Goal: Task Accomplishment & Management: Manage account settings

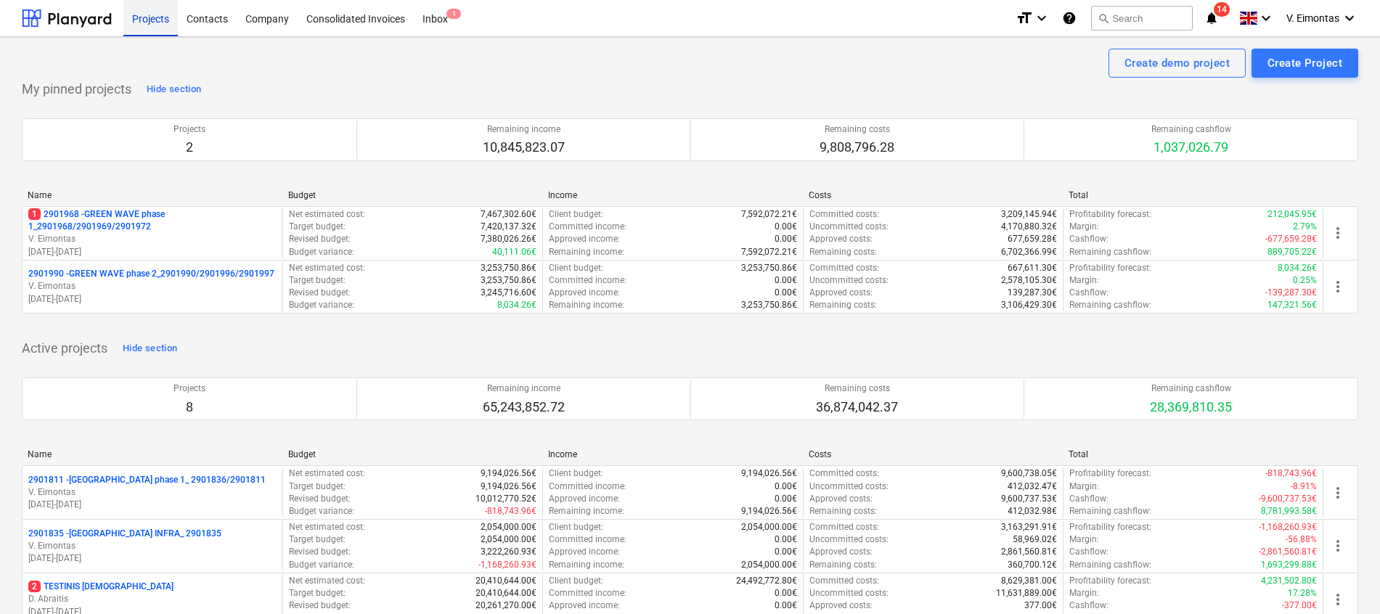
click at [148, 27] on div "Projects" at bounding box center [150, 17] width 54 height 37
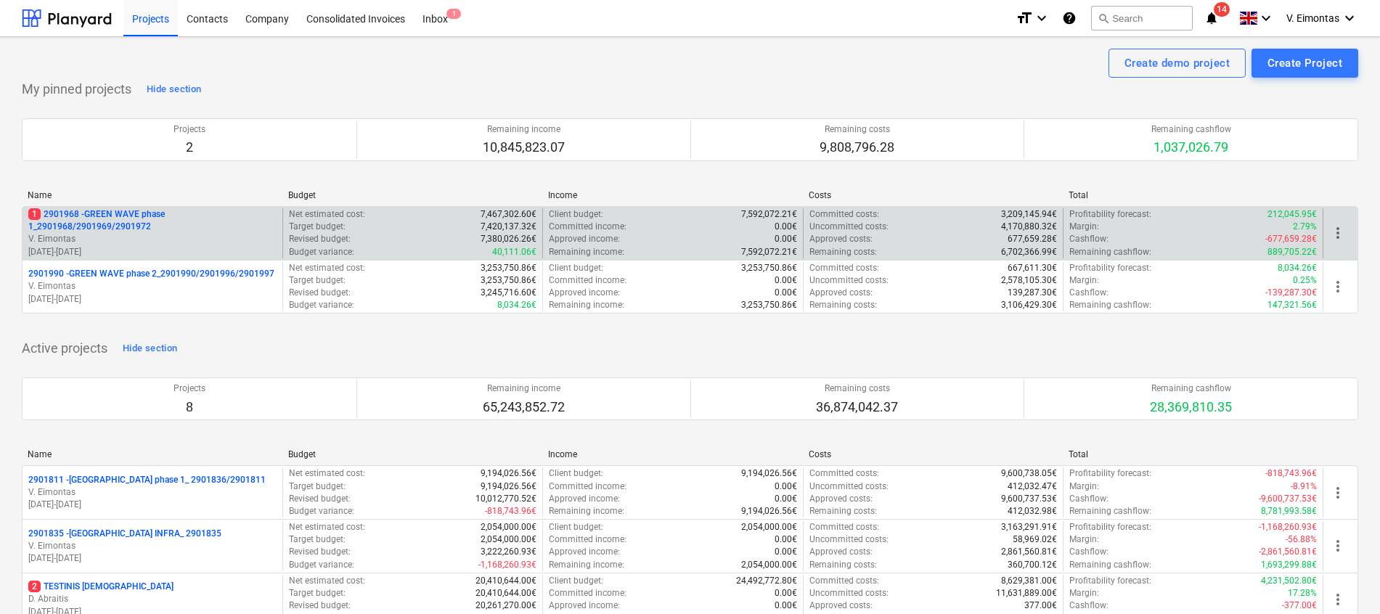
click at [127, 218] on p "1 2901968 - GREEN WAVE phase 1_2901968/2901969/2901972" at bounding box center [152, 220] width 248 height 25
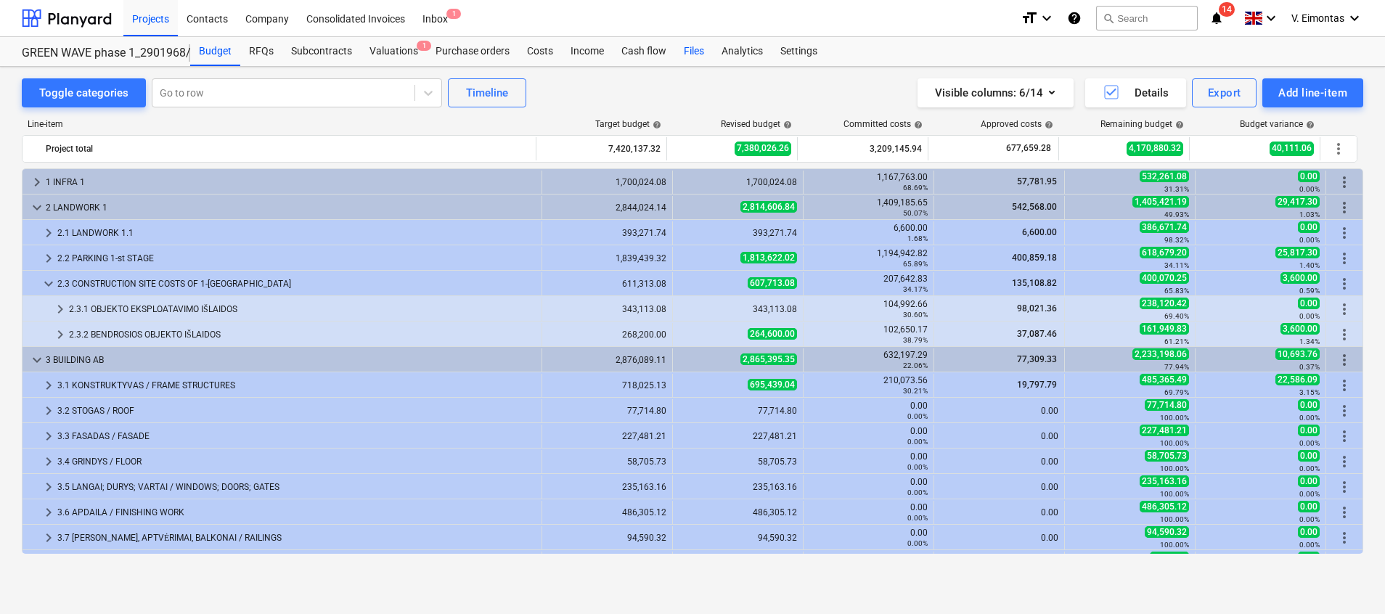
click at [702, 54] on div "Files" at bounding box center [694, 51] width 38 height 29
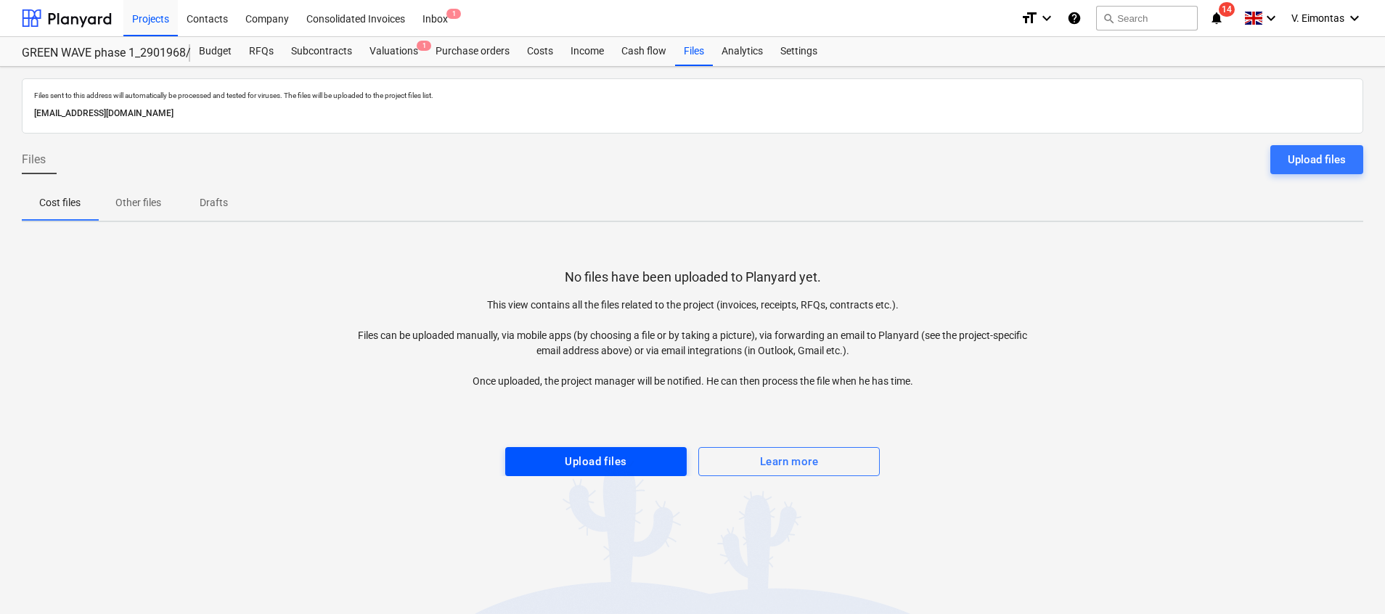
click at [631, 455] on span "Upload files" at bounding box center [596, 461] width 150 height 19
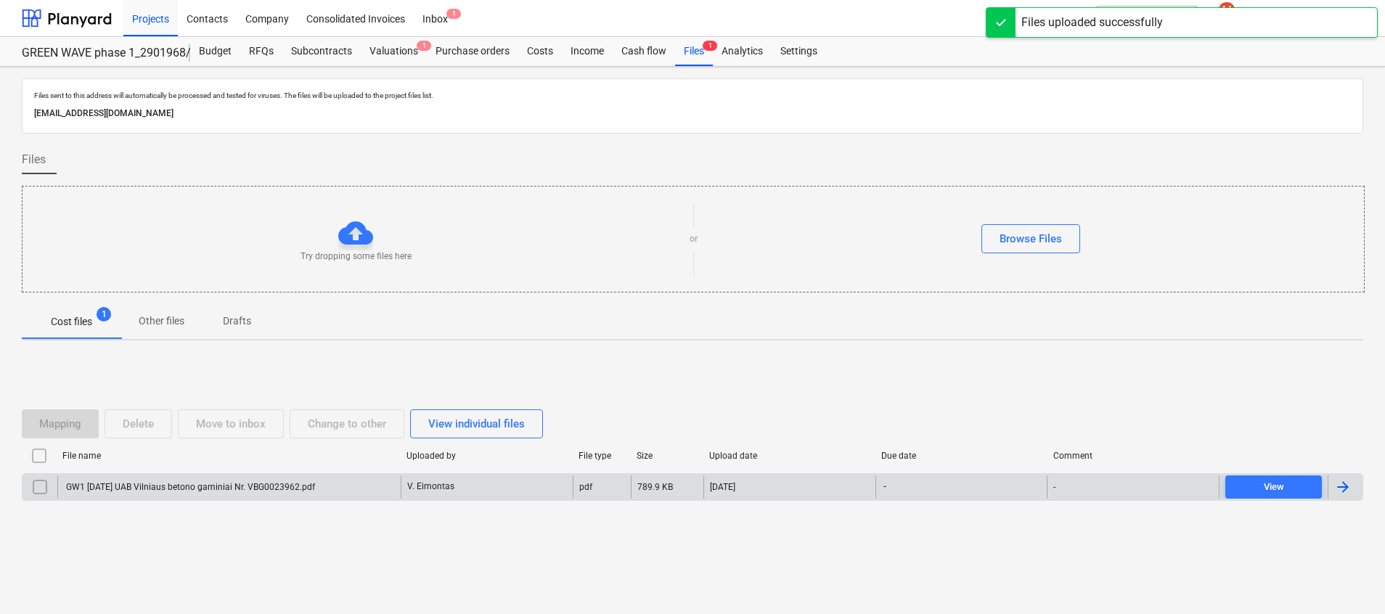
click at [305, 487] on div "GW1 [DATE] UAB Vilniaus betono gaminiai Nr. VBG0023962.pdf" at bounding box center [189, 487] width 251 height 10
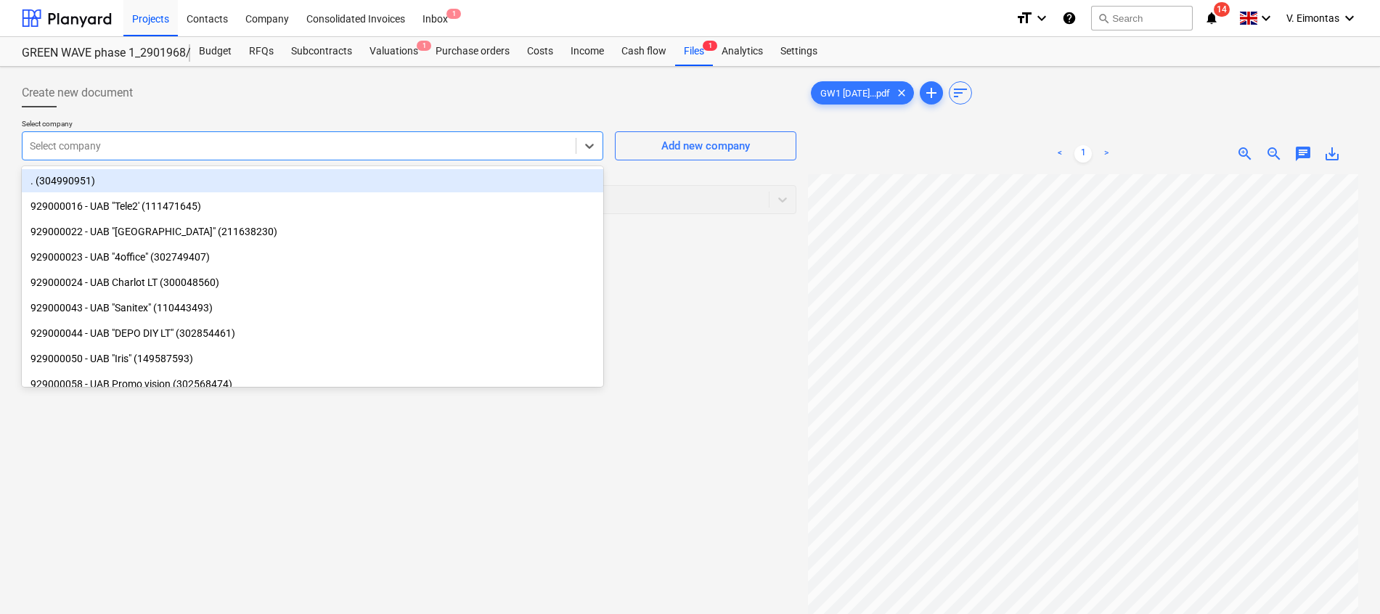
click at [282, 147] on div at bounding box center [299, 146] width 539 height 15
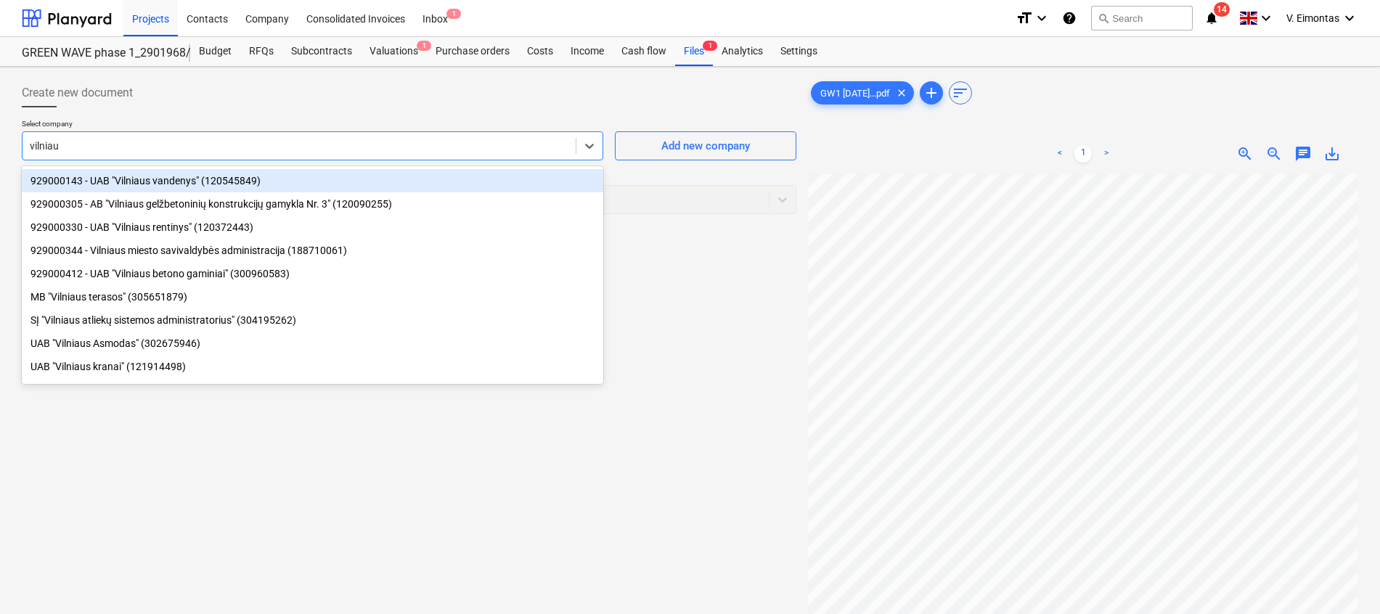
type input "[GEOGRAPHIC_DATA]"
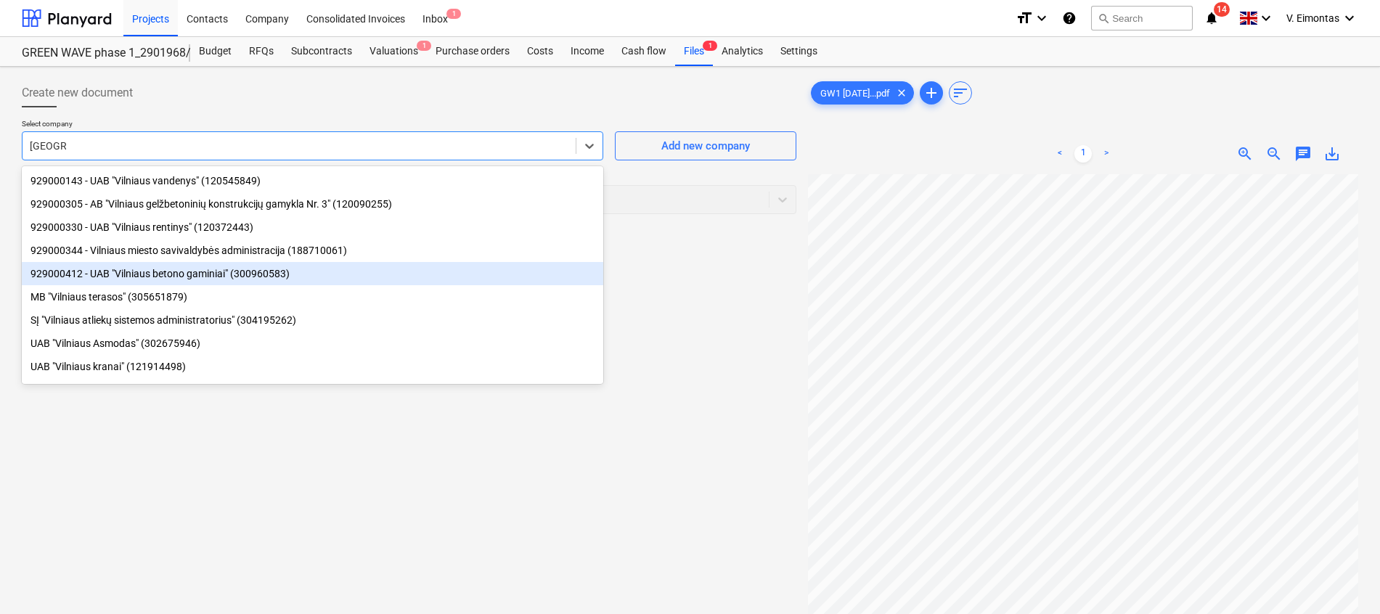
click at [209, 273] on div "929000412 - UAB "Vilniaus betono gaminiai" (300960583)" at bounding box center [312, 273] width 581 height 23
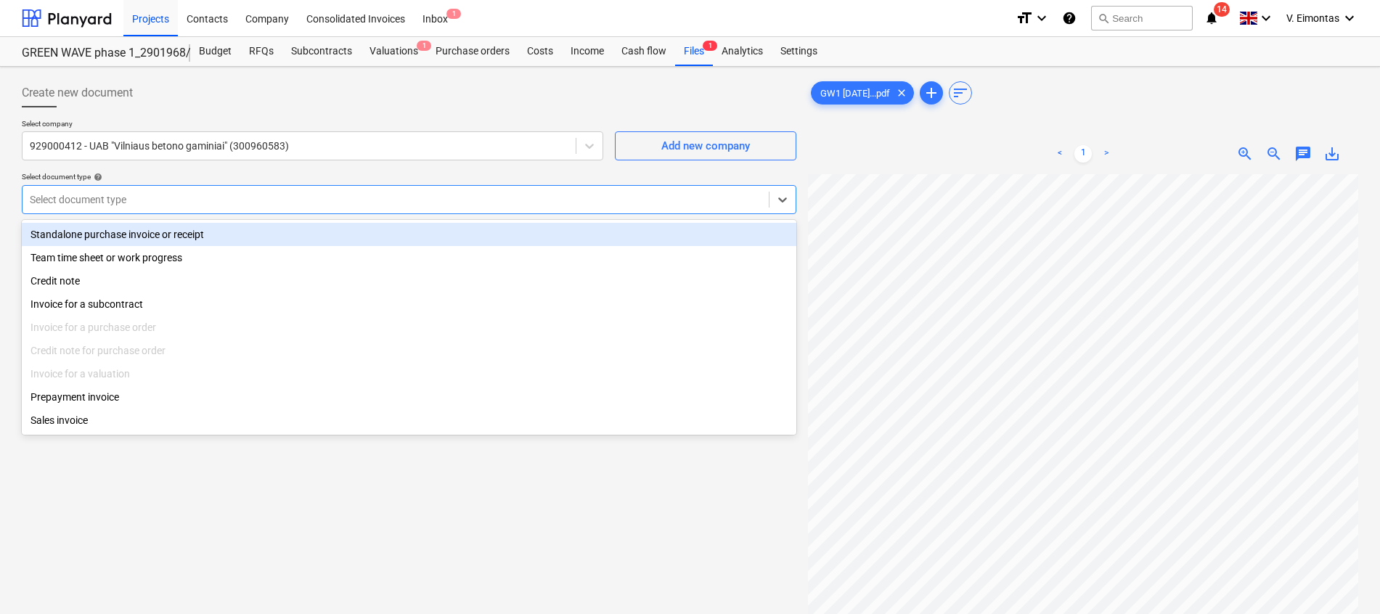
click at [184, 197] on div at bounding box center [396, 199] width 732 height 15
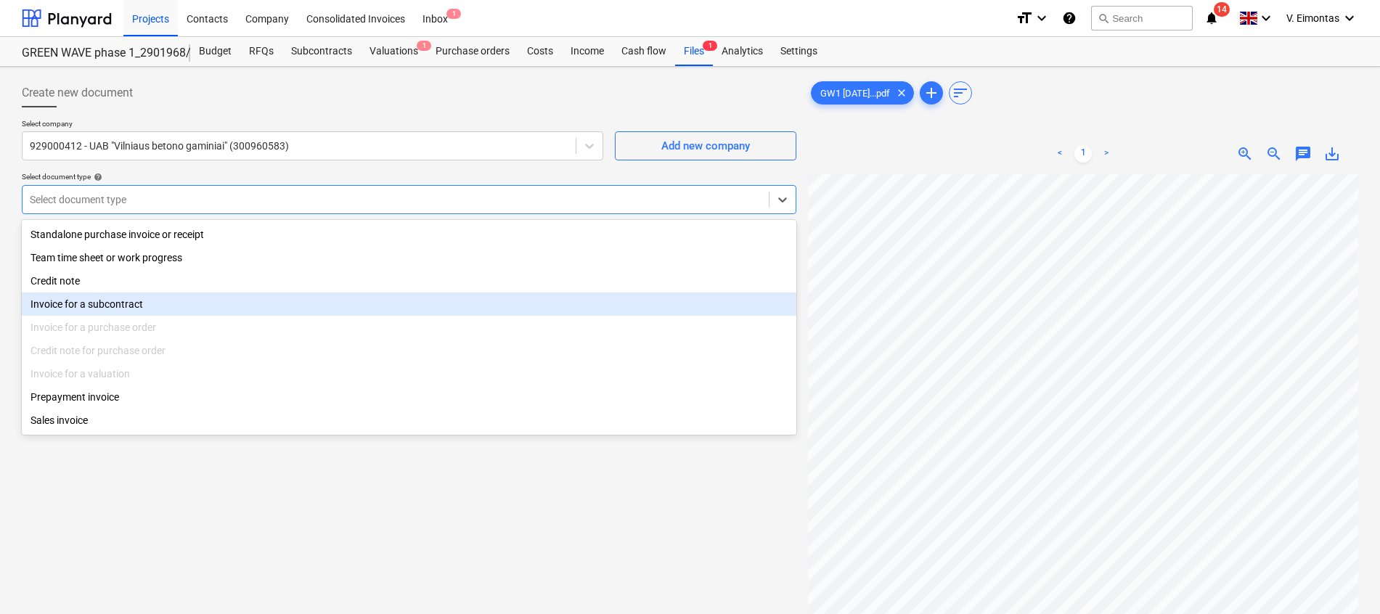
click at [100, 301] on div "Invoice for a subcontract" at bounding box center [409, 304] width 774 height 23
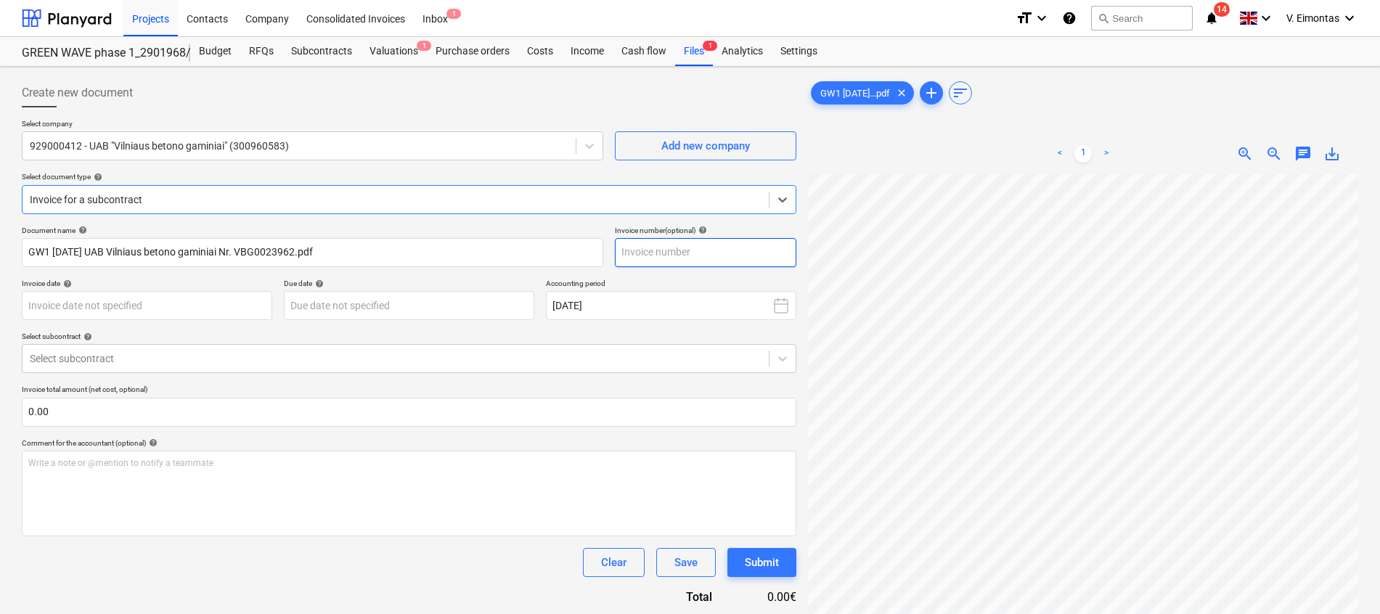
click at [682, 253] on input "text" at bounding box center [705, 252] width 181 height 29
type input "VBG0023962"
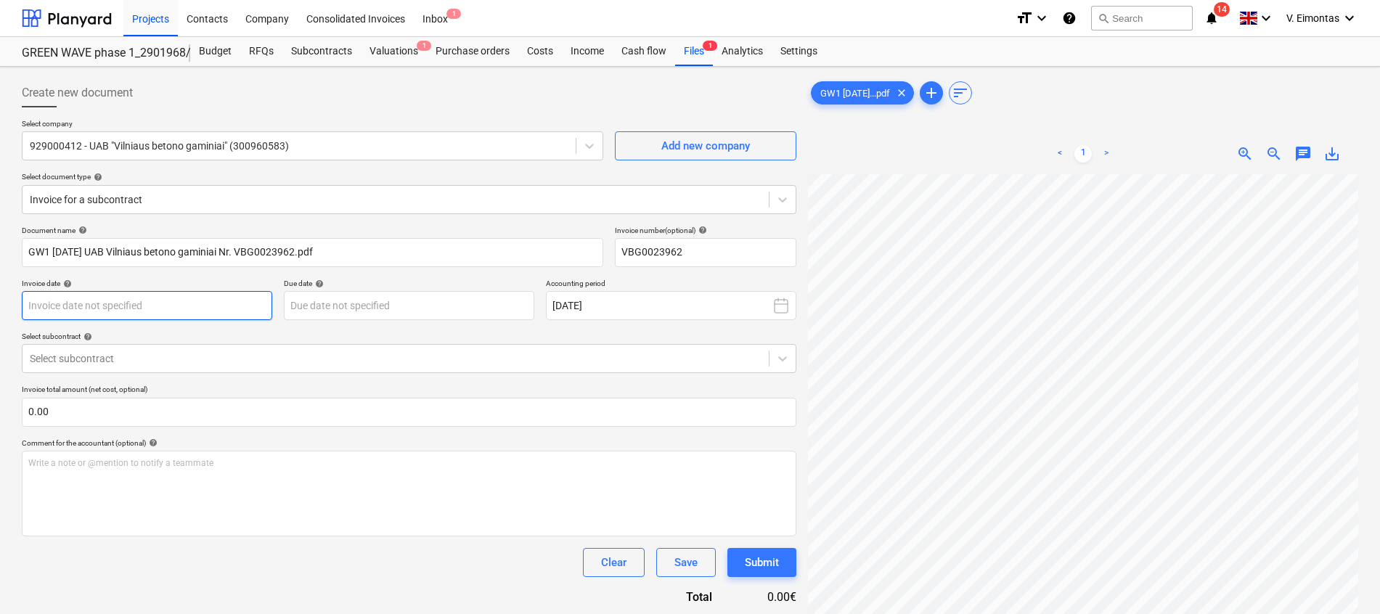
click at [127, 315] on body "Projects Contacts Company Consolidated Invoices Inbox 1 format_size keyboard_ar…" at bounding box center [690, 307] width 1380 height 614
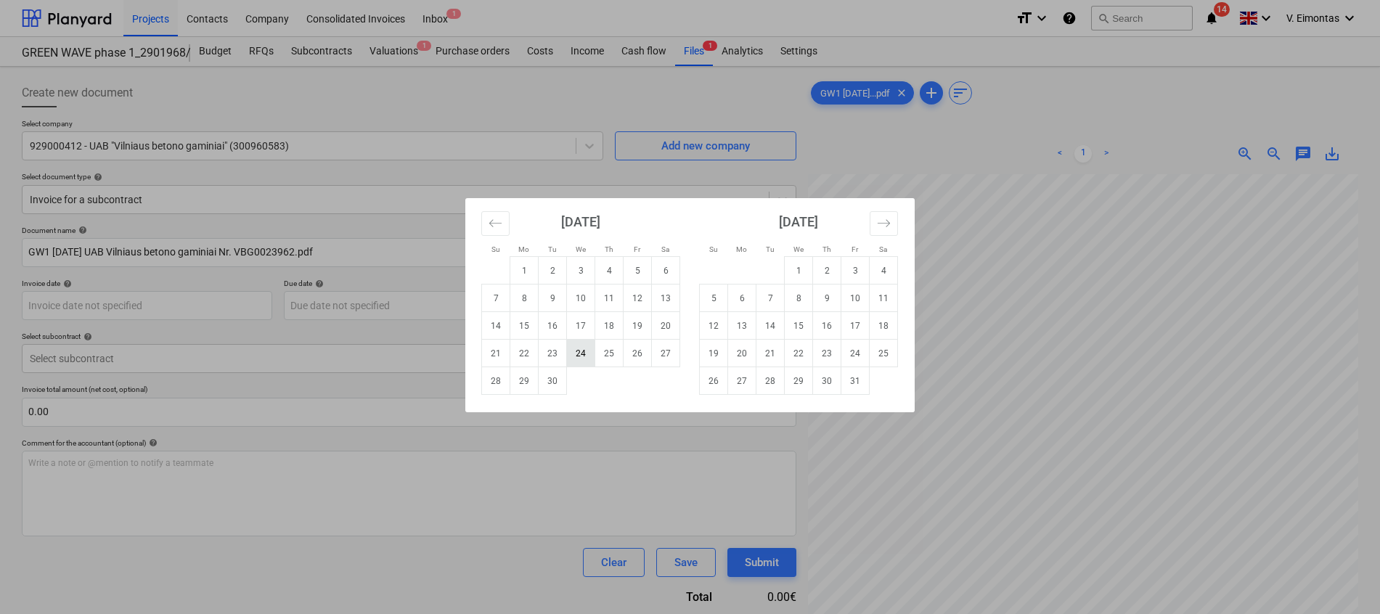
click at [590, 354] on td "24" at bounding box center [581, 354] width 28 height 28
type input "[DATE]"
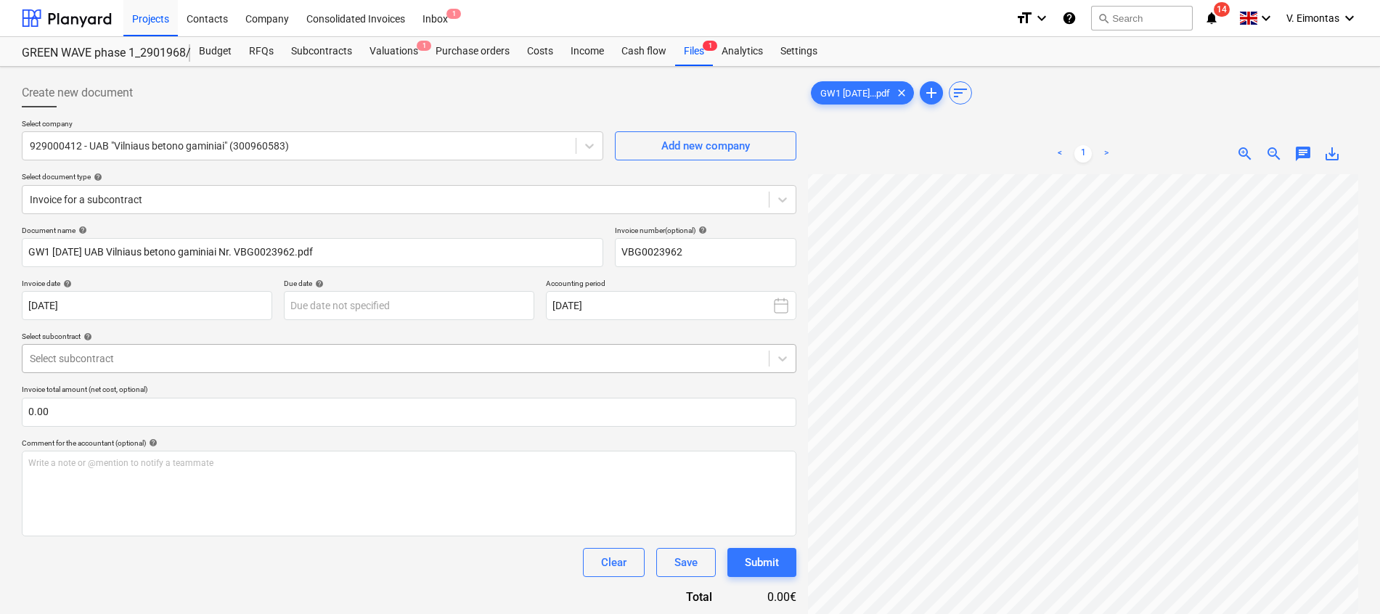
scroll to position [218, 0]
click at [452, 310] on body "Projects Contacts Company Consolidated Invoices Inbox 1 format_size keyboard_ar…" at bounding box center [690, 307] width 1380 height 614
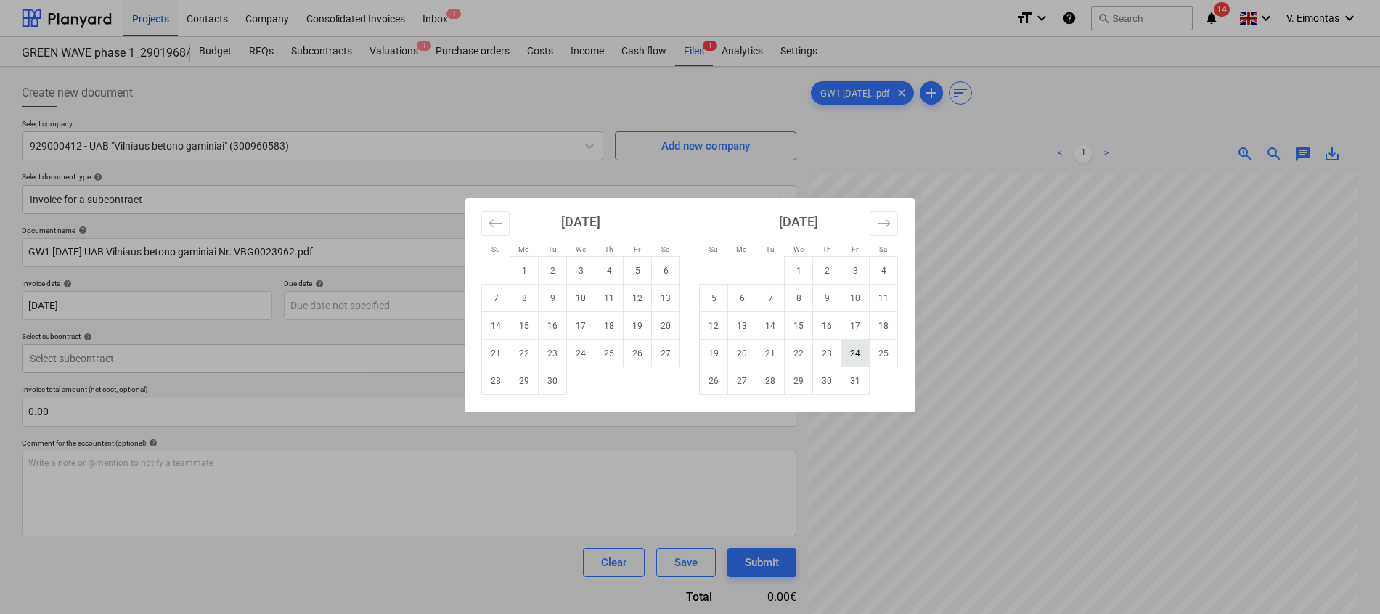
click at [854, 354] on td "24" at bounding box center [855, 354] width 28 height 28
type input "[DATE]"
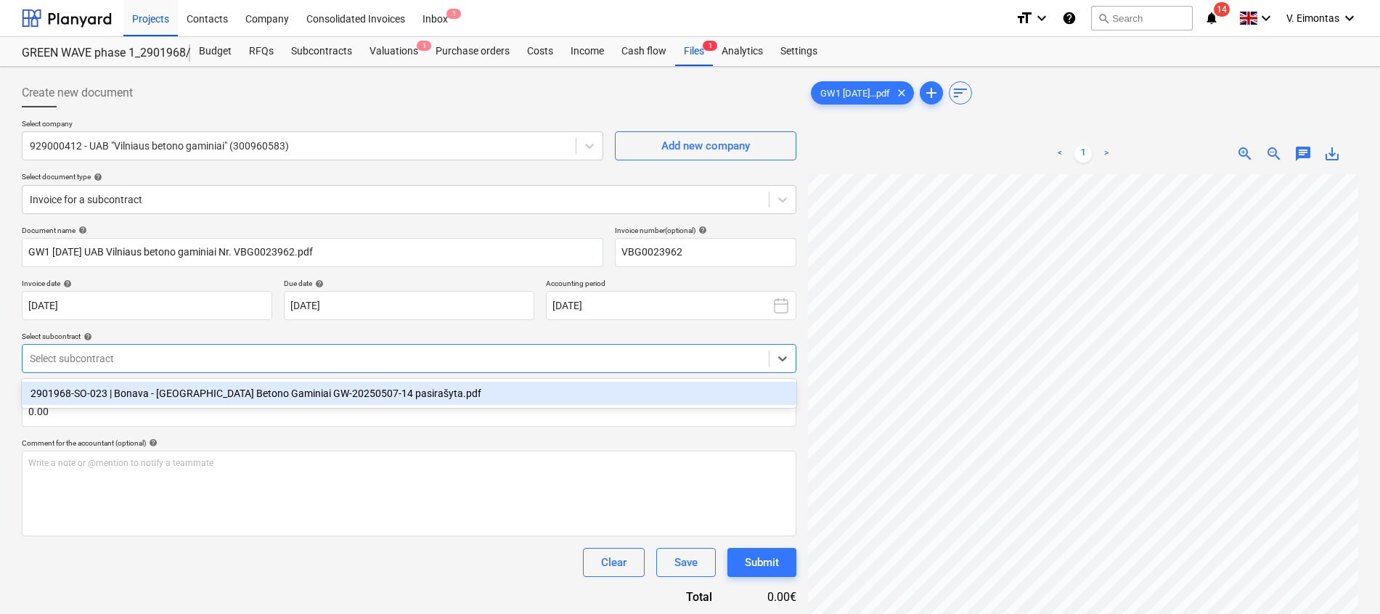
click at [314, 357] on div at bounding box center [396, 358] width 732 height 15
click at [299, 401] on div "2901968-SO-023 | Bonava - [GEOGRAPHIC_DATA] Betono Gaminiai GW-20250507-14 pasi…" at bounding box center [409, 393] width 774 height 23
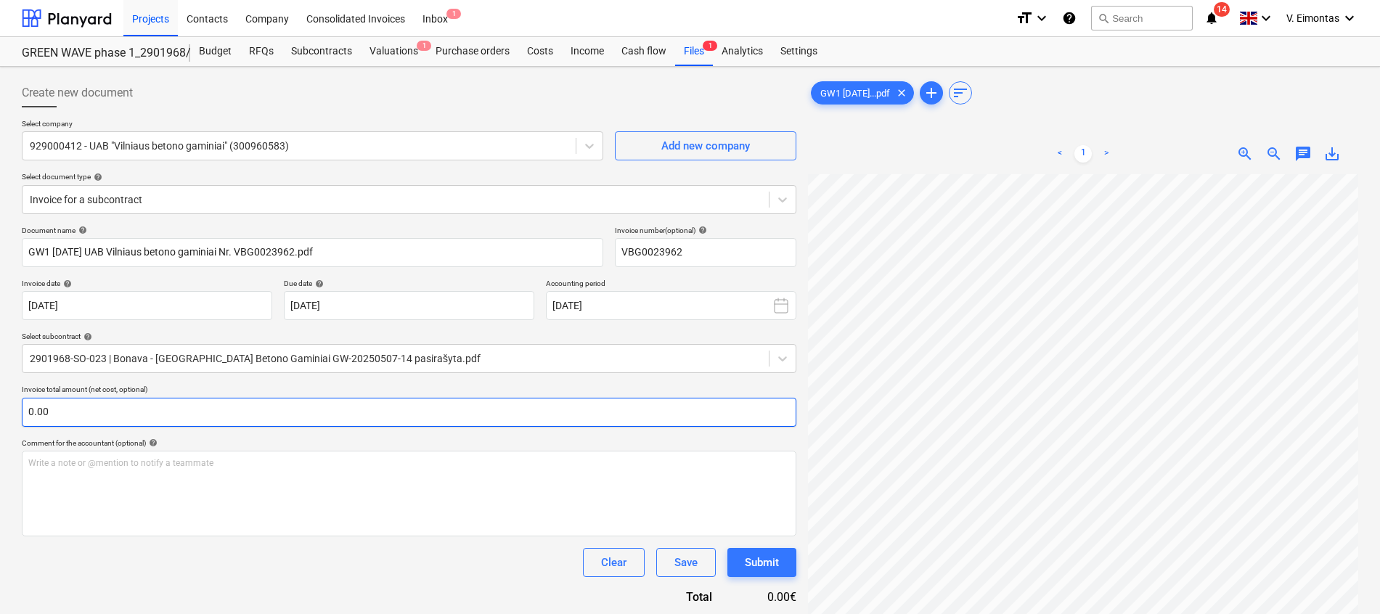
scroll to position [199, 106]
click at [305, 414] on input "text" at bounding box center [409, 412] width 774 height 29
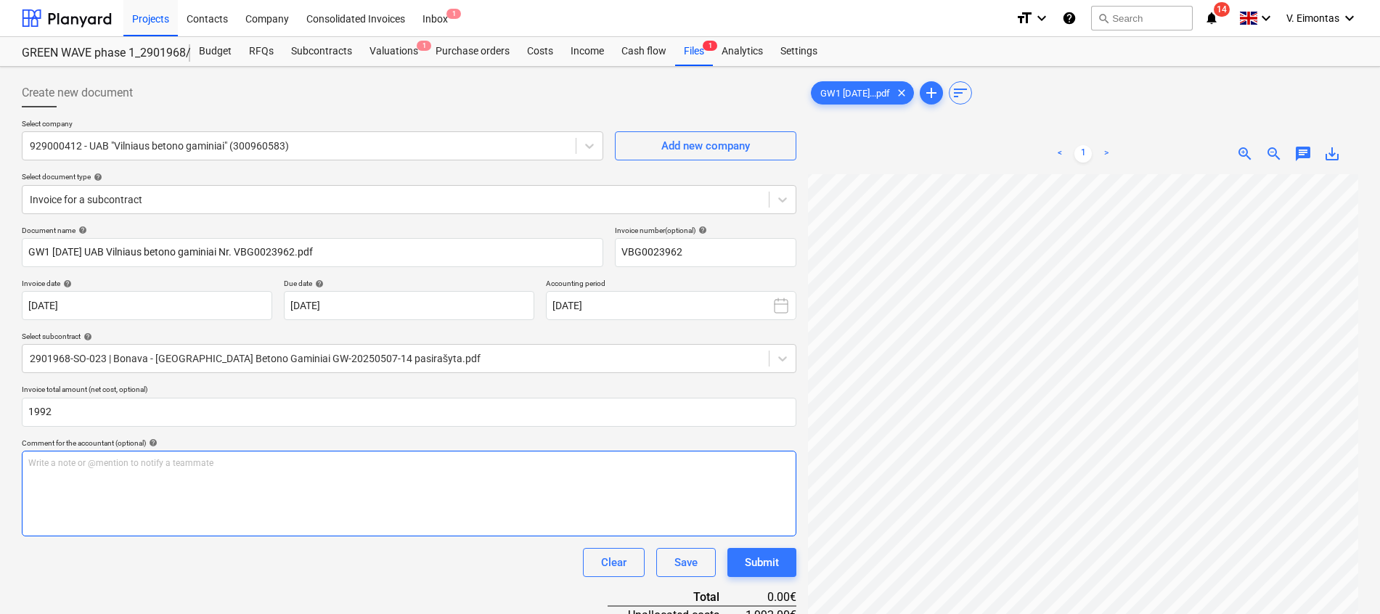
type input "1,992.00"
click at [329, 496] on div "Write a note or @mention to notify a teammate [PERSON_NAME]" at bounding box center [409, 494] width 774 height 86
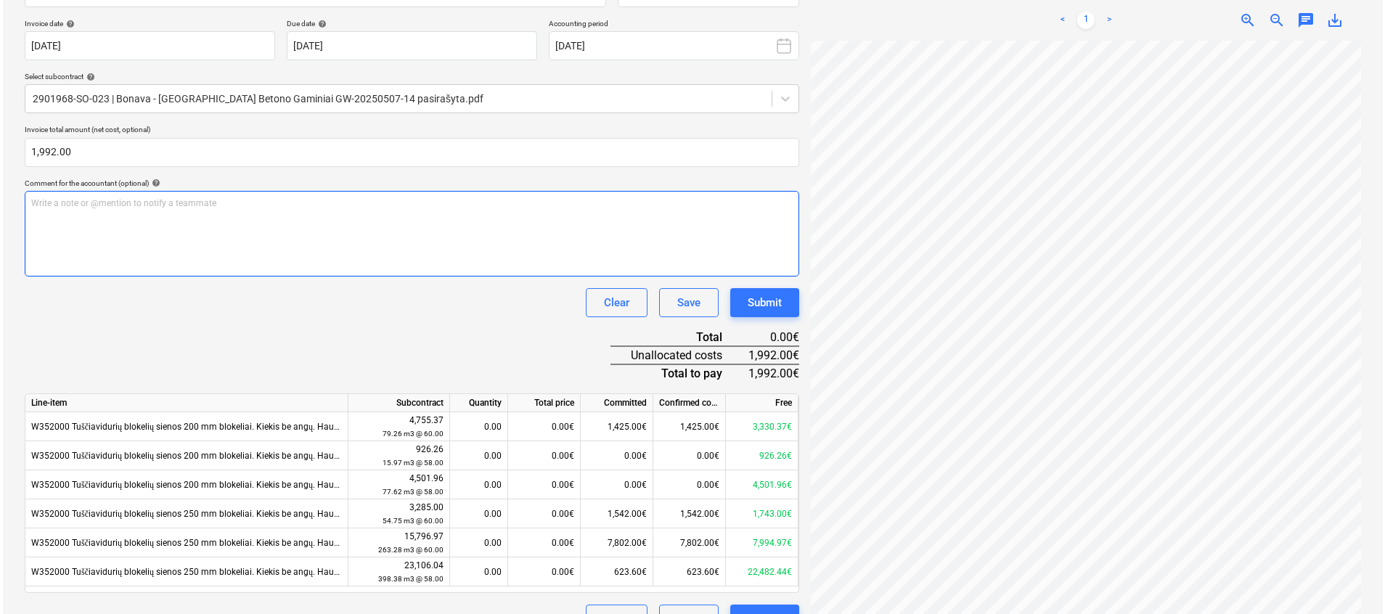
scroll to position [291, 0]
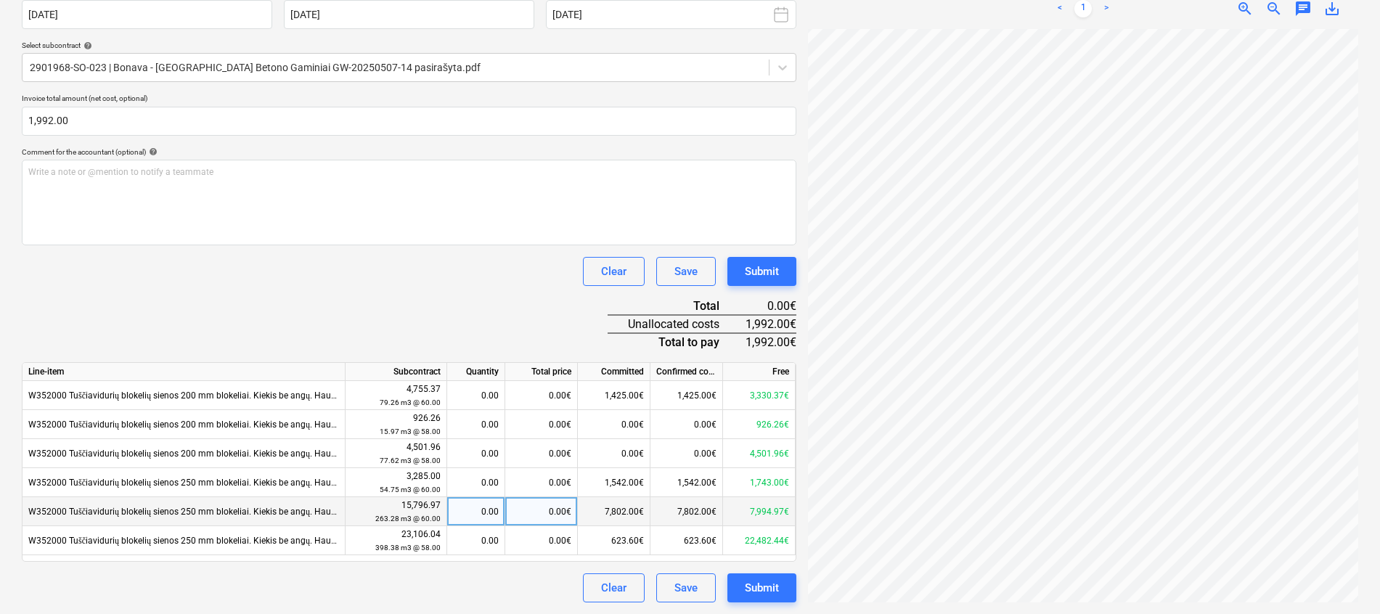
click at [535, 515] on div "0.00€" at bounding box center [541, 511] width 73 height 29
type input "1992"
click at [473, 306] on div "Document name help GW1 [DATE] UAB Vilniaus betono gaminiai Nr. VBG0023962.pdf I…" at bounding box center [409, 269] width 774 height 668
click at [759, 581] on div "Submit" at bounding box center [762, 587] width 34 height 19
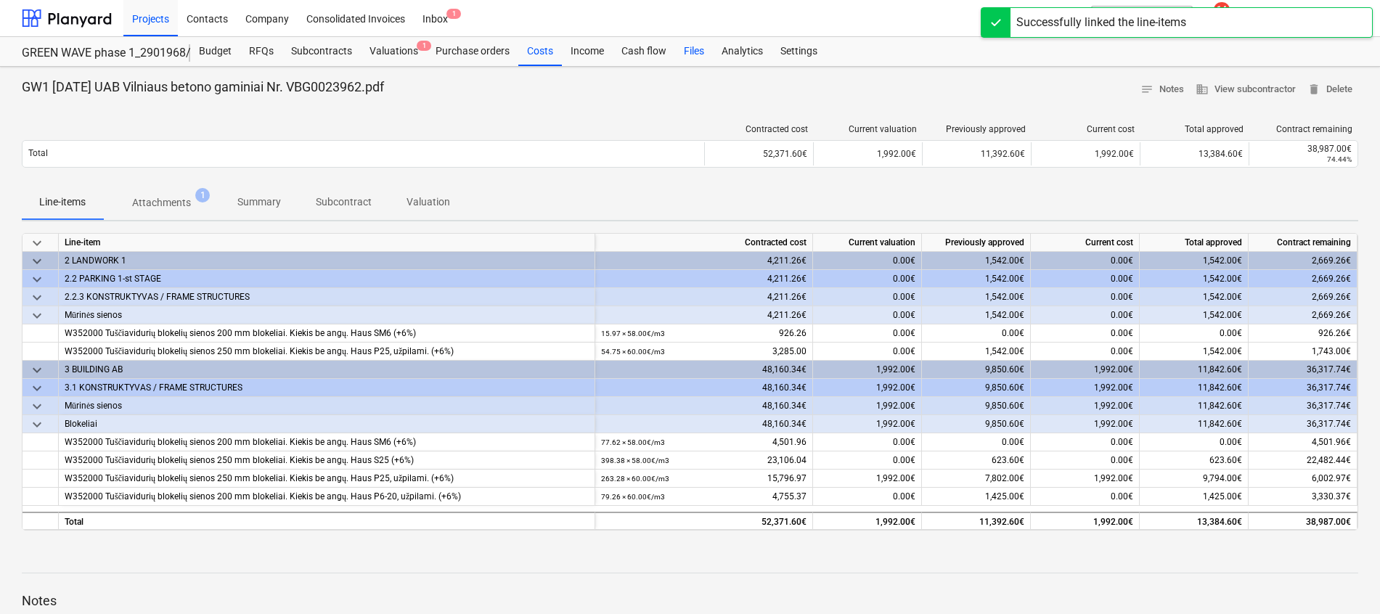
click at [681, 48] on div "Files" at bounding box center [694, 51] width 38 height 29
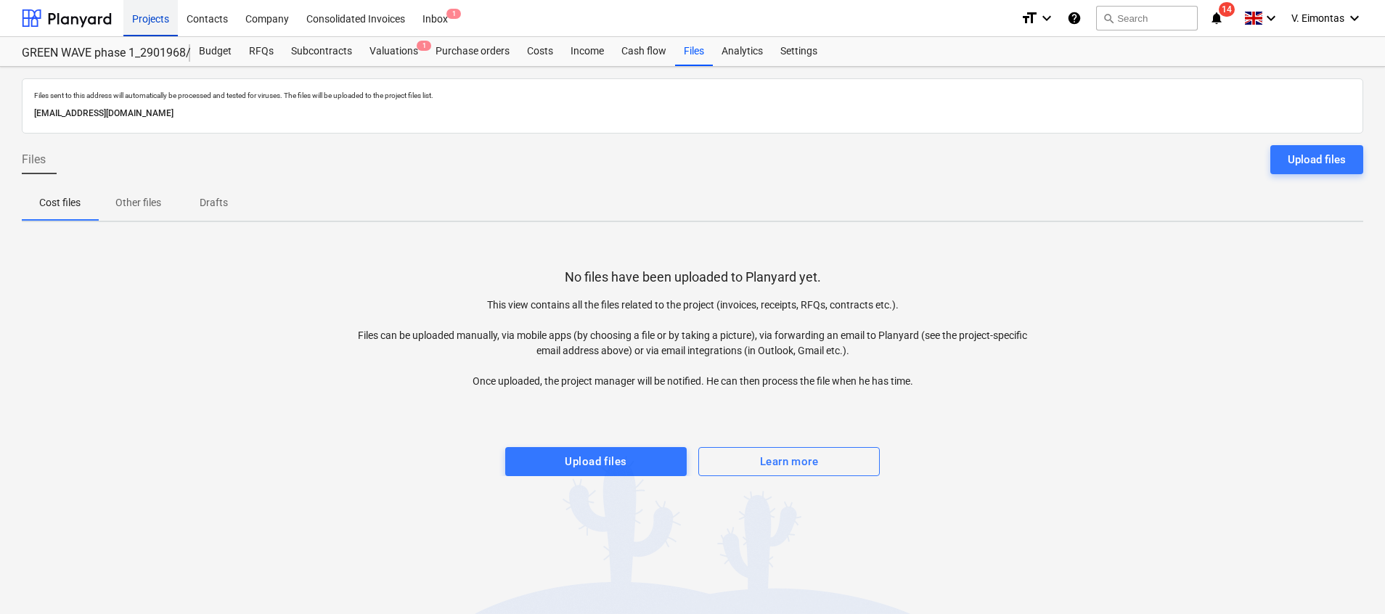
click at [149, 24] on div "Projects" at bounding box center [150, 17] width 54 height 37
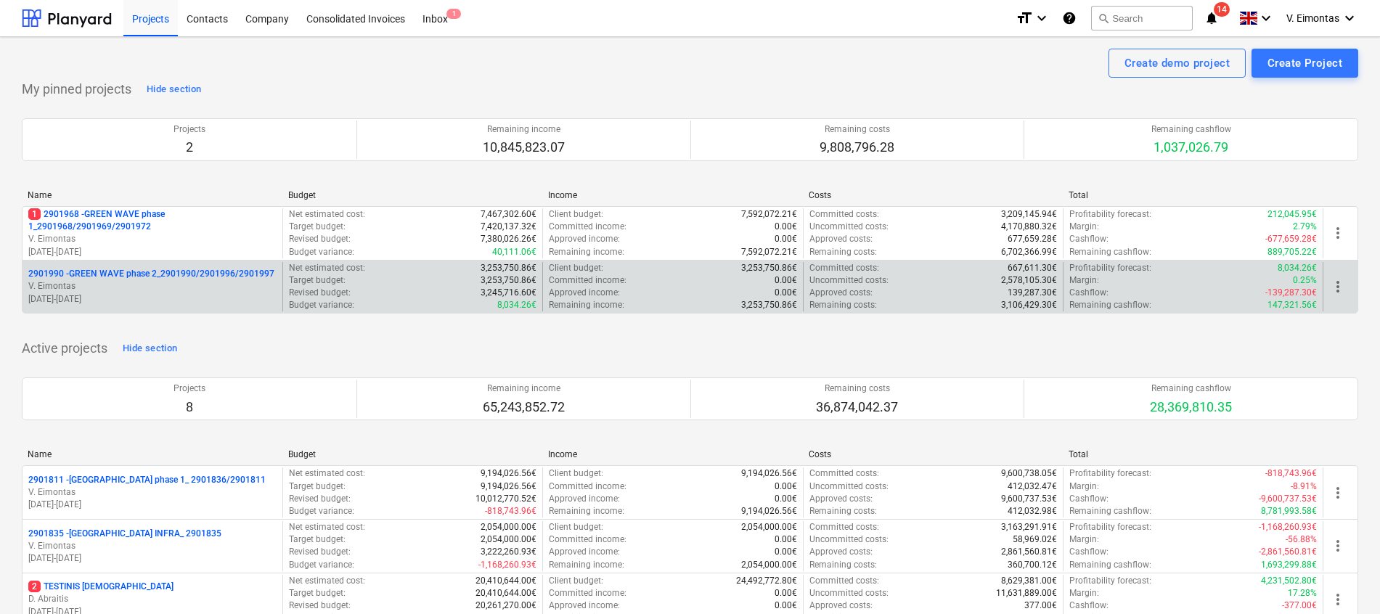
click at [172, 269] on p "2901990 - GREEN WAVE phase 2_2901990/2901996/2901997" at bounding box center [151, 274] width 246 height 12
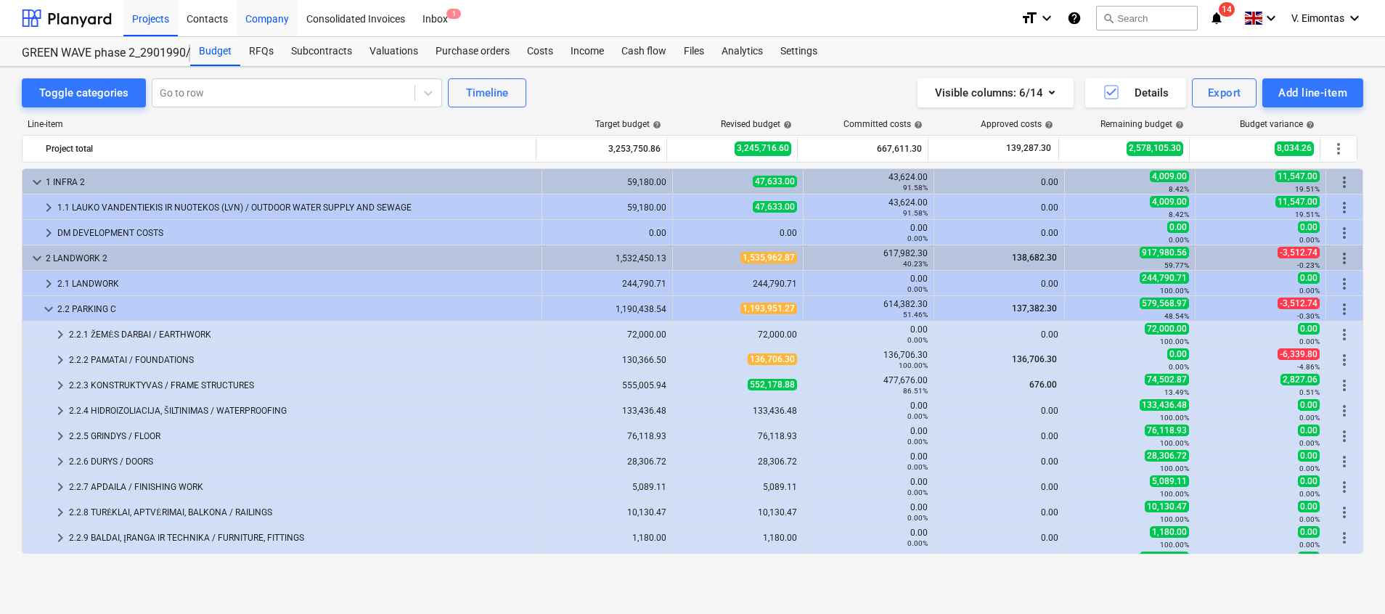
scroll to position [199, 0]
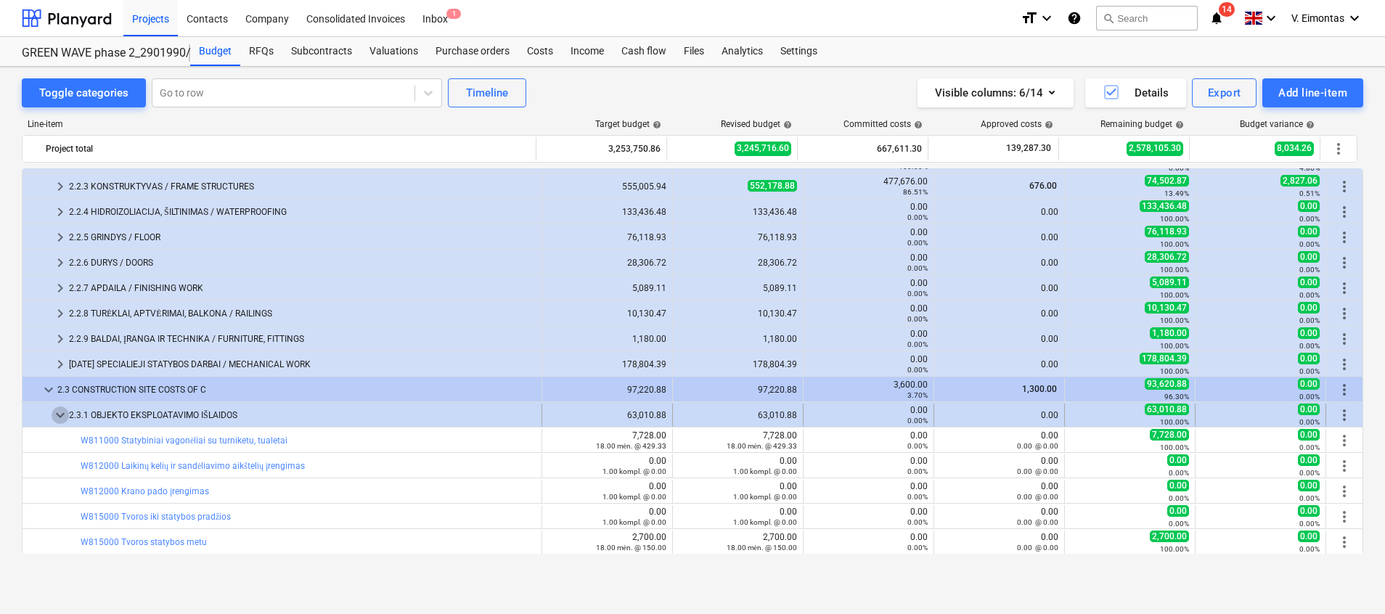
click at [58, 417] on span "keyboard_arrow_down" at bounding box center [60, 414] width 17 height 17
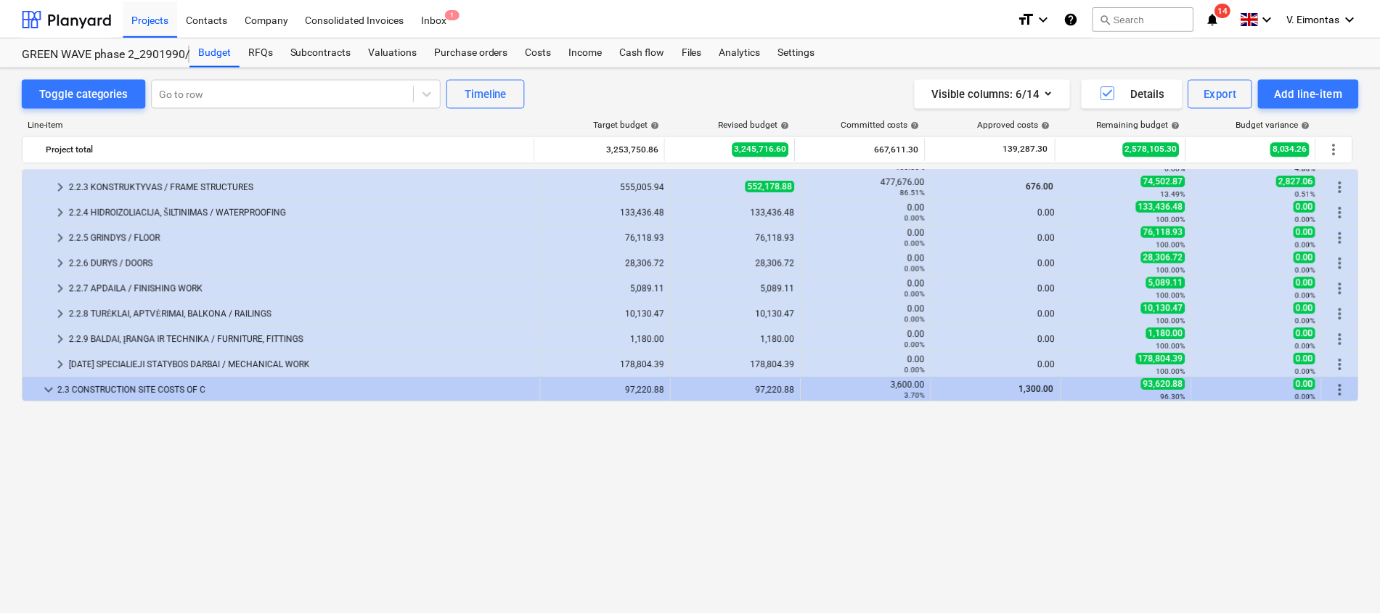
scroll to position [0, 0]
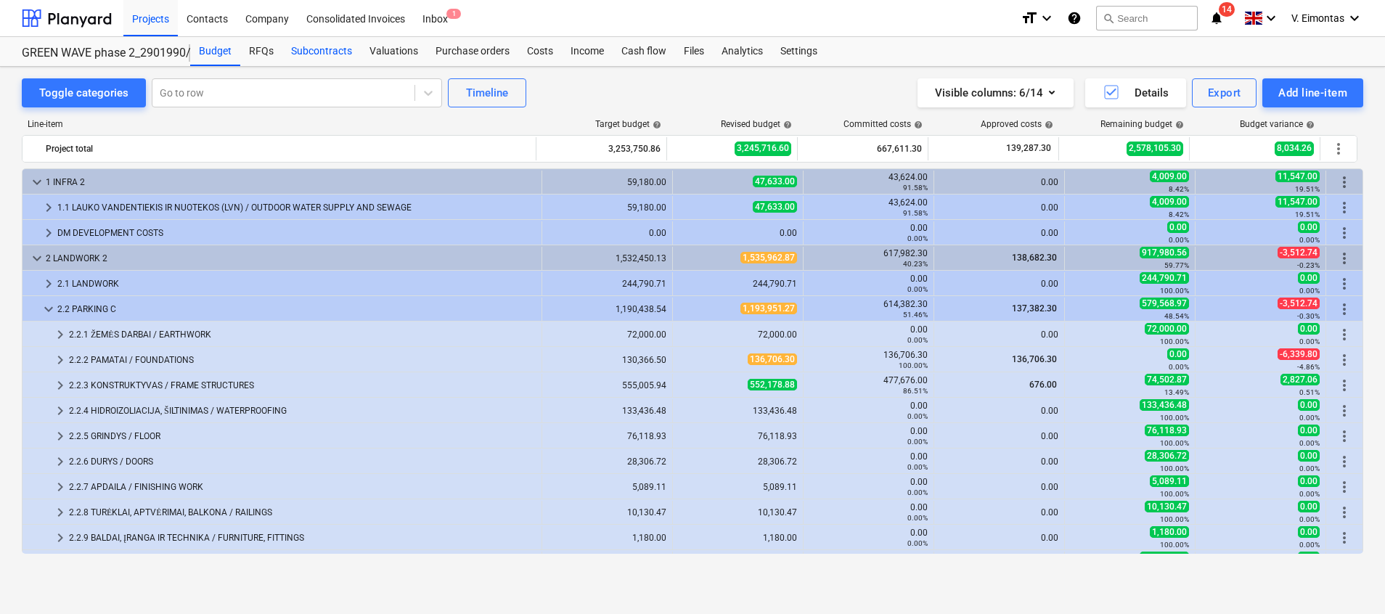
click at [324, 46] on div "Subcontracts" at bounding box center [321, 51] width 78 height 29
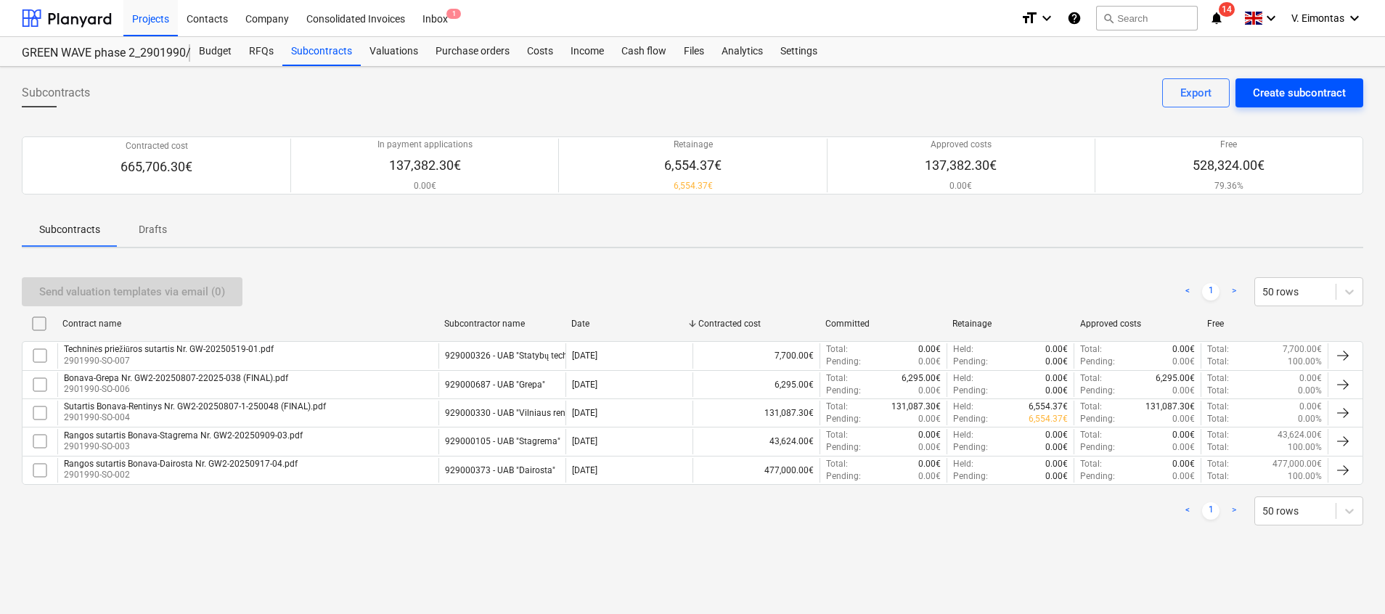
click at [1284, 86] on div "Create subcontract" at bounding box center [1299, 92] width 93 height 19
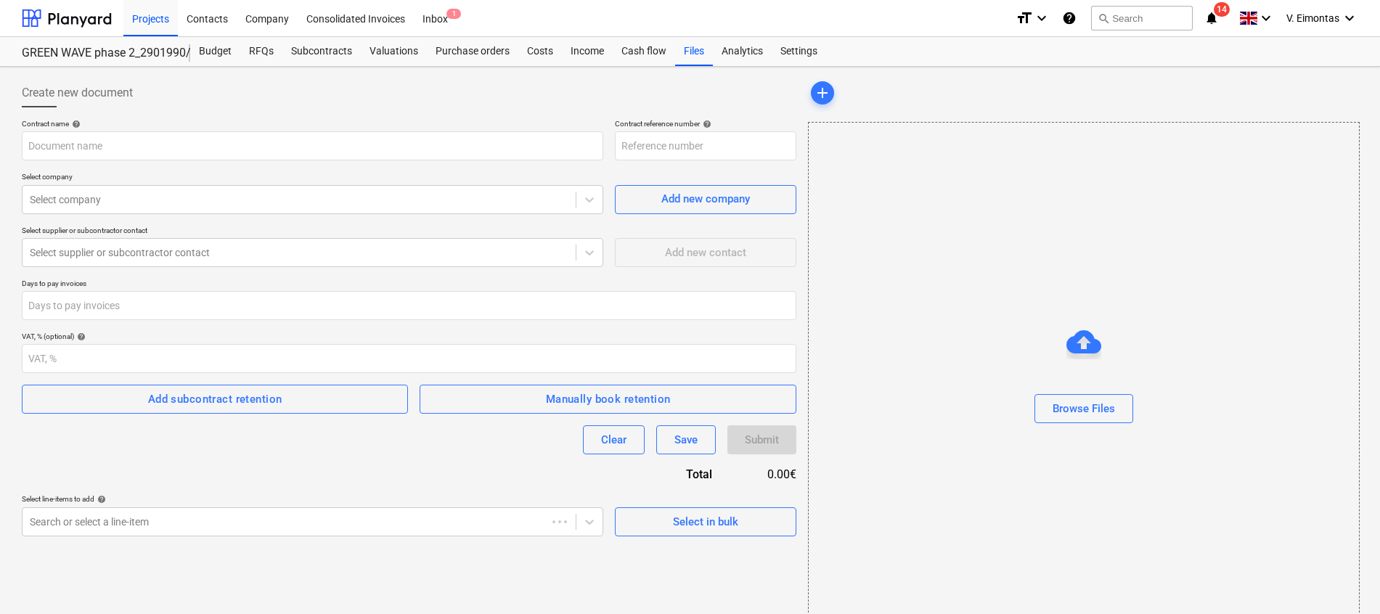
type input "2901990-SO-008"
click at [142, 144] on input "text" at bounding box center [312, 145] width 581 height 29
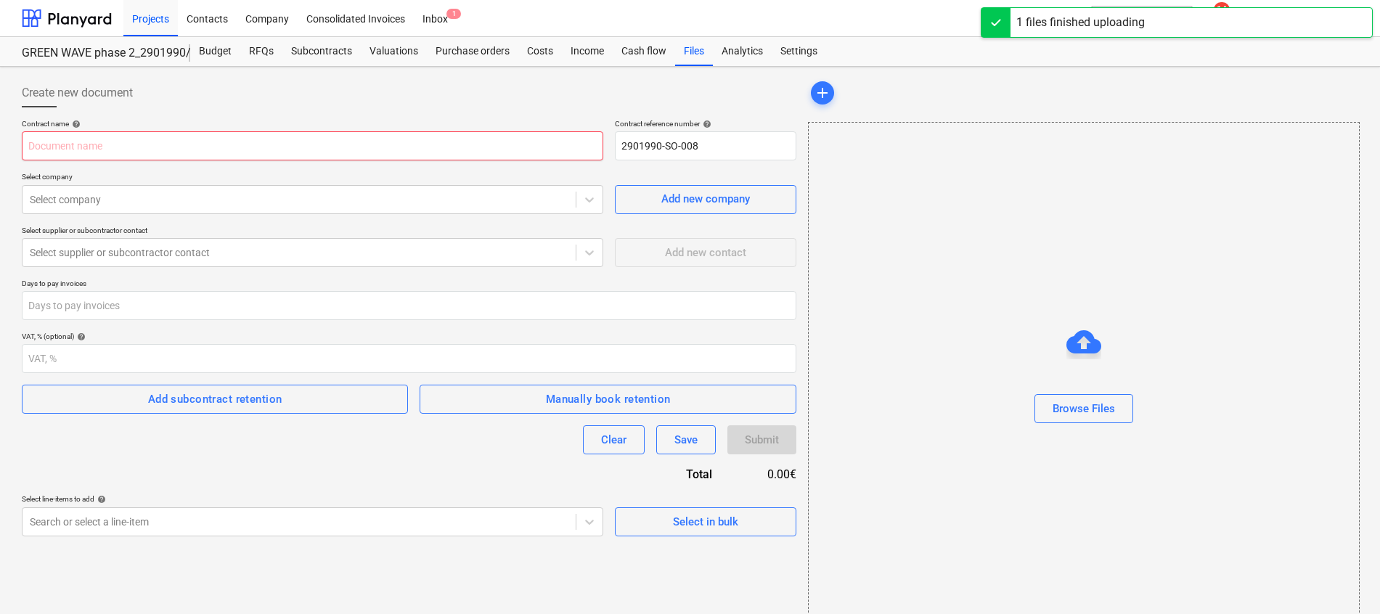
type input "[DATE] Bonava_Viksta Sutartis Nr. VIK2024_04_15-1.pdf"
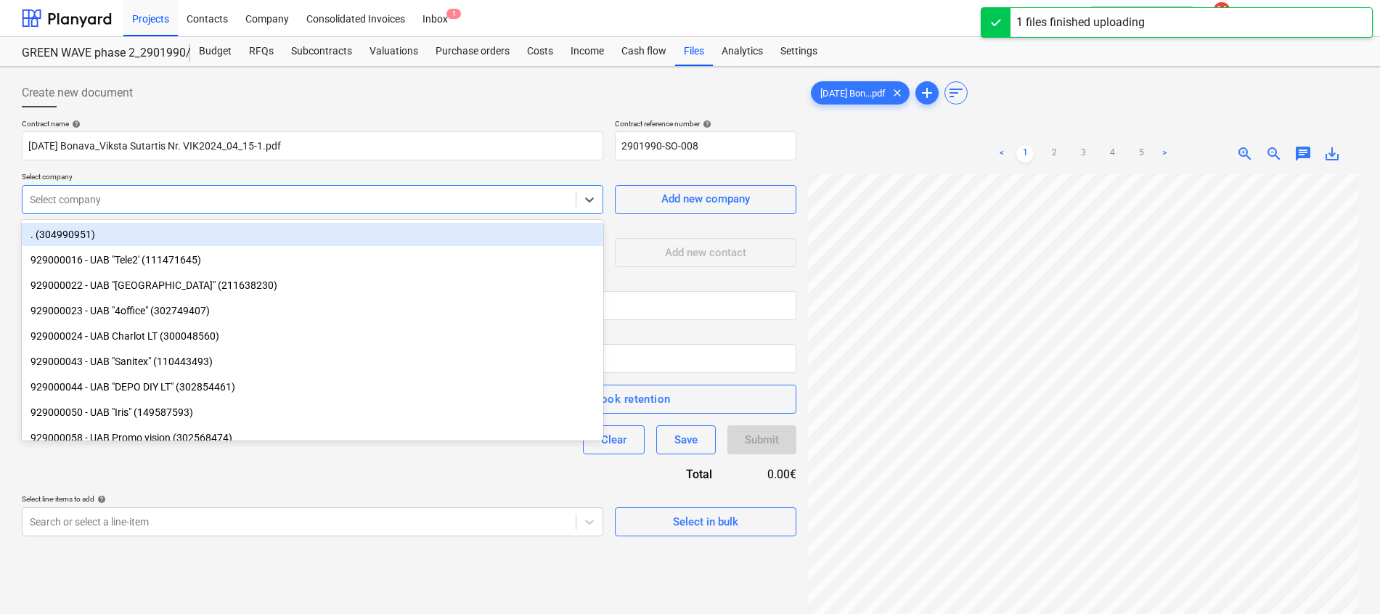
click at [248, 200] on div at bounding box center [299, 199] width 539 height 15
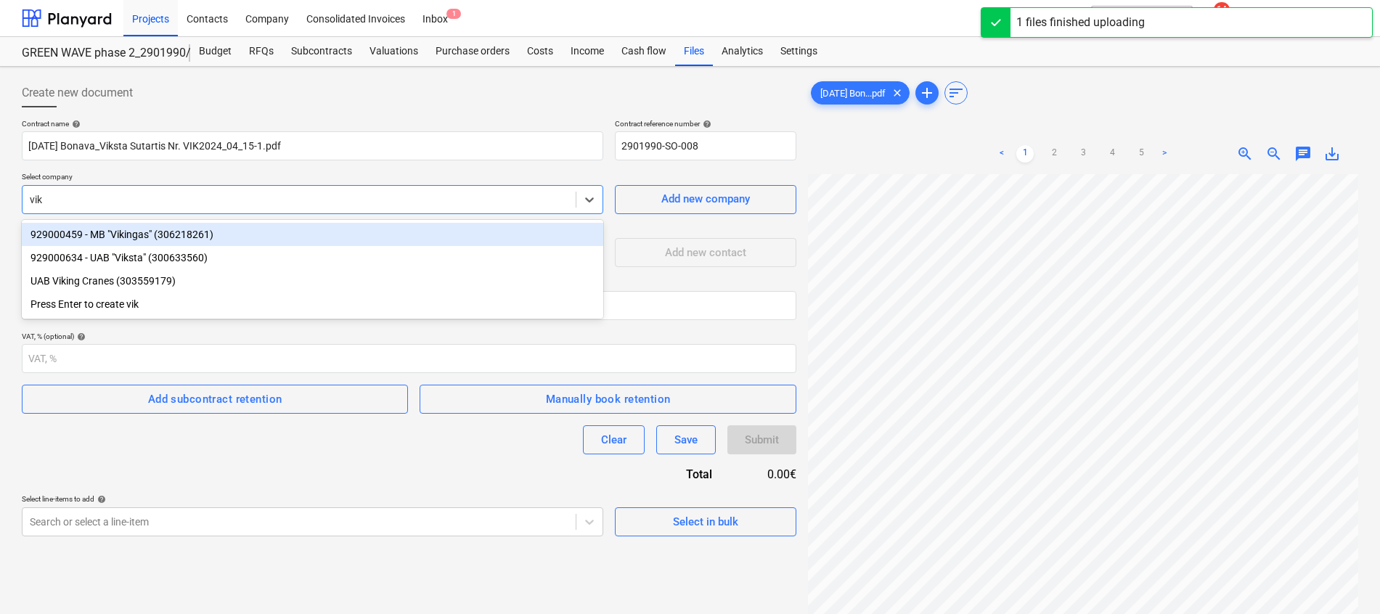
type input "viks"
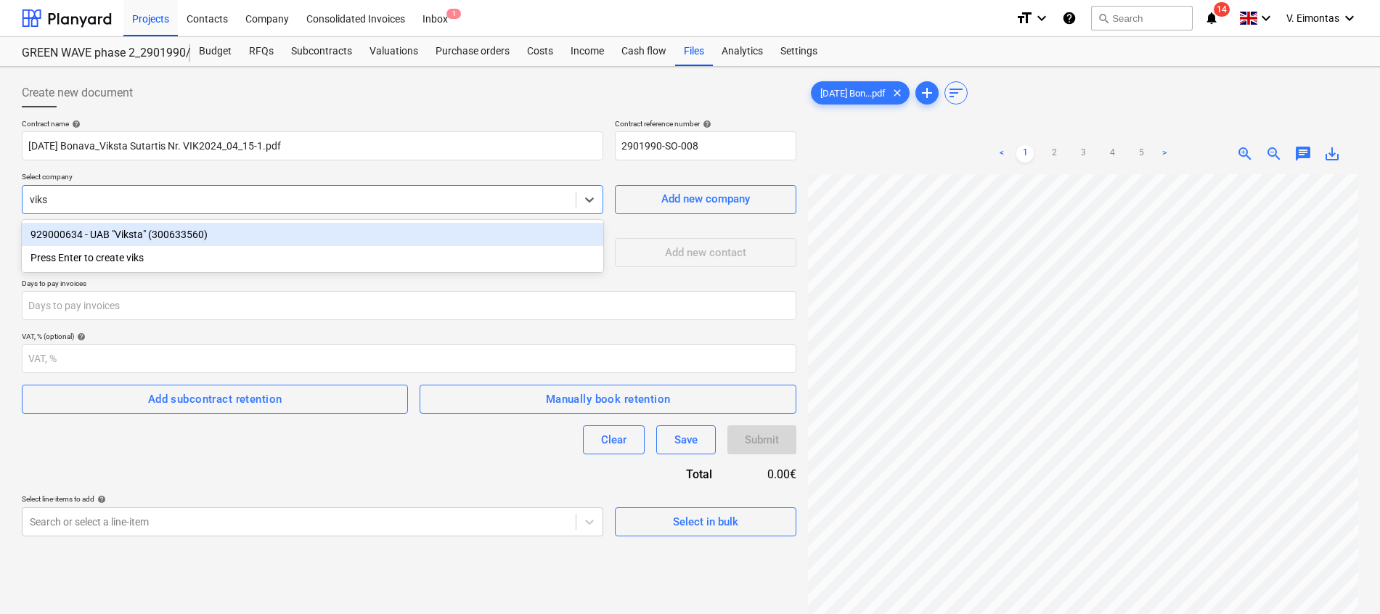
click at [218, 231] on div "929000634 - UAB "Viksta" (300633560)" at bounding box center [312, 234] width 581 height 23
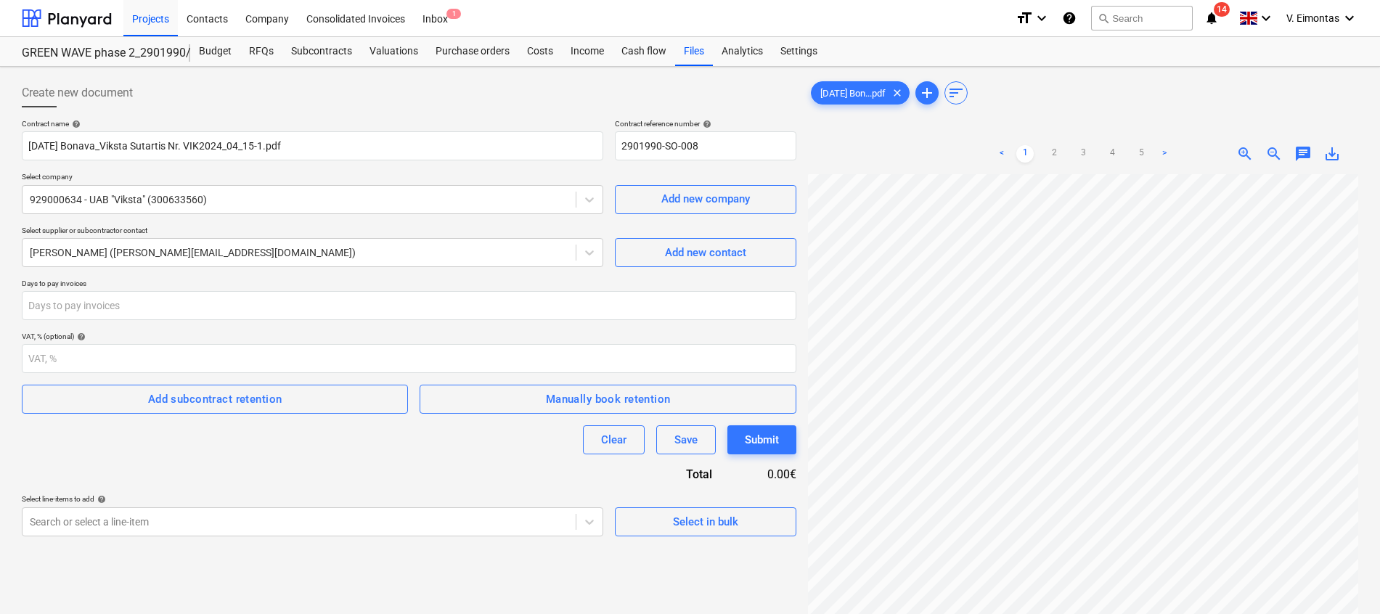
scroll to position [0, 21]
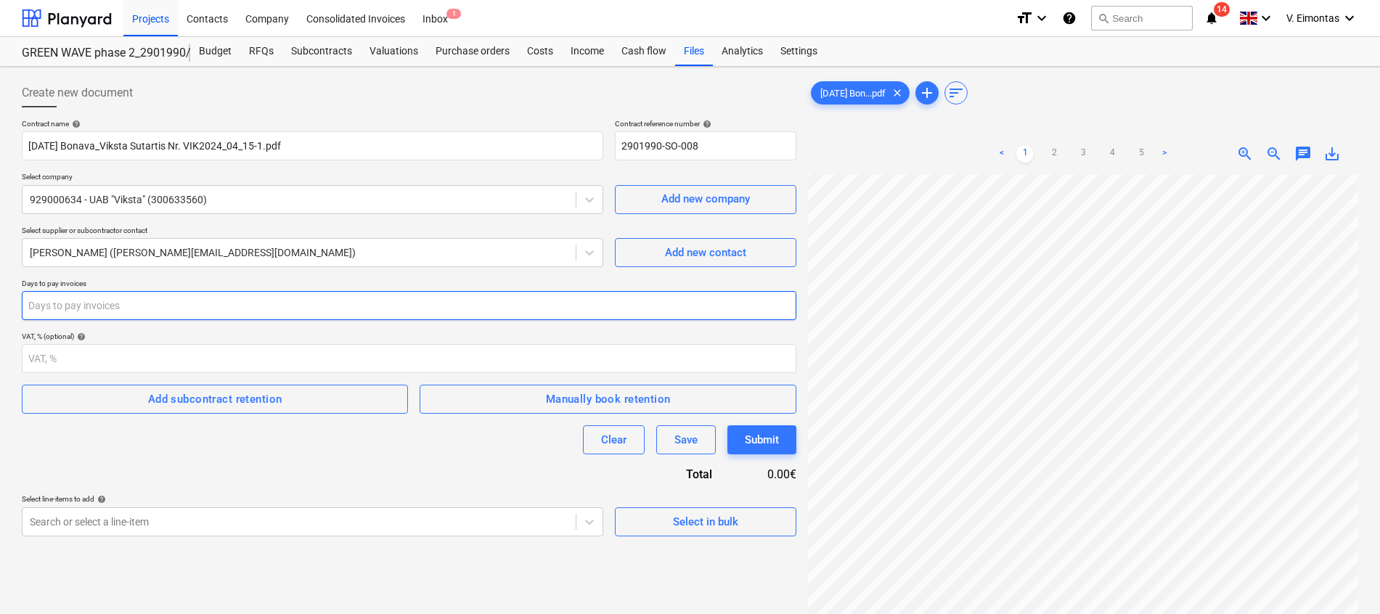
click at [234, 302] on input "number" at bounding box center [409, 305] width 774 height 29
type input "3"
type input "14"
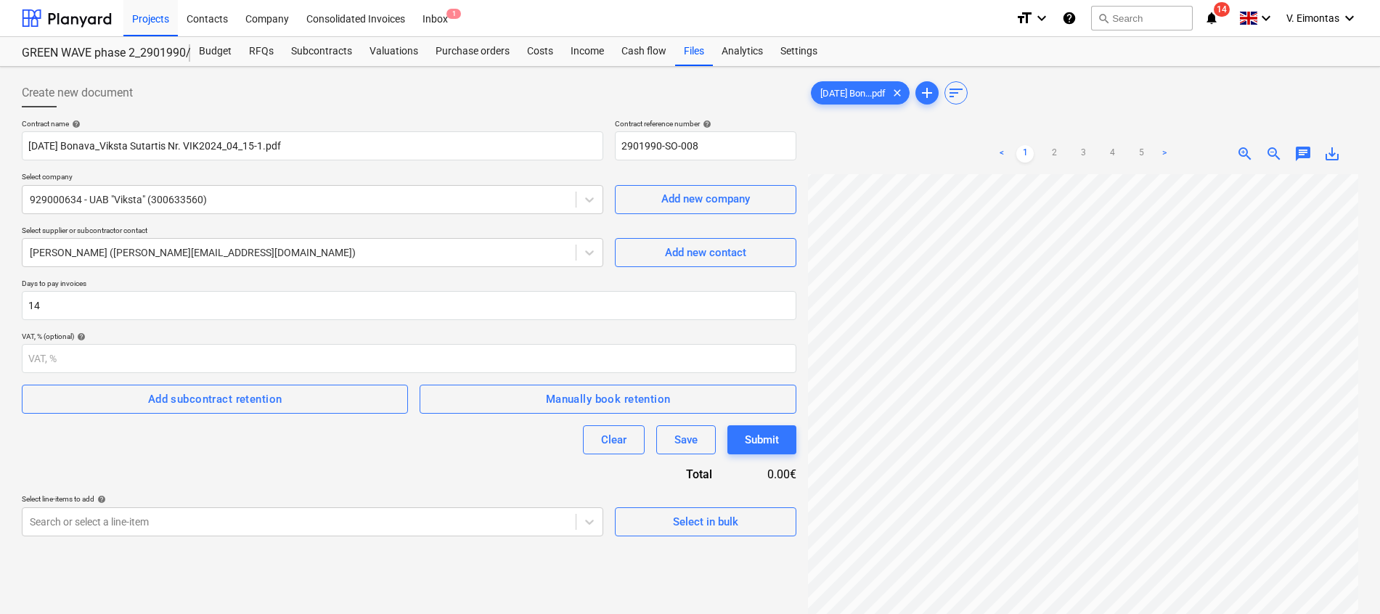
click at [308, 479] on div "Contract name help [DATE] Bonava_Viksta Sutartis Nr. VIK2024_04_15-1.pdf Contra…" at bounding box center [409, 327] width 774 height 417
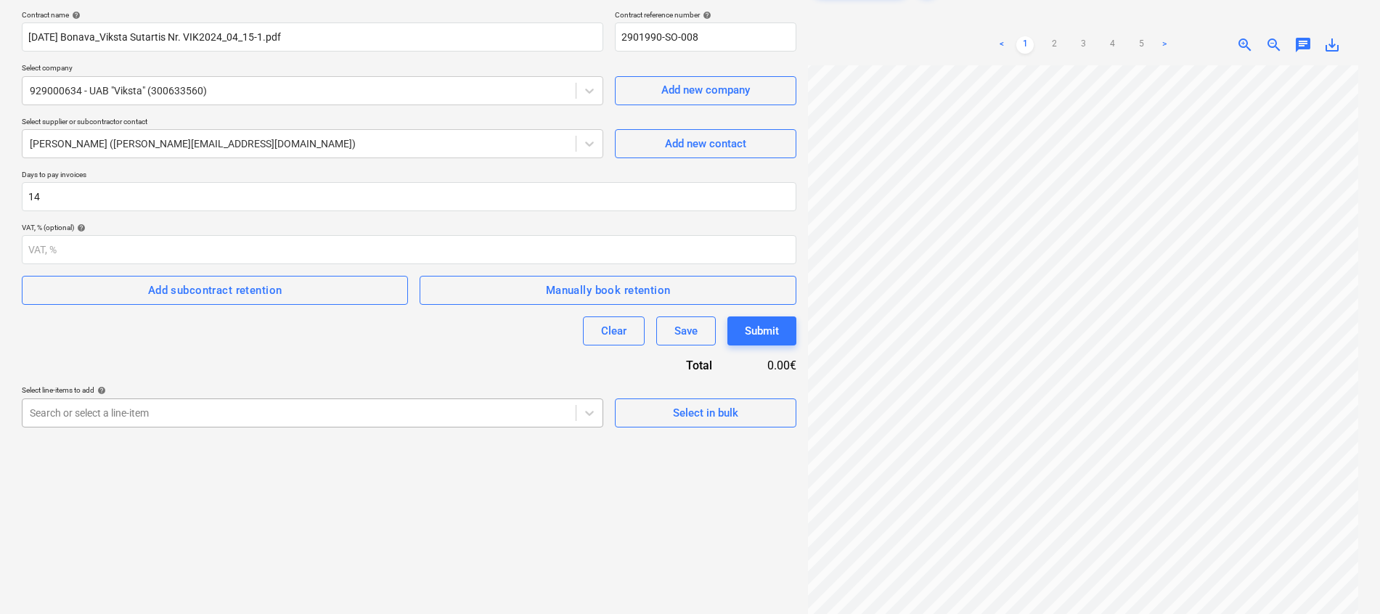
click at [333, 407] on body "Projects Contacts Company Consolidated Invoices Inbox 1 format_size keyboard_ar…" at bounding box center [690, 198] width 1380 height 614
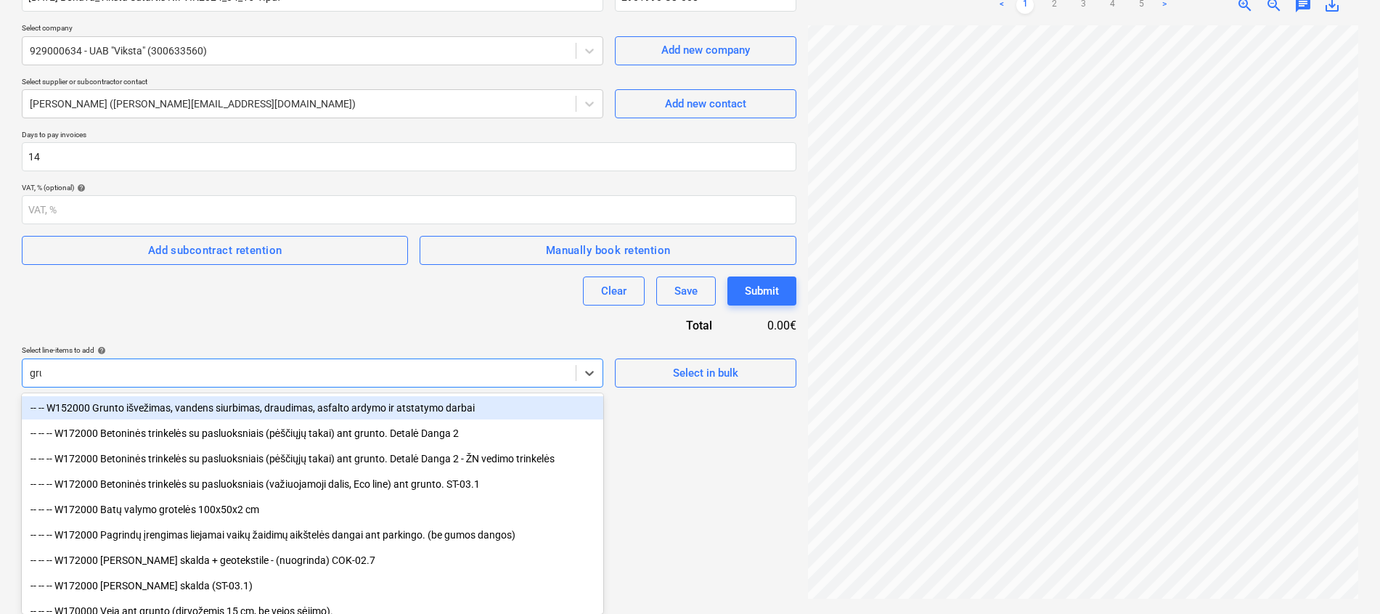
scroll to position [146, 0]
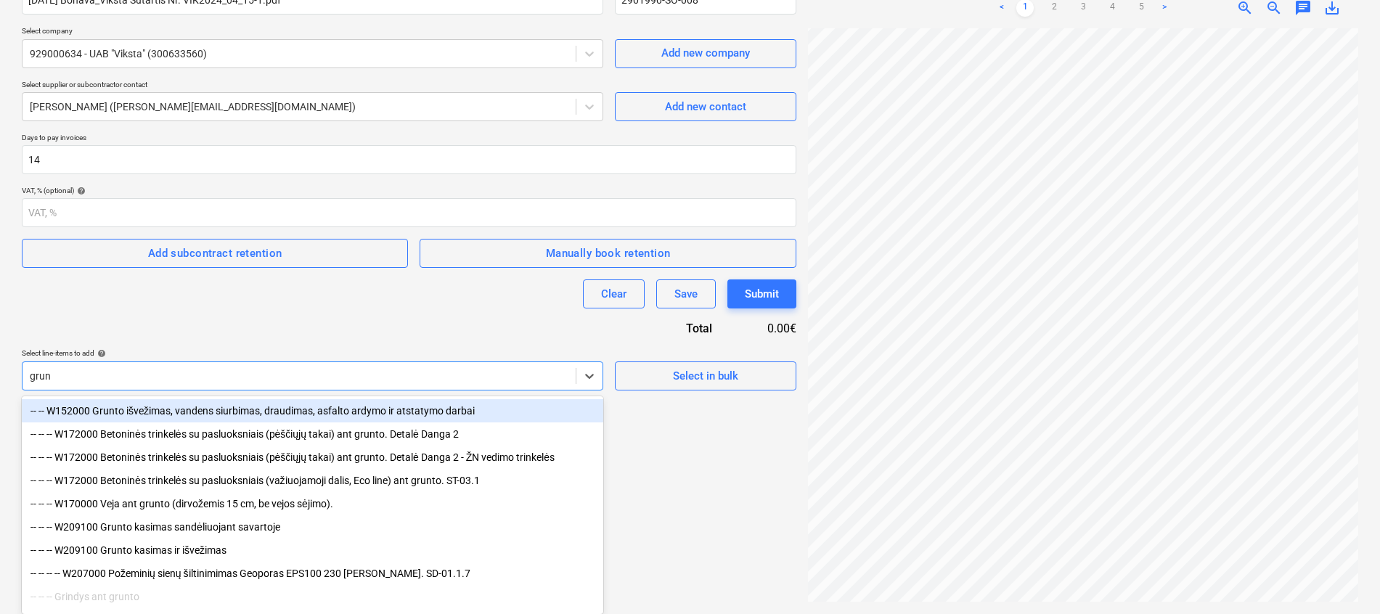
type input "grunt"
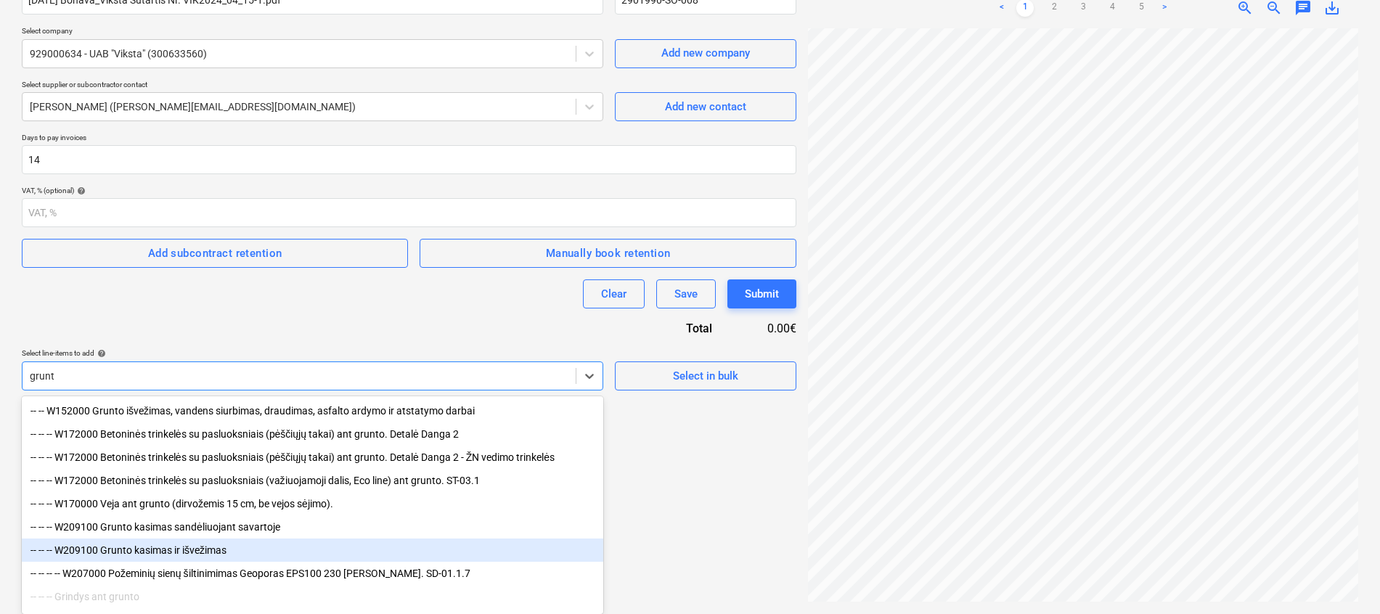
click at [158, 555] on div "-- -- -- W209100 Grunto kasimas ir išvežimas" at bounding box center [312, 550] width 581 height 23
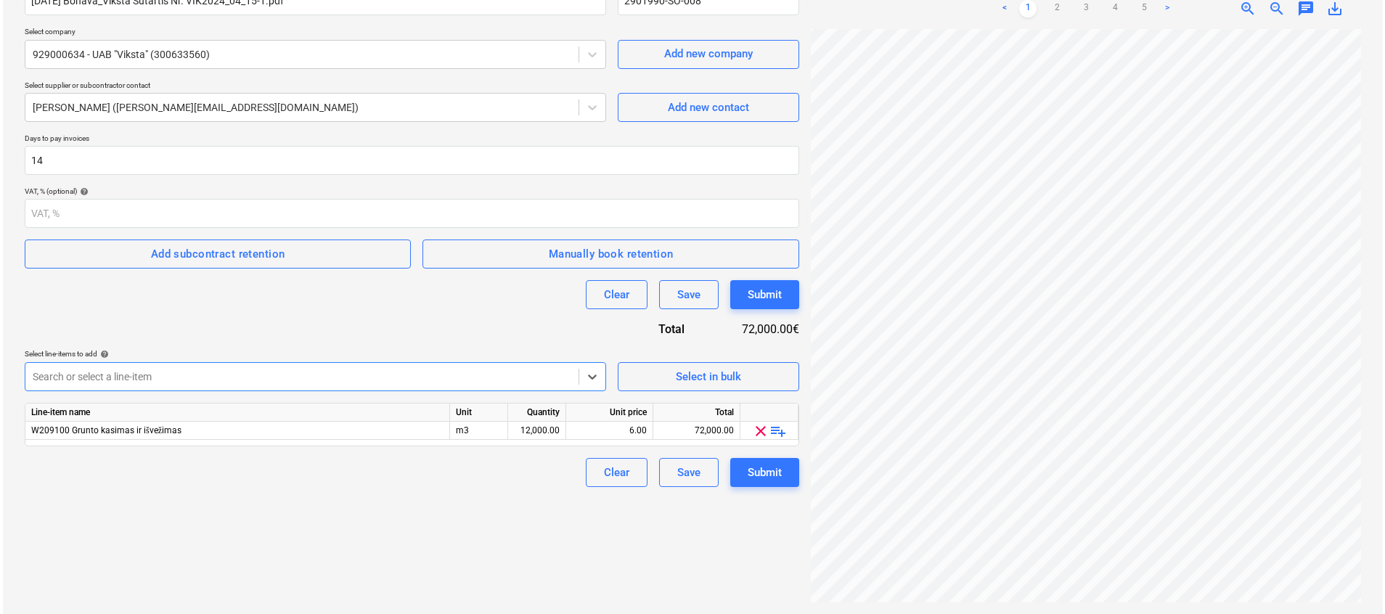
scroll to position [145, 0]
click at [346, 323] on div "Contract name help [DATE] Bonava_Viksta Sutartis Nr. VIK2024_04_15-1.pdf Contra…" at bounding box center [409, 230] width 774 height 513
click at [481, 433] on div "m3" at bounding box center [476, 431] width 58 height 18
type input "kompl."
type input "5000"
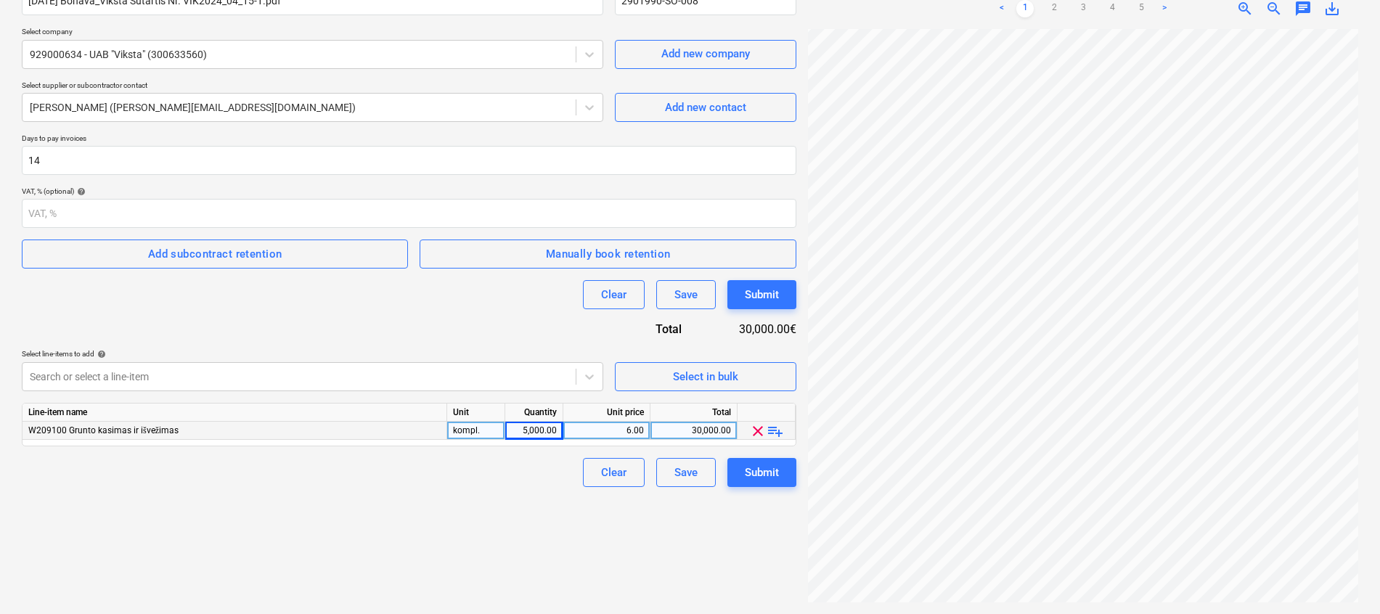
click at [510, 510] on div "Create new document Contract name help [DATE] Bonava_Viksta Sutartis Nr. VIK202…" at bounding box center [409, 267] width 786 height 681
click at [541, 433] on div "5,000.00" at bounding box center [534, 431] width 46 height 18
type input "1"
click at [613, 429] on div "6.00" at bounding box center [606, 431] width 75 height 18
type input "5000"
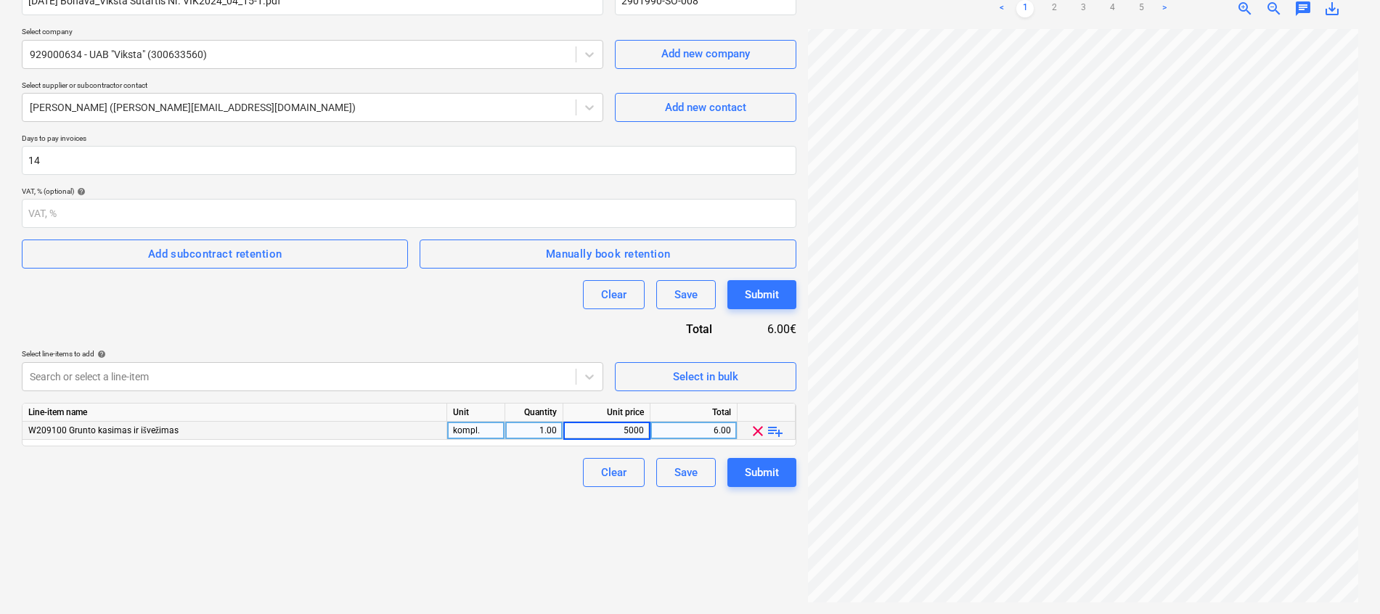
click at [527, 484] on div "Clear Save Submit" at bounding box center [409, 472] width 774 height 29
click at [768, 473] on div "Submit" at bounding box center [762, 472] width 34 height 19
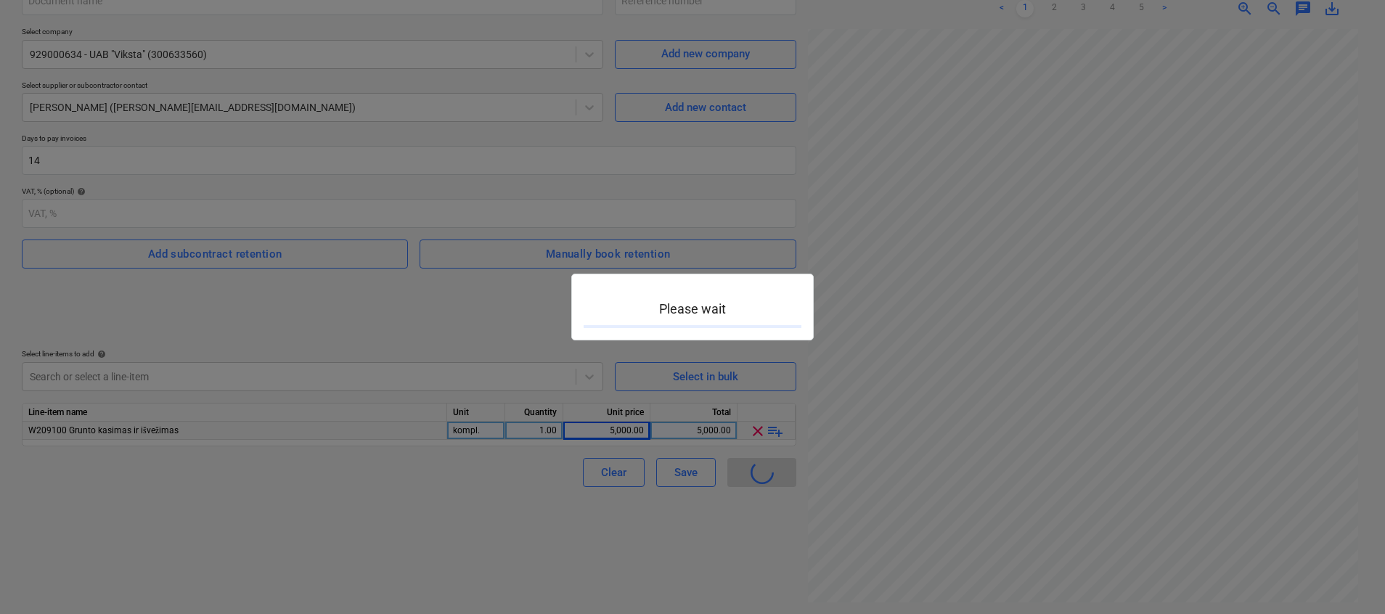
type input "2901990-SO-008"
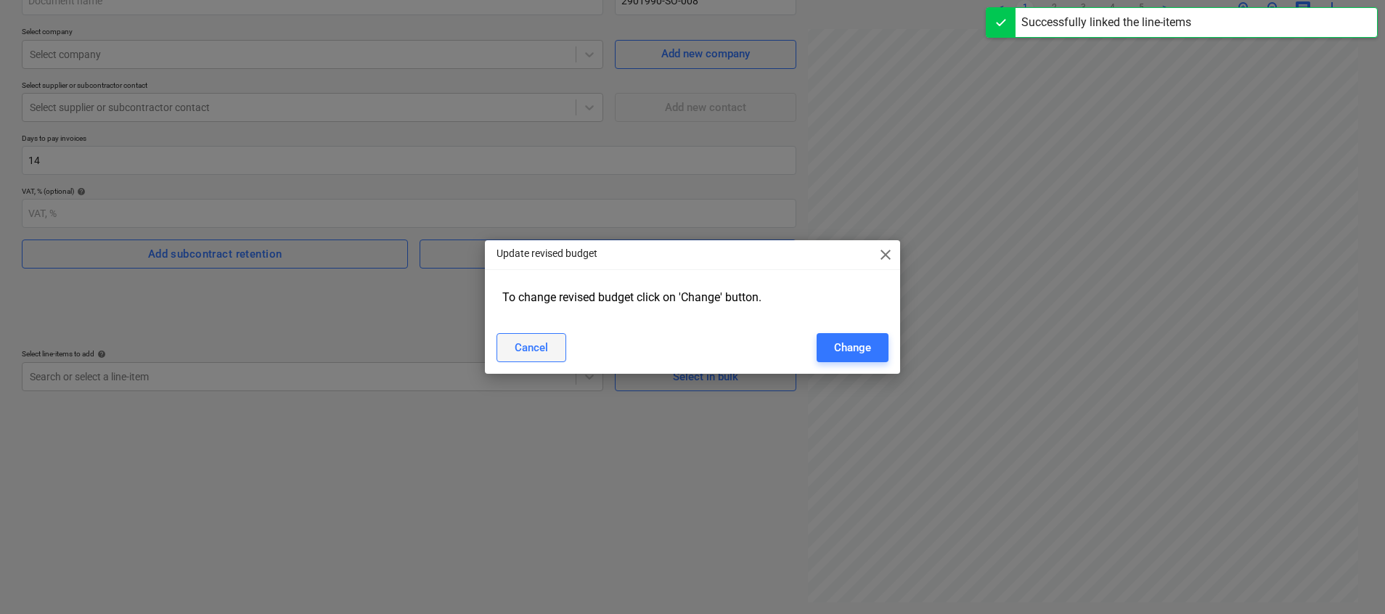
click at [504, 353] on button "Cancel" at bounding box center [531, 347] width 70 height 29
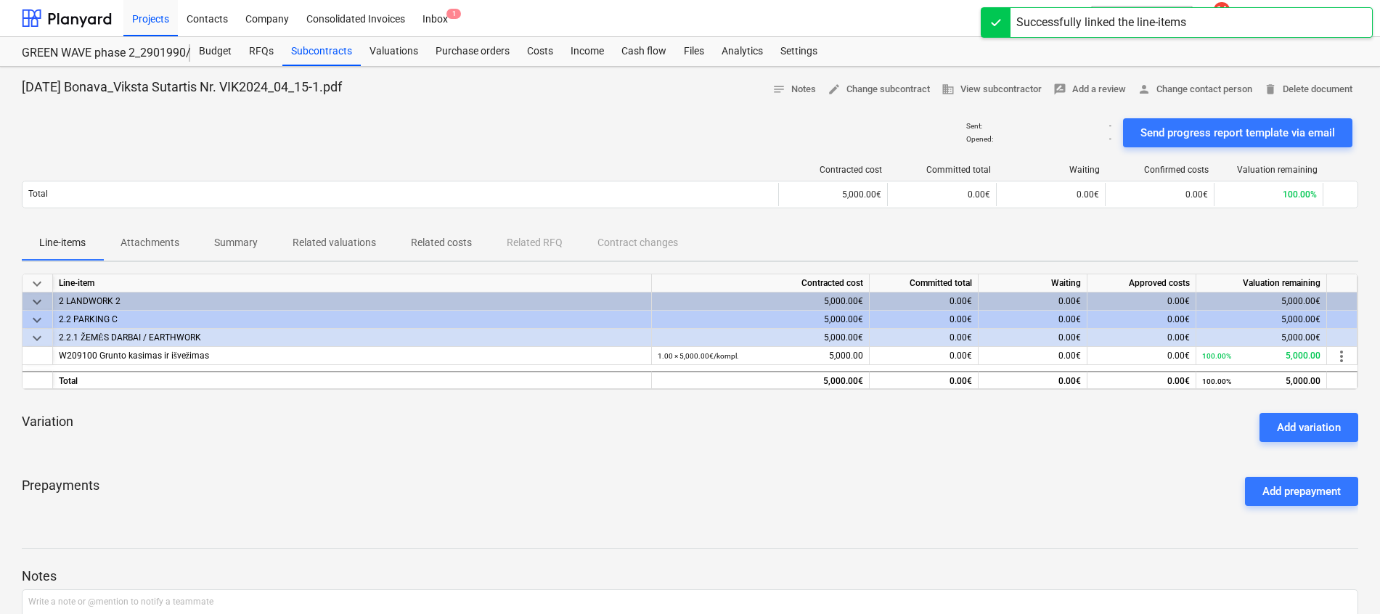
click at [703, 115] on div "Sent : - Opened : - Send progress report template via email" at bounding box center [690, 133] width 1336 height 41
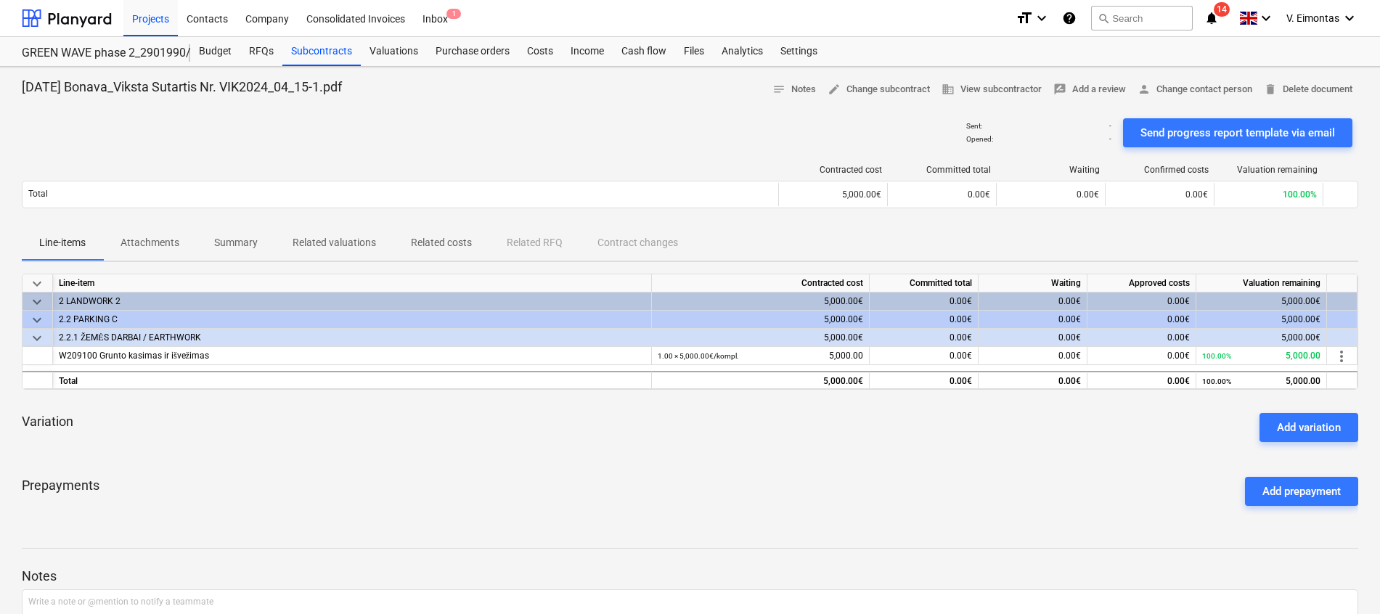
click at [522, 472] on div "Prepayments Add prepayment" at bounding box center [690, 491] width 1336 height 52
click at [687, 105] on div at bounding box center [690, 107] width 1336 height 12
click at [686, 52] on div "Files" at bounding box center [694, 51] width 38 height 29
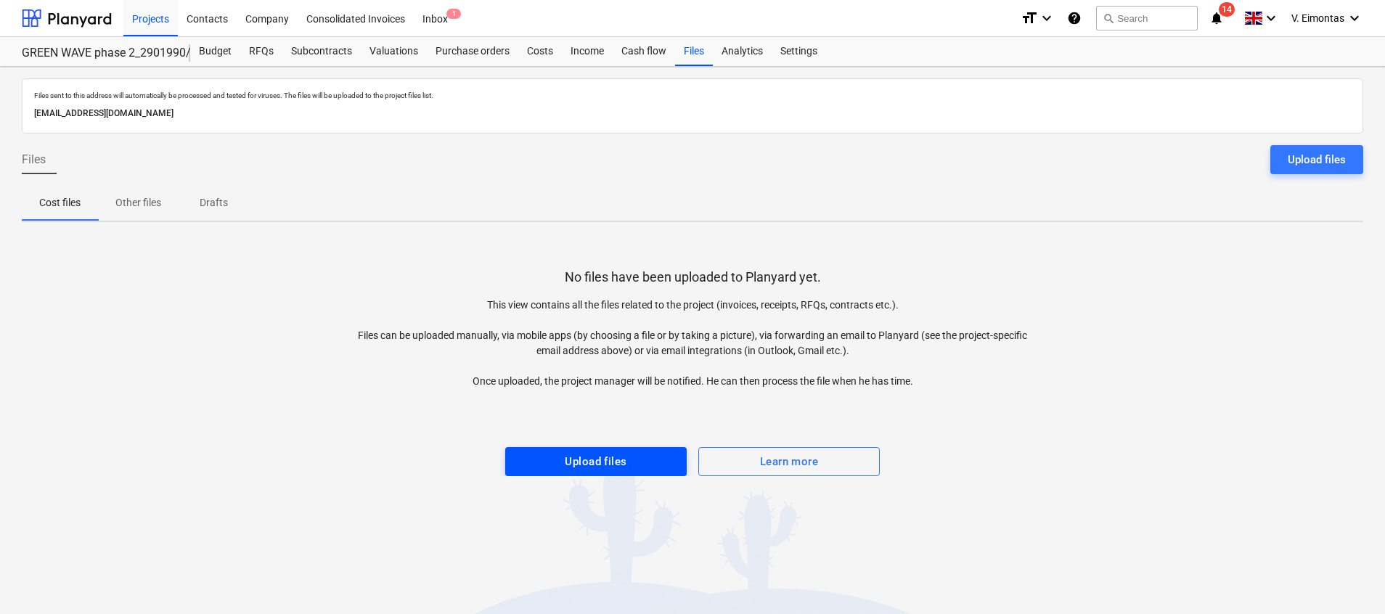
click at [616, 463] on div "Upload files" at bounding box center [596, 461] width 62 height 19
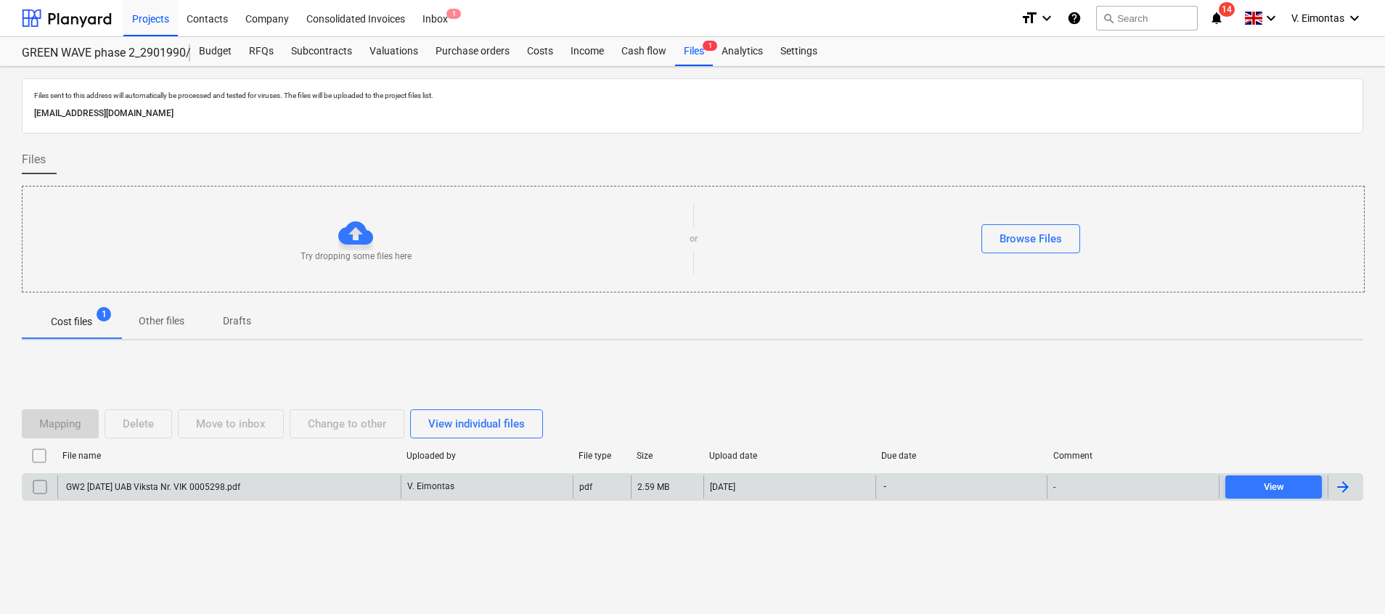
click at [327, 490] on div "GW2 [DATE] UAB Viksta Nr. VIK 0005298.pdf" at bounding box center [228, 486] width 343 height 23
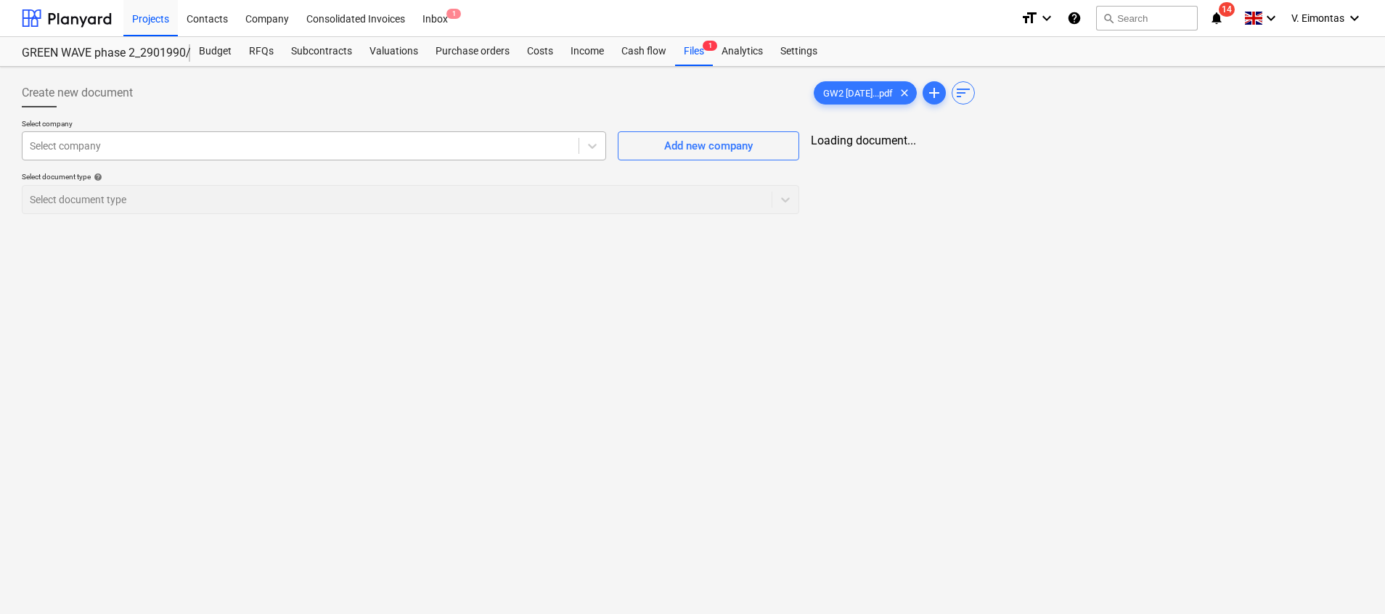
click at [388, 139] on div at bounding box center [300, 146] width 541 height 15
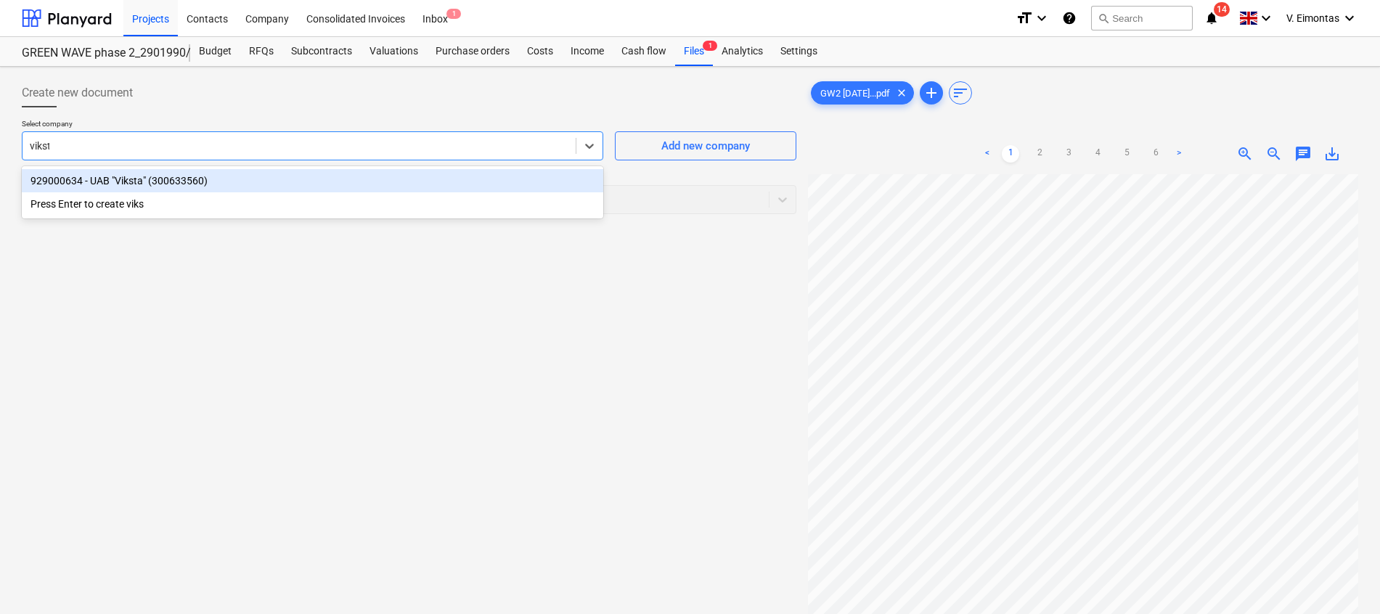
type input "viksta"
click at [322, 181] on div "929000634 - UAB "Viksta" (300633560)" at bounding box center [312, 180] width 581 height 23
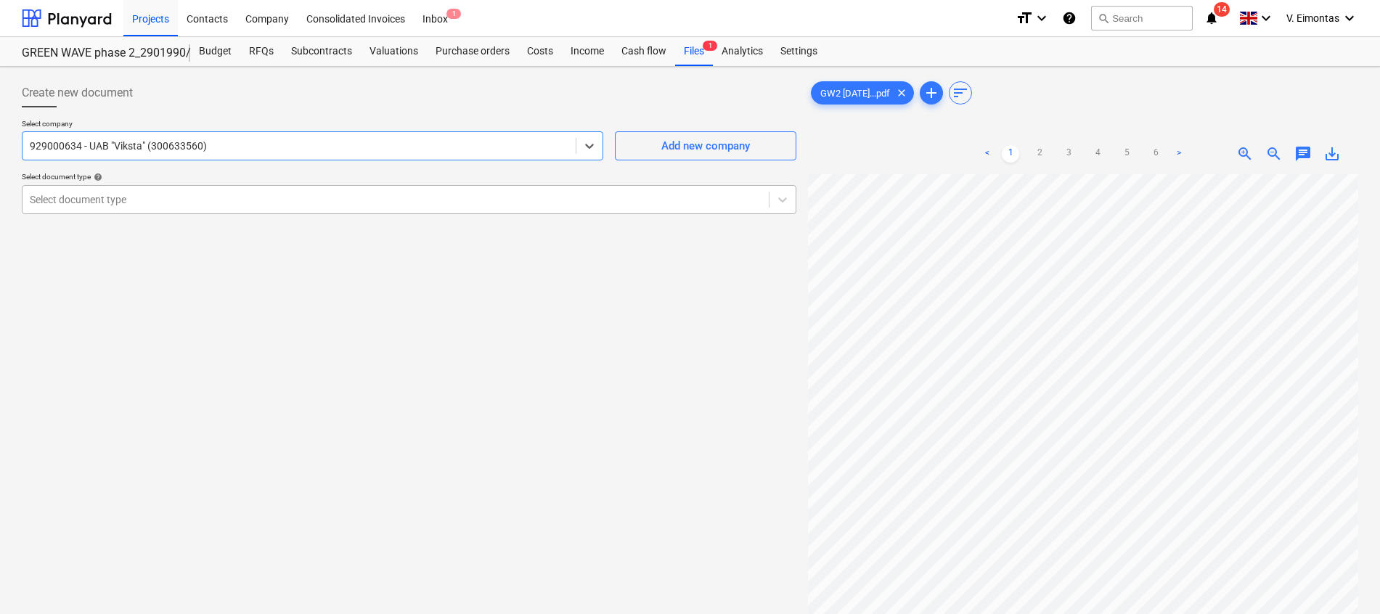
click at [317, 204] on div at bounding box center [396, 199] width 732 height 15
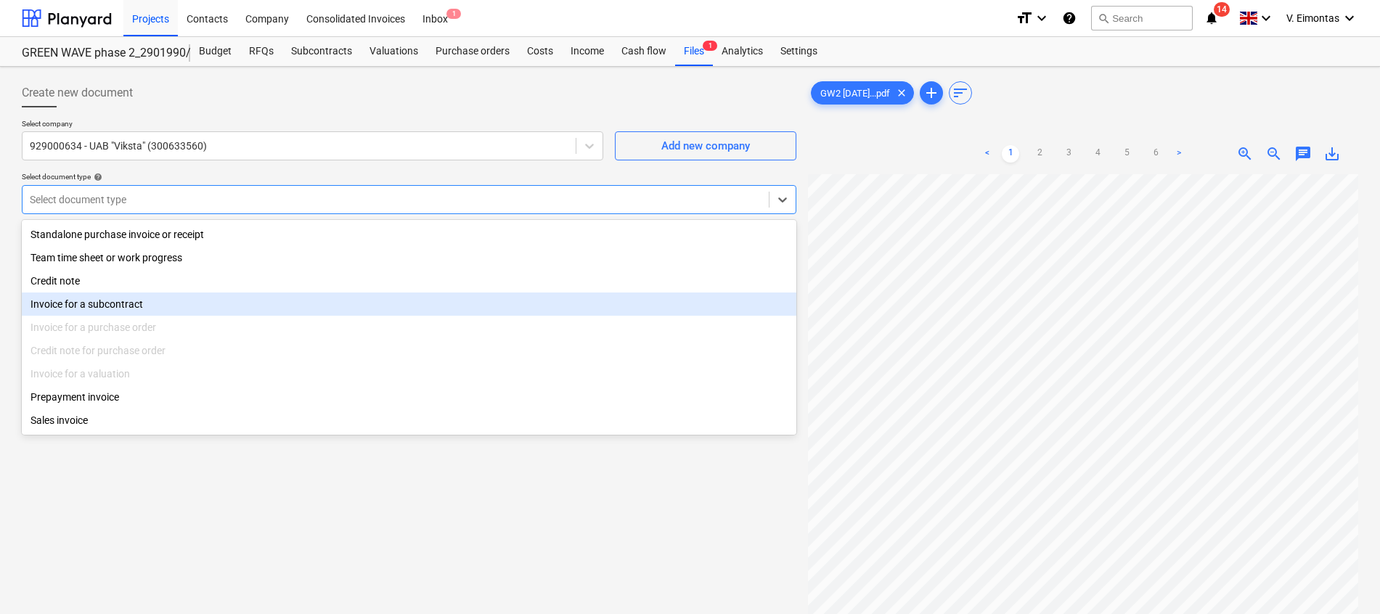
click at [129, 297] on div "Invoice for a subcontract" at bounding box center [409, 304] width 774 height 23
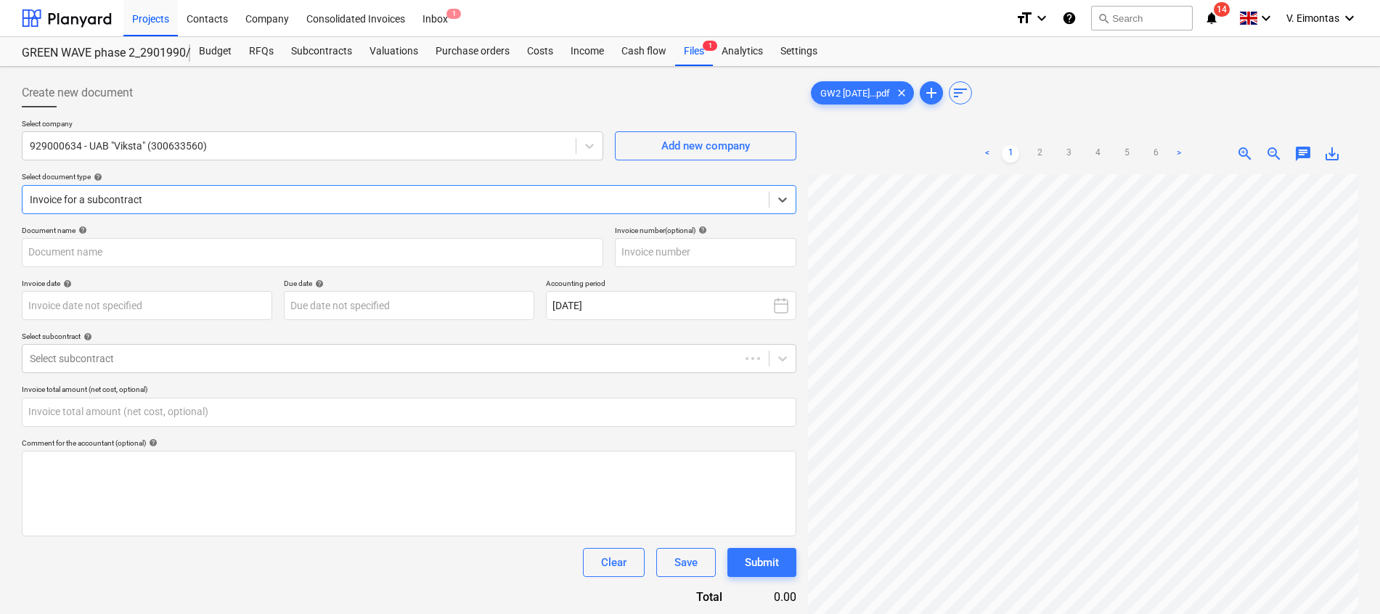
type input "GW2 [DATE] UAB Viksta Nr. VIK 0005298.pdf"
type input "0.00"
click at [691, 243] on input "text" at bounding box center [705, 252] width 181 height 29
drag, startPoint x: 634, startPoint y: 254, endPoint x: 607, endPoint y: 253, distance: 27.6
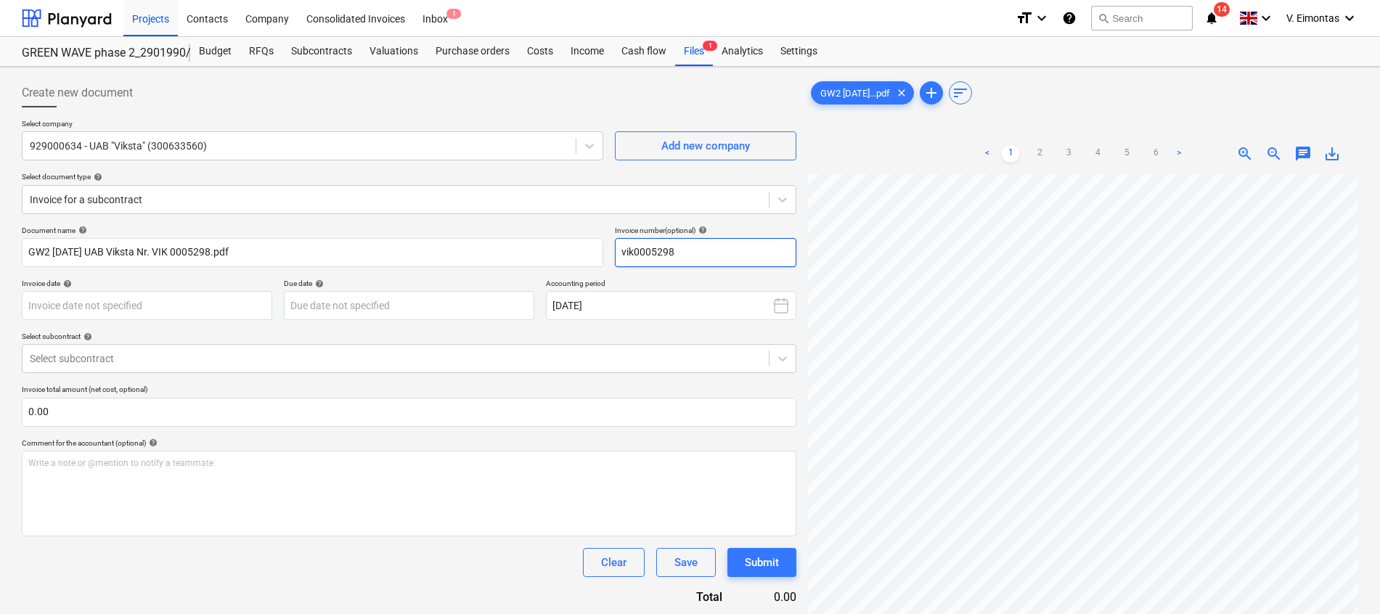
click at [607, 253] on div "Document name help GW2 [DATE] UAB Viksta Nr. VIK 0005298.pdf Invoice number (op…" at bounding box center [409, 246] width 774 height 41
type input "VIK0005298"
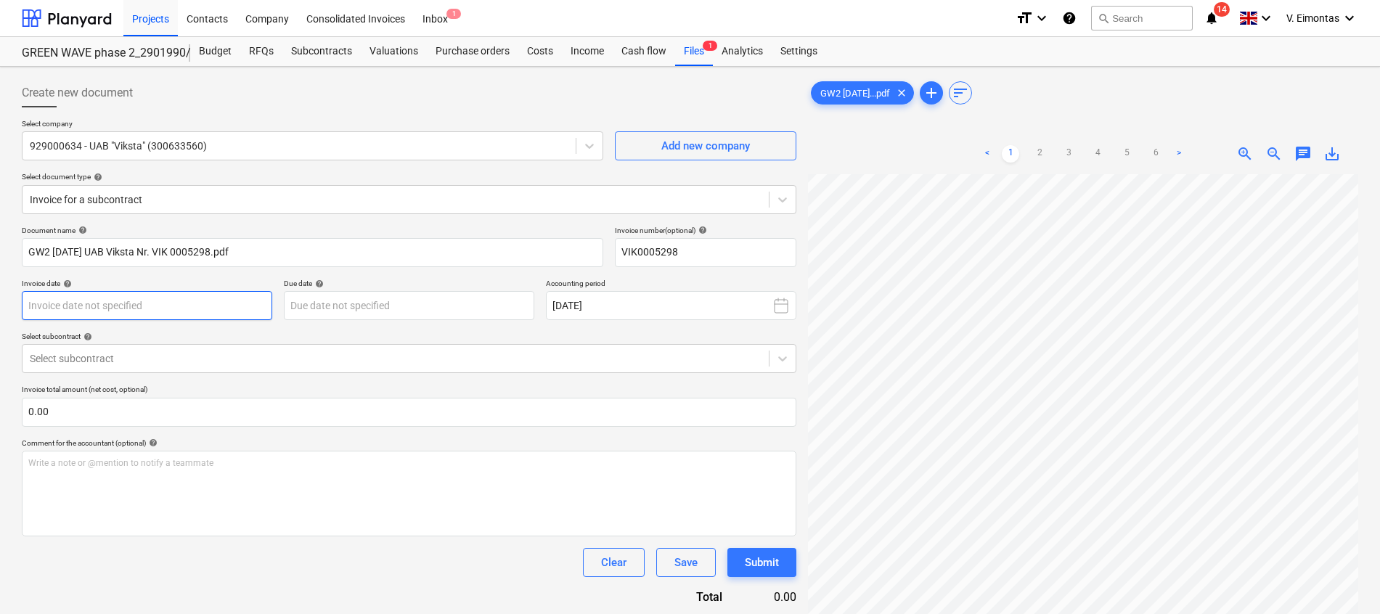
click at [158, 305] on body "Projects Contacts Company Consolidated Invoices Inbox 1 format_size keyboard_ar…" at bounding box center [690, 307] width 1380 height 614
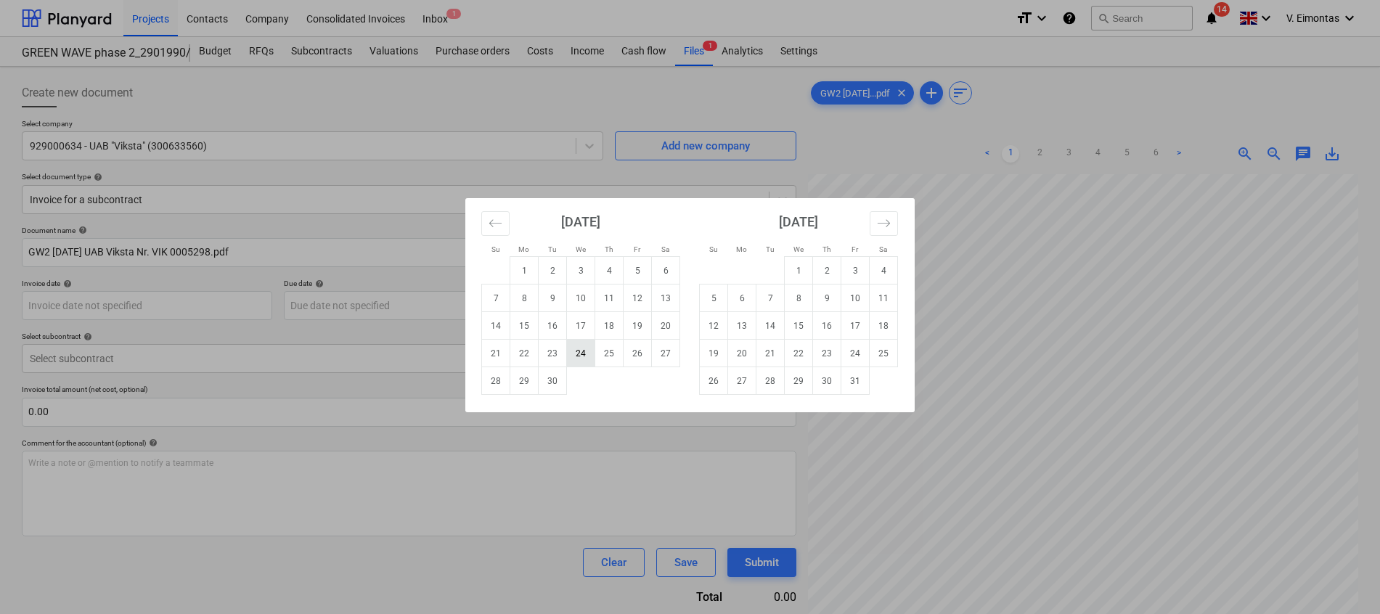
click at [582, 354] on td "24" at bounding box center [581, 354] width 28 height 28
type input "[DATE]"
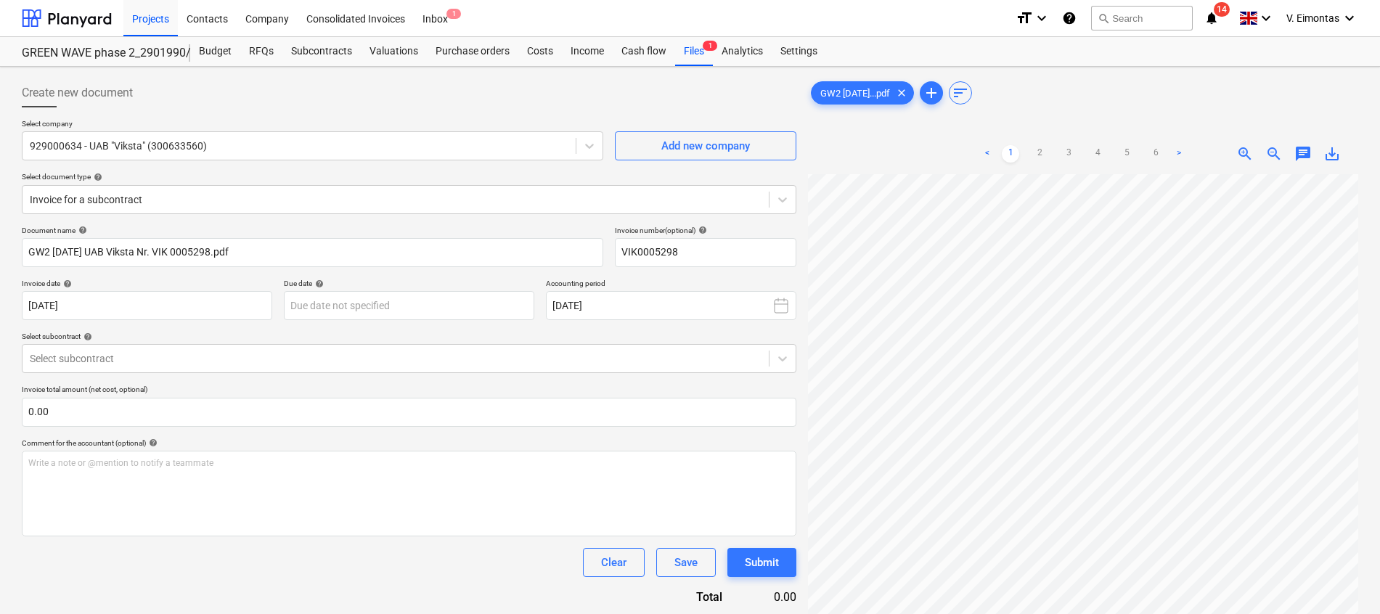
scroll to position [136, 106]
click at [403, 301] on body "Projects Contacts Company Consolidated Invoices Inbox 1 format_size keyboard_ar…" at bounding box center [690, 307] width 1380 height 614
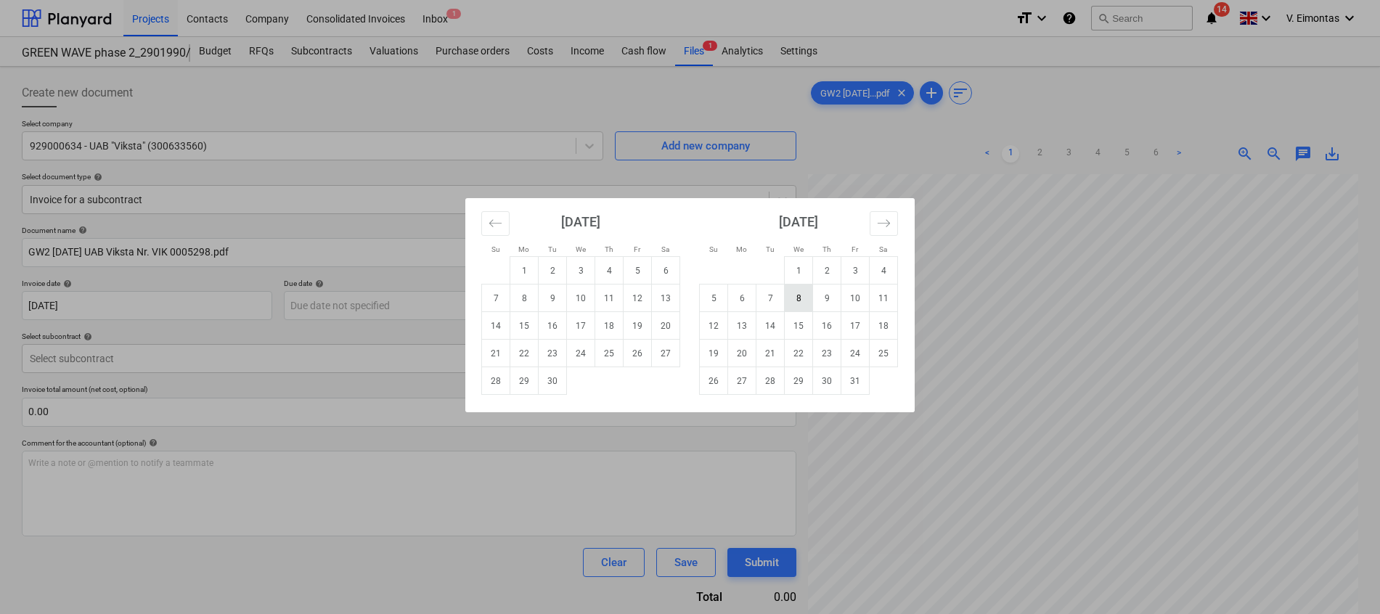
click at [801, 298] on td "8" at bounding box center [799, 299] width 28 height 28
type input "[DATE]"
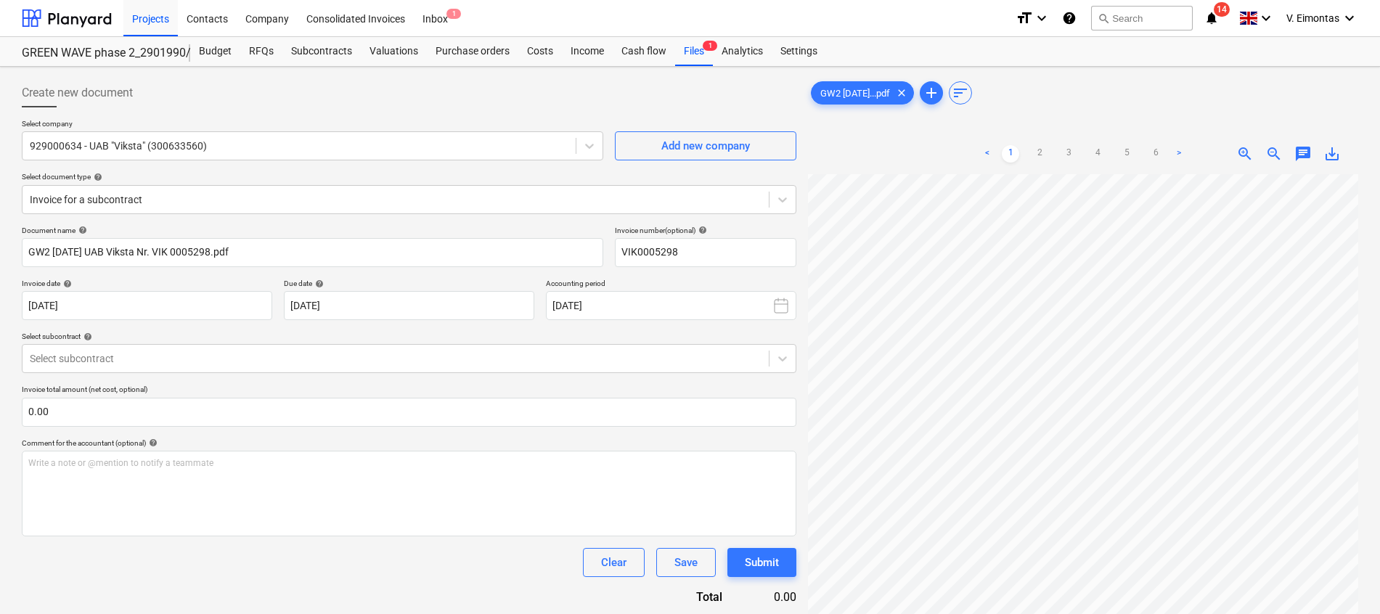
click at [165, 340] on div "Select subcontract help" at bounding box center [409, 336] width 774 height 9
click at [166, 354] on div at bounding box center [396, 358] width 732 height 15
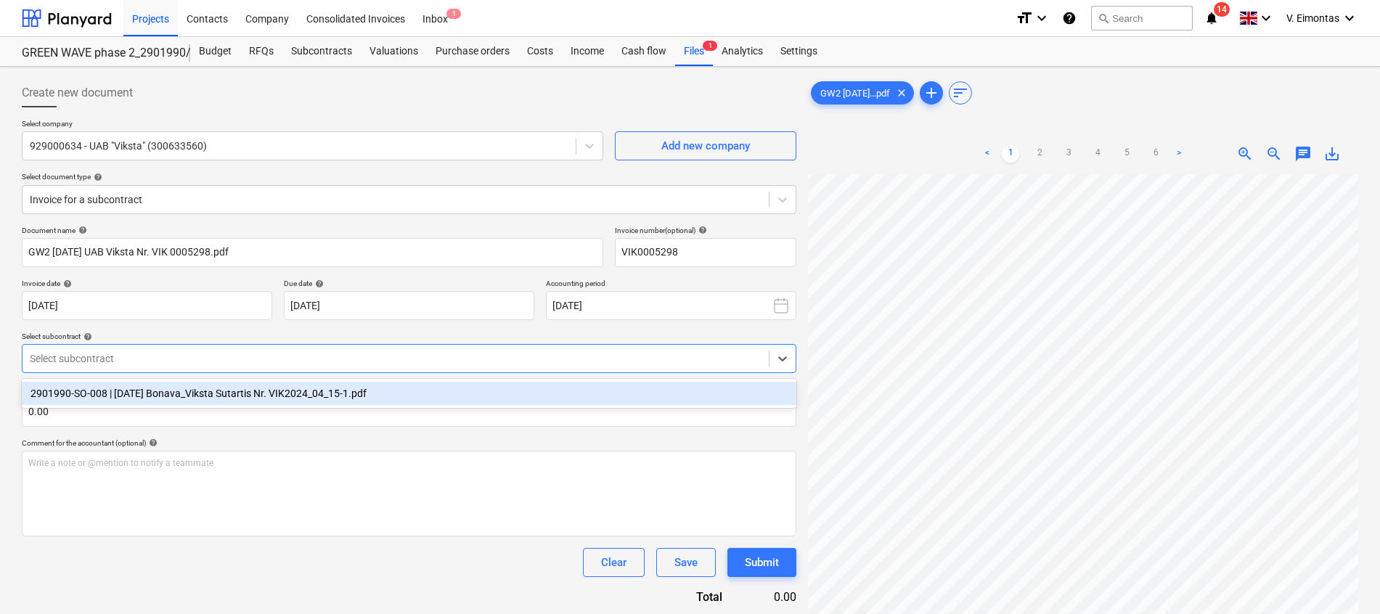
click at [168, 392] on div "2901990-SO-008 | [DATE] Bonava_Viksta Sutartis Nr. VIK2024_04_15-1.pdf" at bounding box center [409, 393] width 774 height 23
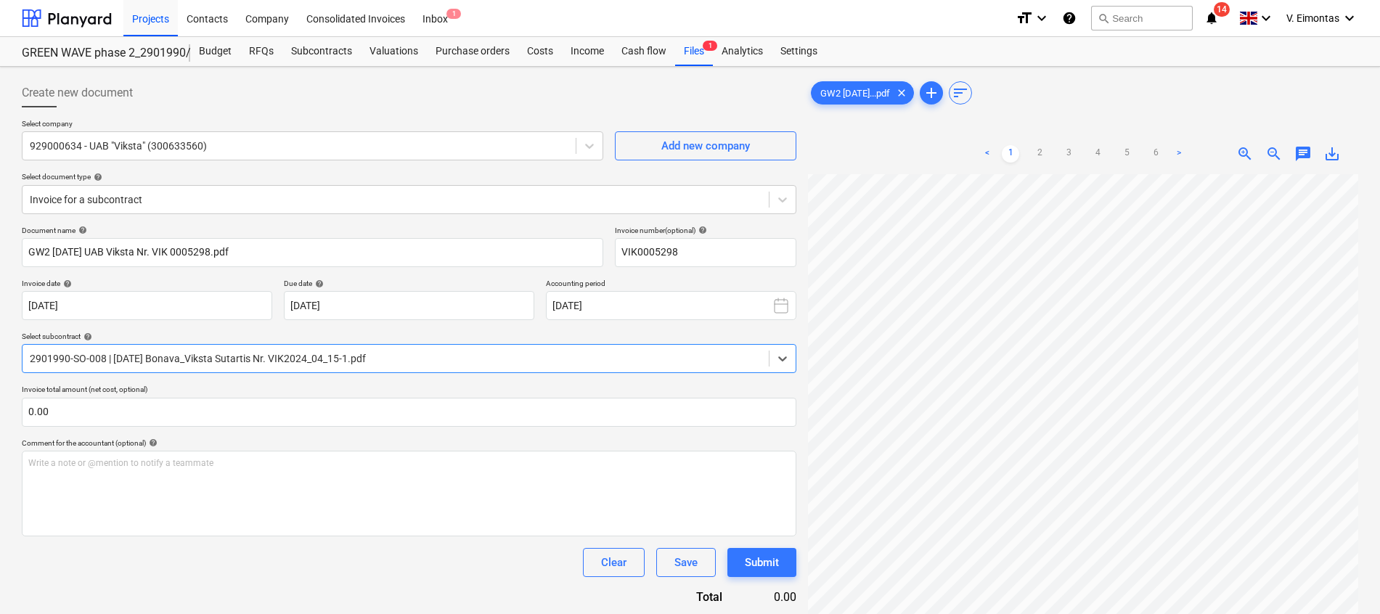
click at [626, 396] on p "Invoice total amount (net cost, optional)" at bounding box center [409, 391] width 774 height 12
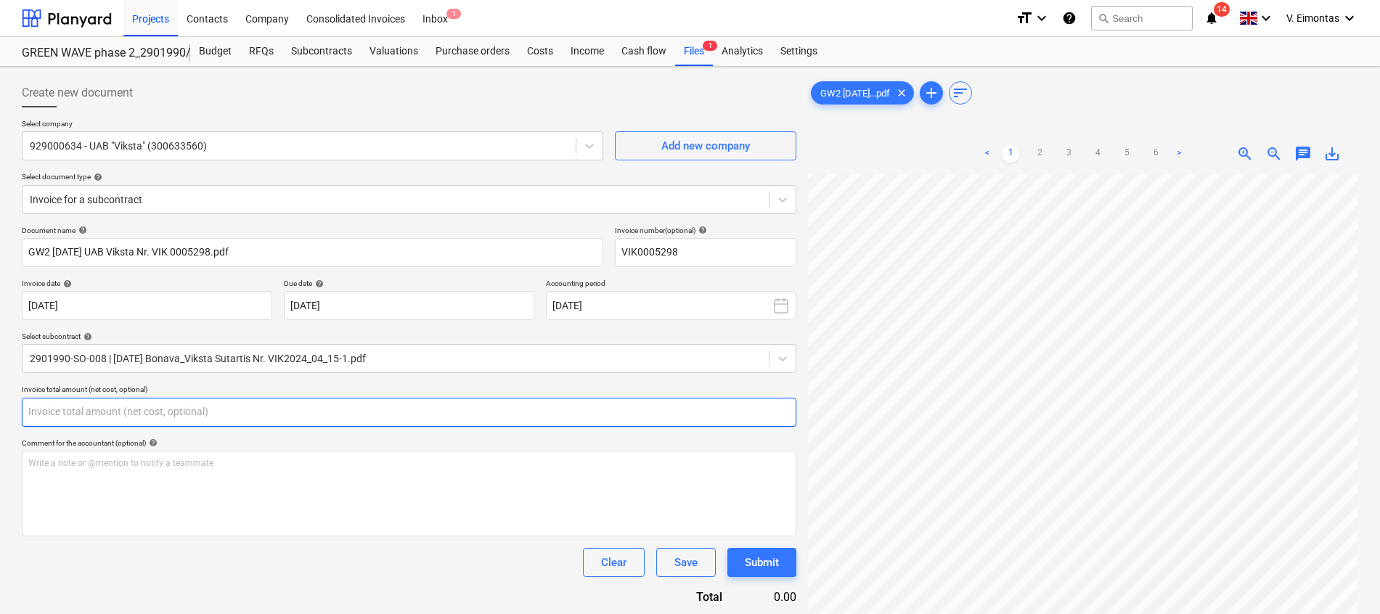
click at [594, 411] on input "text" at bounding box center [409, 412] width 774 height 29
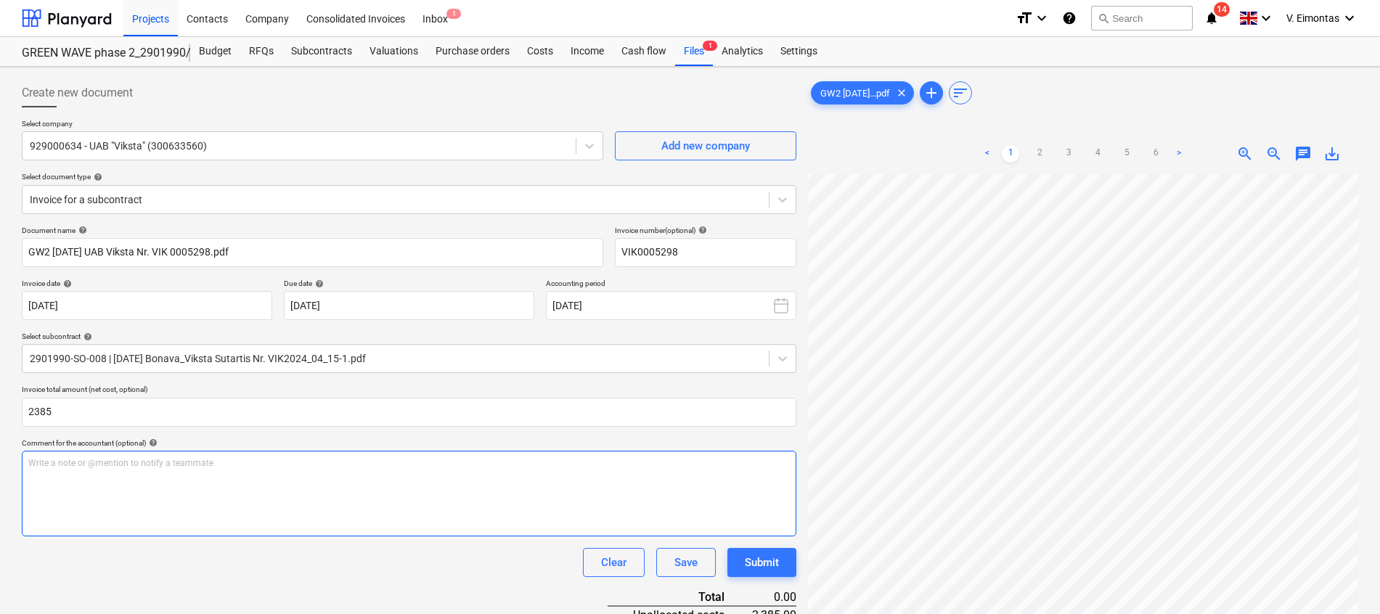
type input "2,385.00"
click at [250, 515] on div "Write a note or @mention to notify a teammate [PERSON_NAME]" at bounding box center [409, 494] width 774 height 86
click at [310, 54] on div "Subcontracts" at bounding box center [321, 51] width 78 height 29
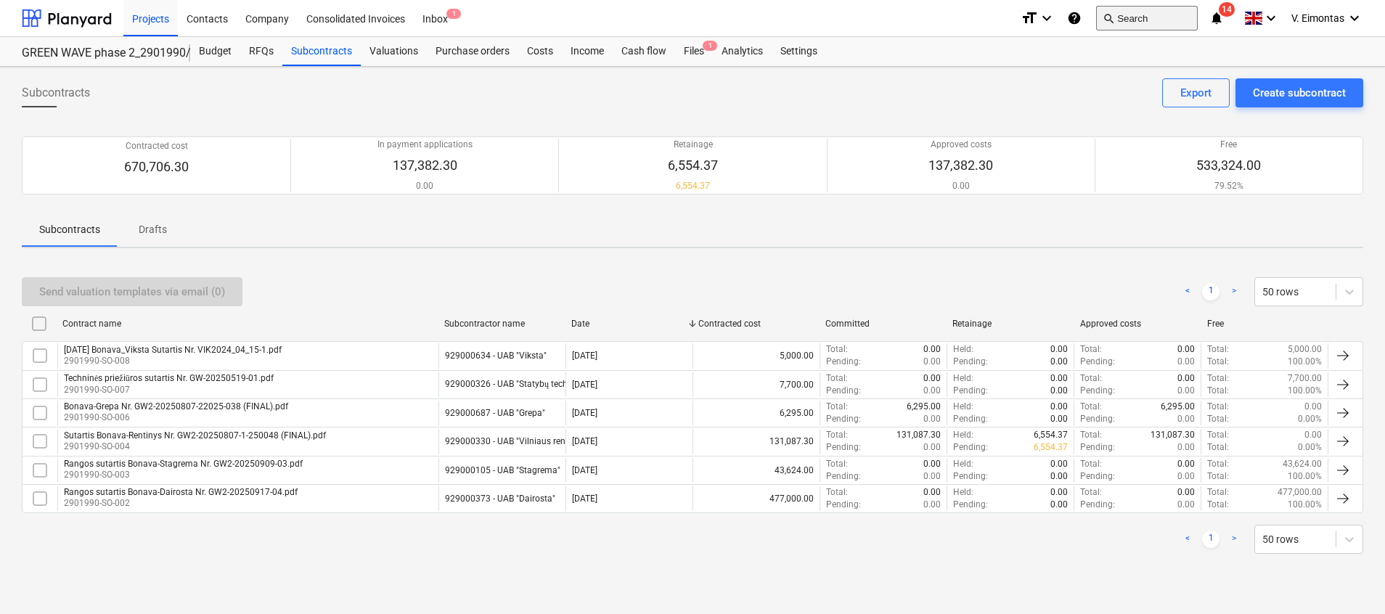
click at [1143, 10] on button "search Search" at bounding box center [1147, 18] width 102 height 25
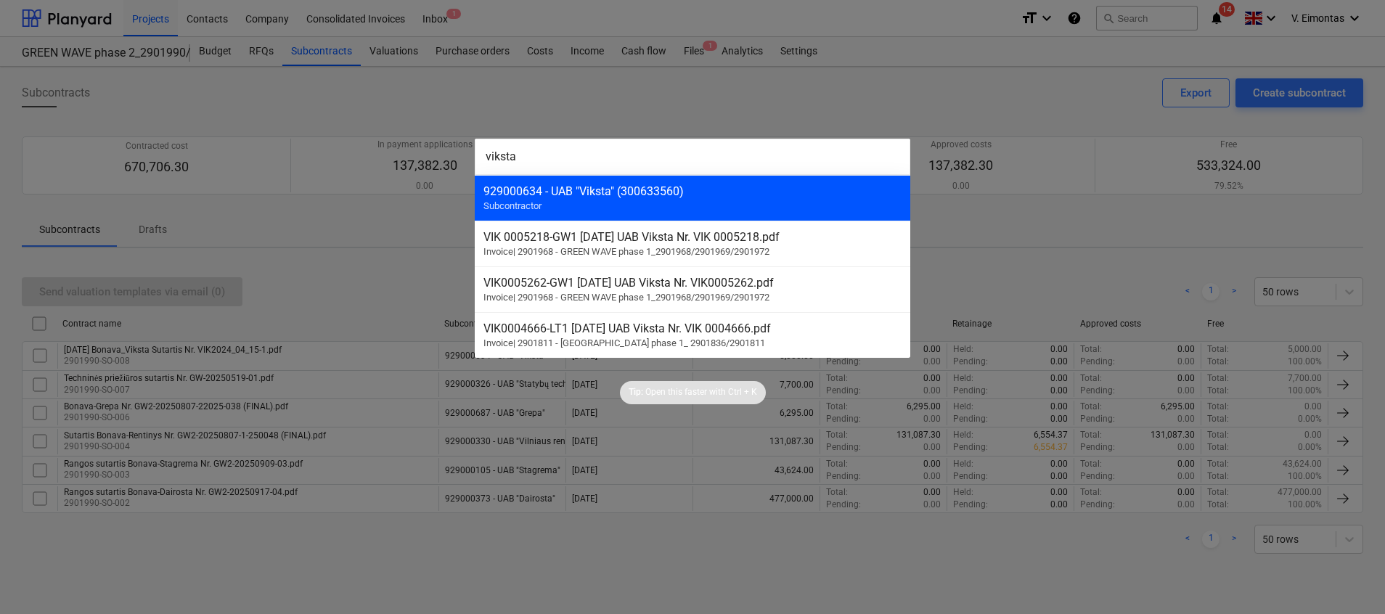
type input "viksta"
click at [644, 189] on div "929000634 - UAB "Viksta" (300633560)" at bounding box center [692, 191] width 418 height 14
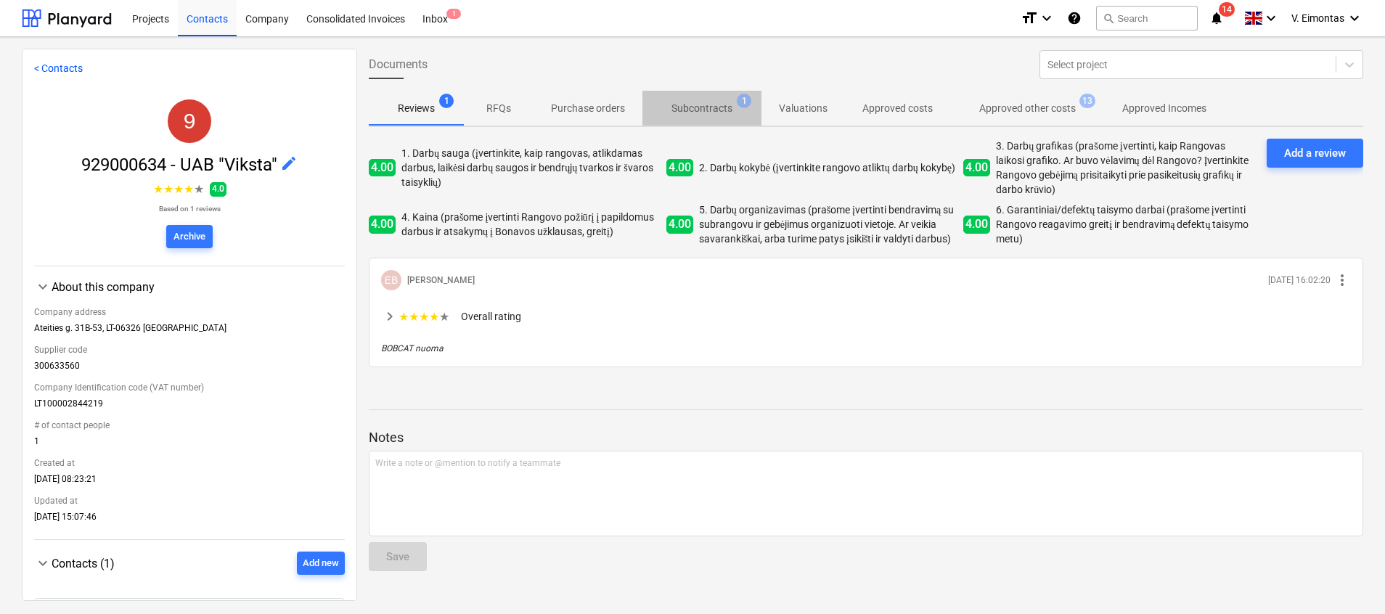
click at [711, 97] on span "Subcontracts 1" at bounding box center [701, 108] width 119 height 26
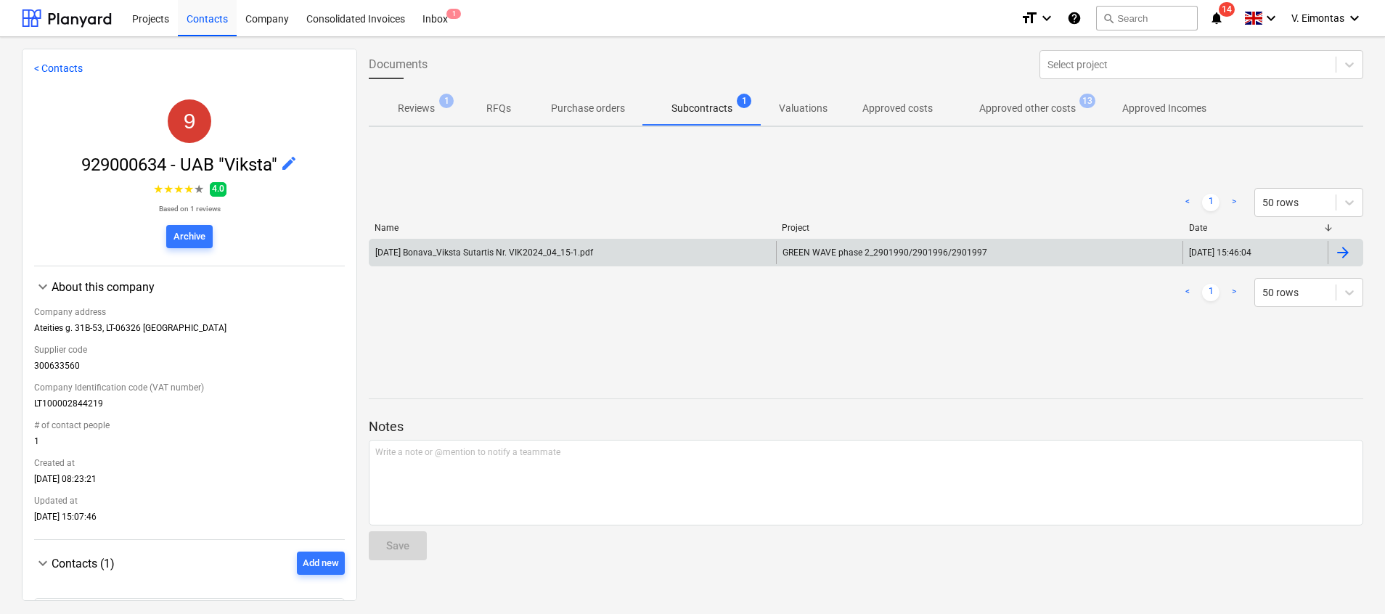
click at [720, 255] on div "[DATE] Bonava_Viksta Sutartis Nr. VIK2024_04_15-1.pdf" at bounding box center [572, 252] width 406 height 23
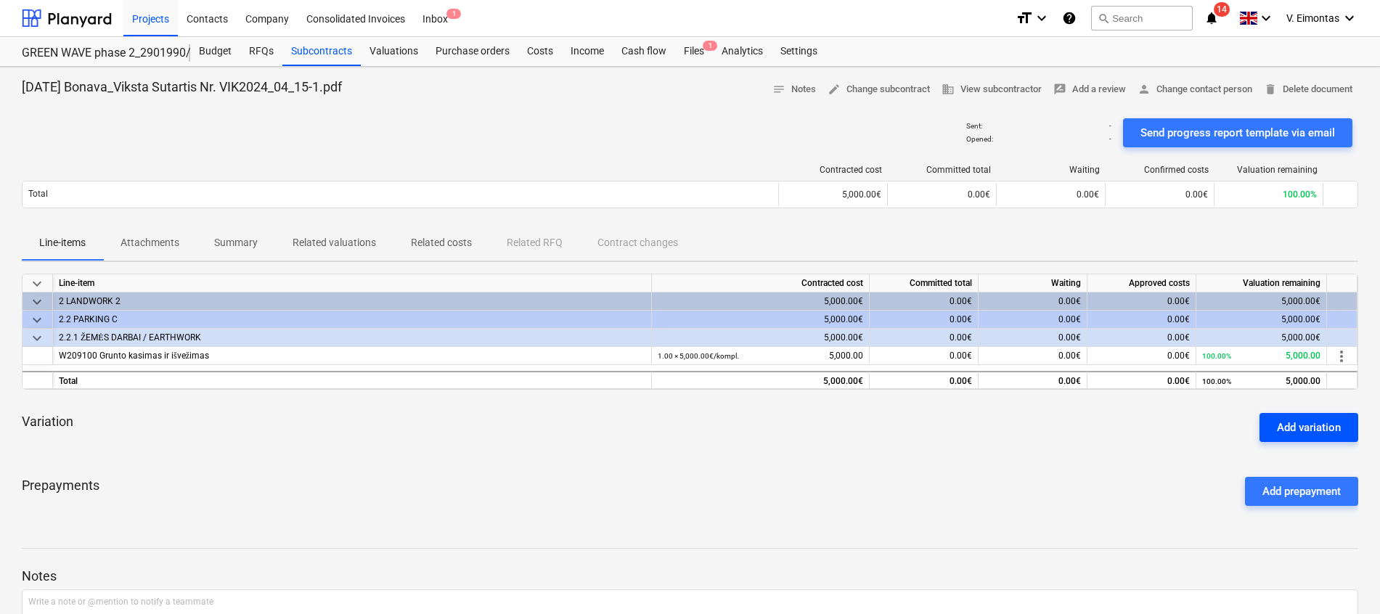
click at [1296, 430] on div "Add variation" at bounding box center [1309, 427] width 64 height 19
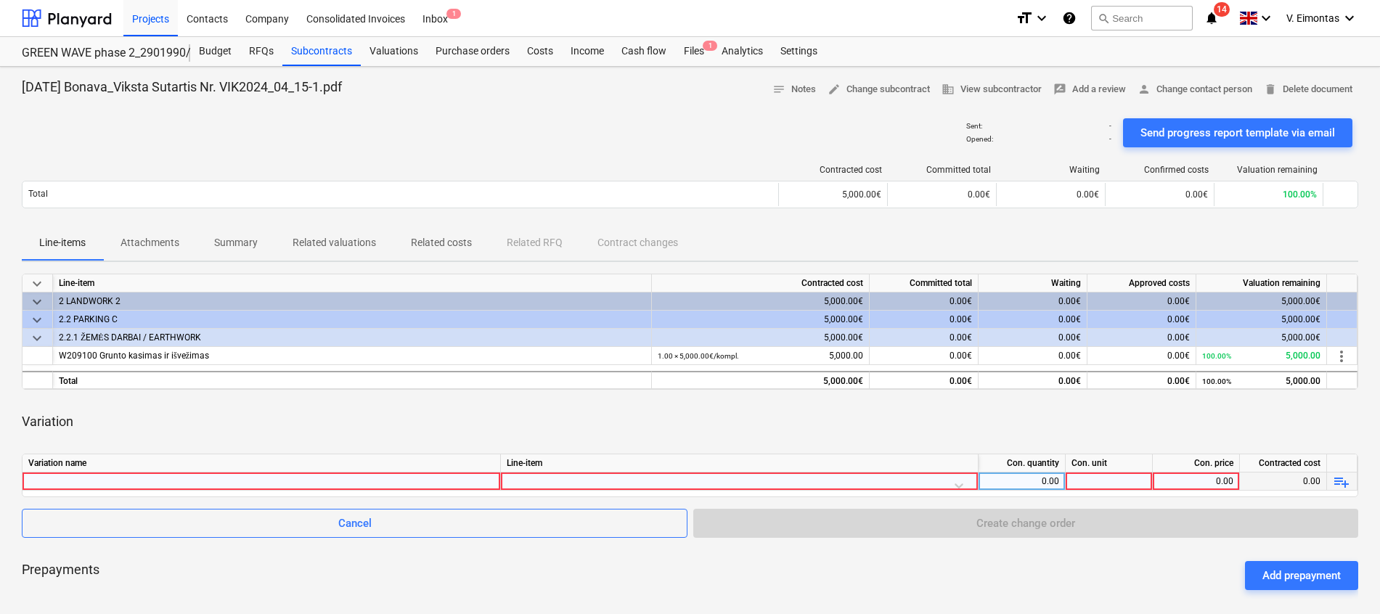
click at [313, 478] on div at bounding box center [261, 481] width 466 height 17
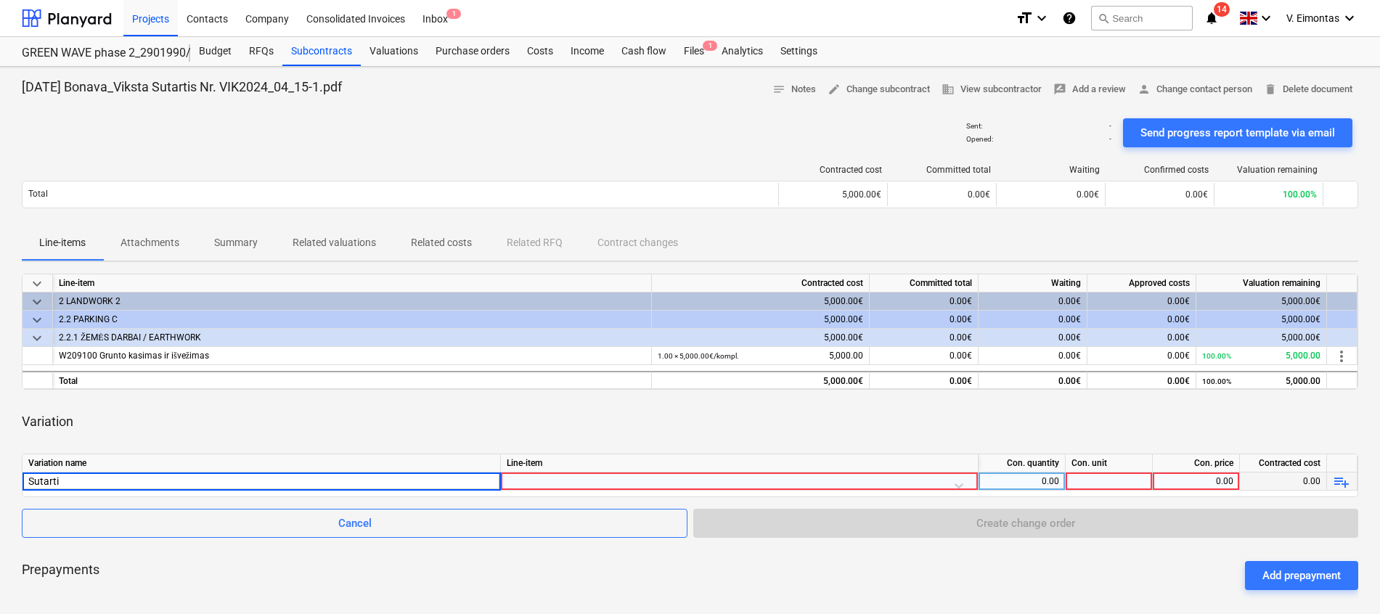
type input "Sutartis"
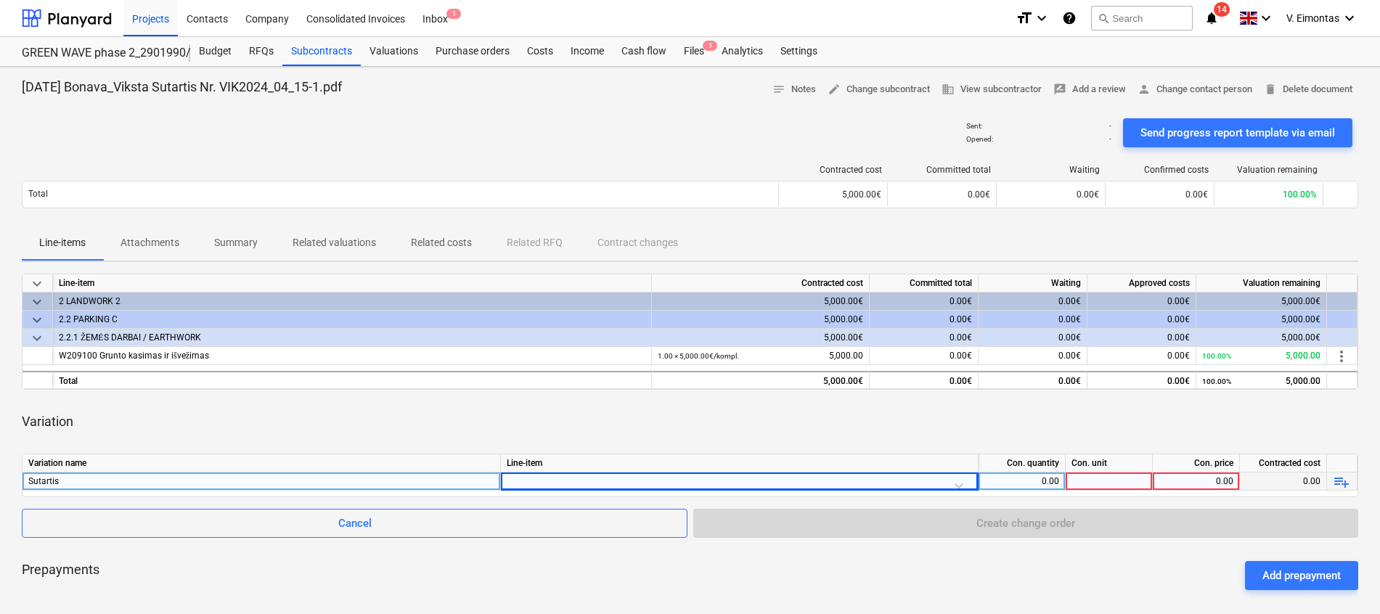
click at [573, 478] on div at bounding box center [739, 485] width 465 height 25
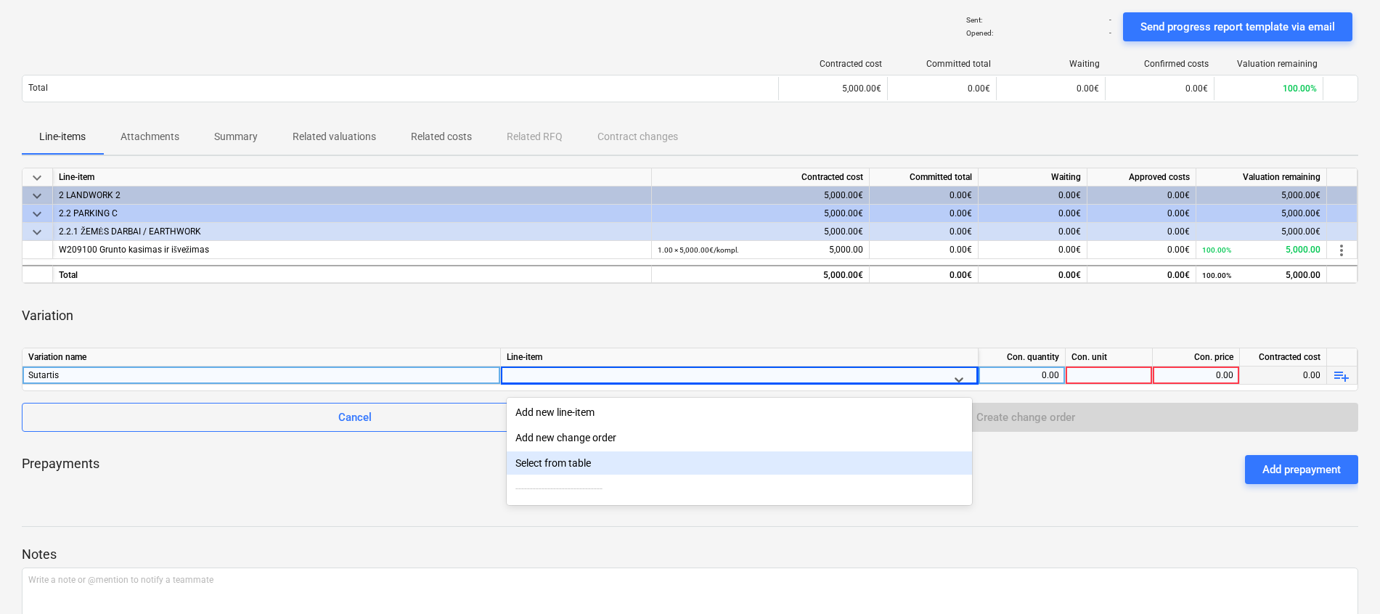
scroll to position [116, 0]
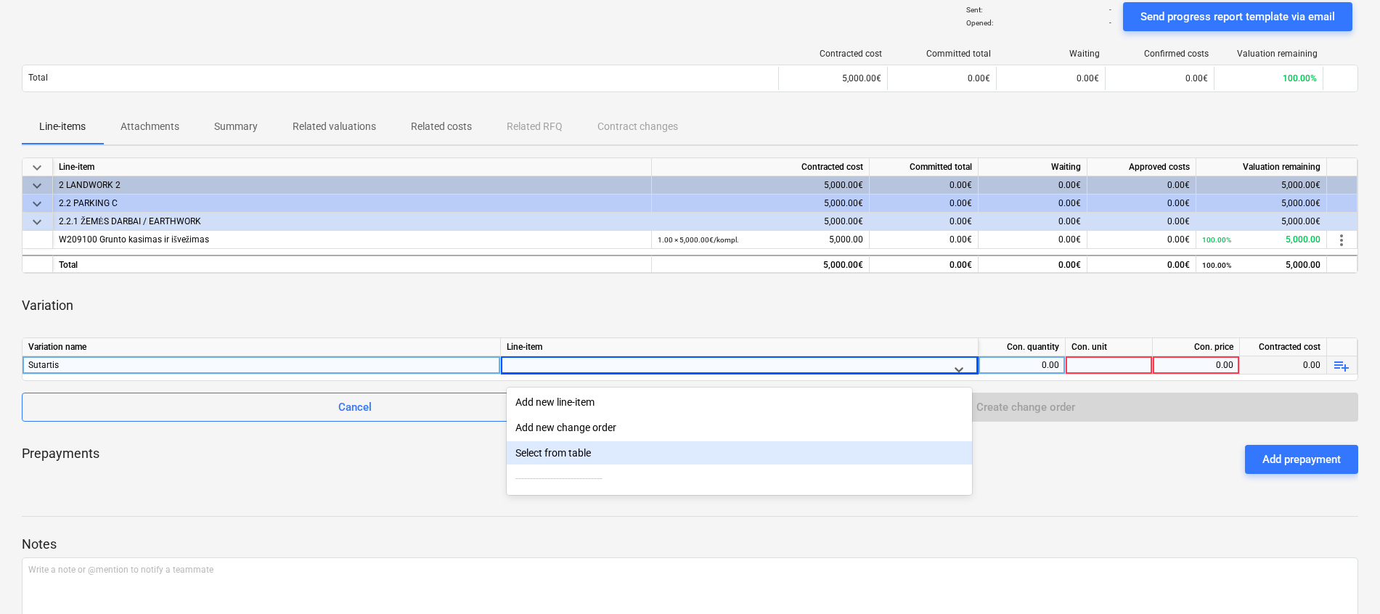
type input "l"
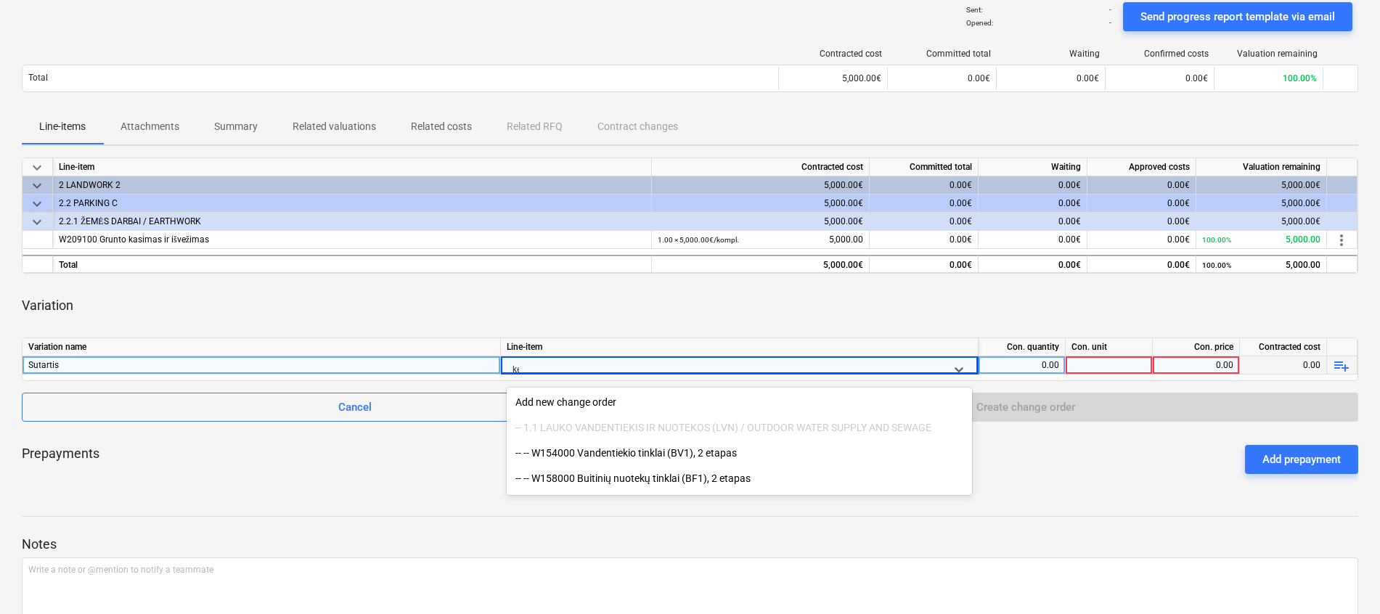
type input "k"
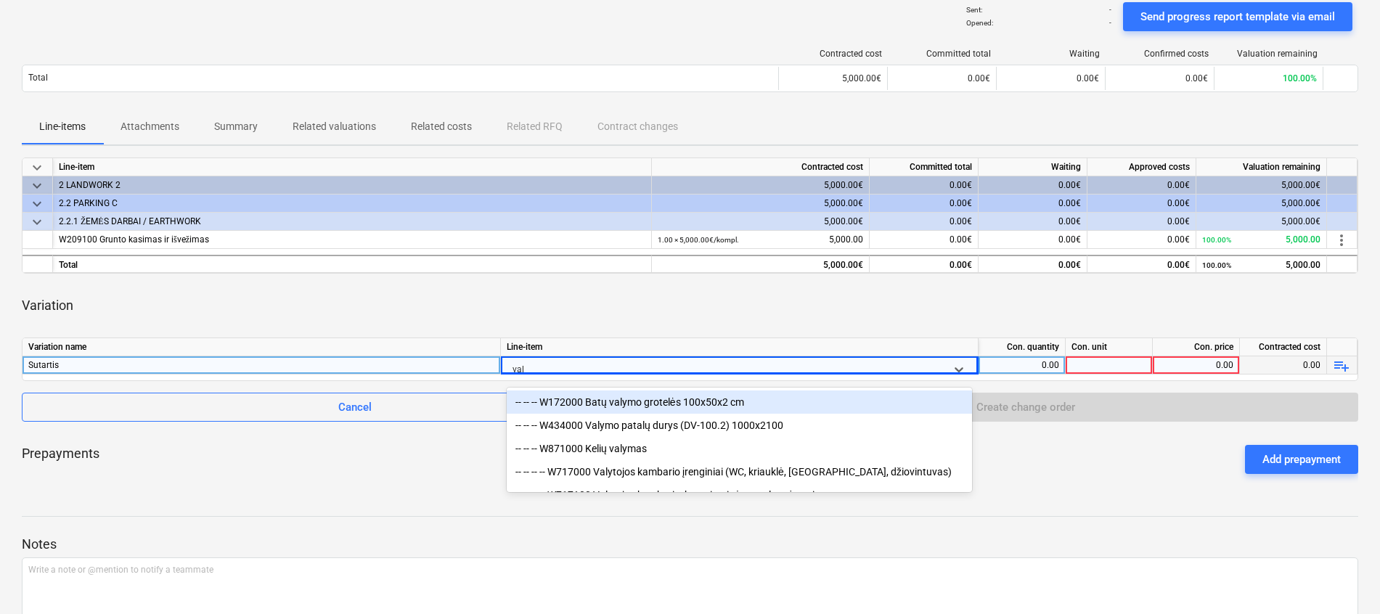
type input "valy"
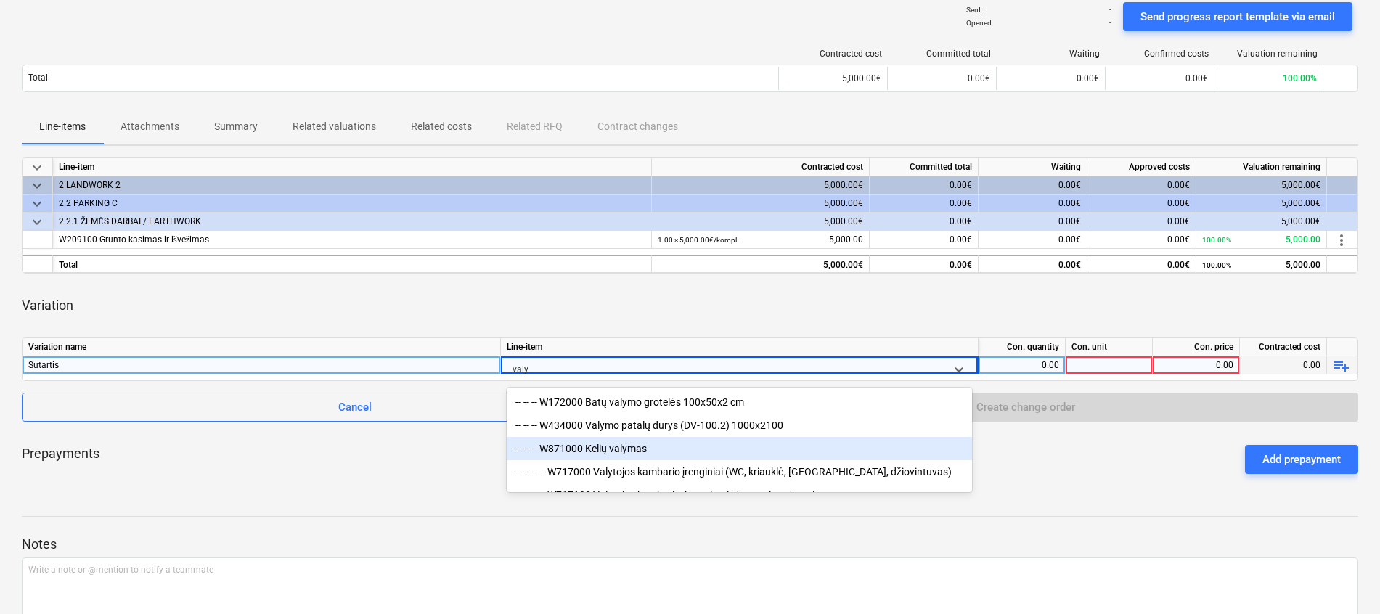
click at [617, 443] on div "-- -- -- W871000 Kelių valymas" at bounding box center [739, 448] width 465 height 23
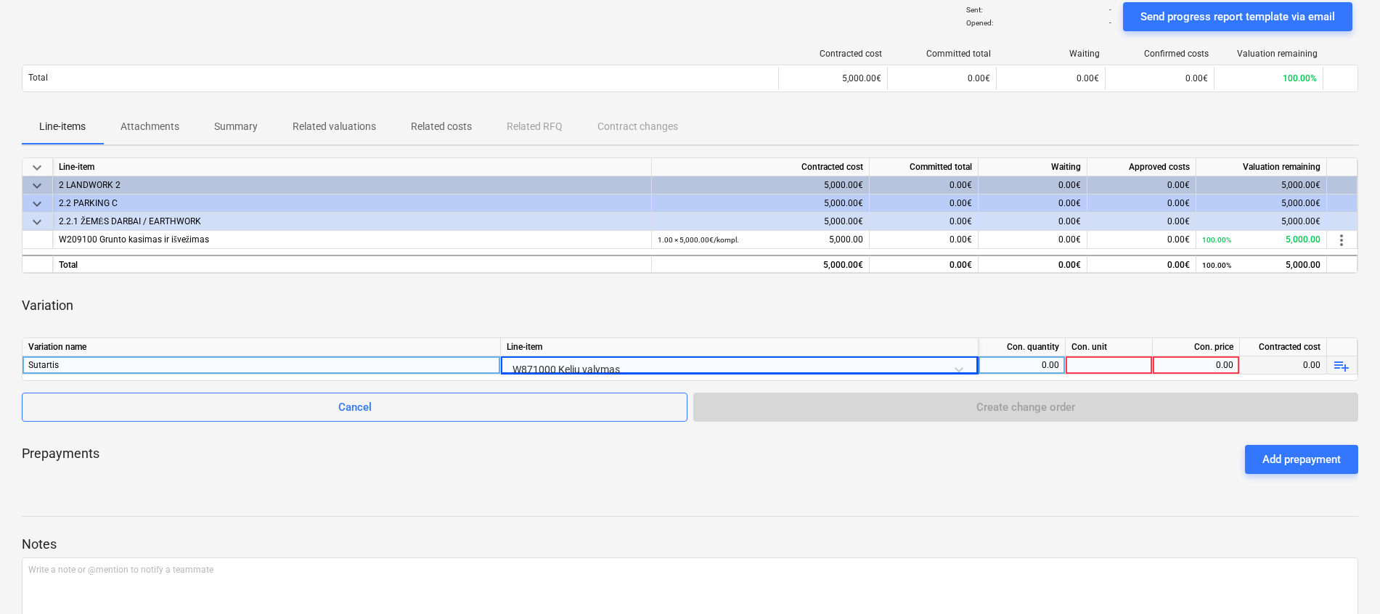
click at [1109, 356] on div at bounding box center [1109, 365] width 87 height 18
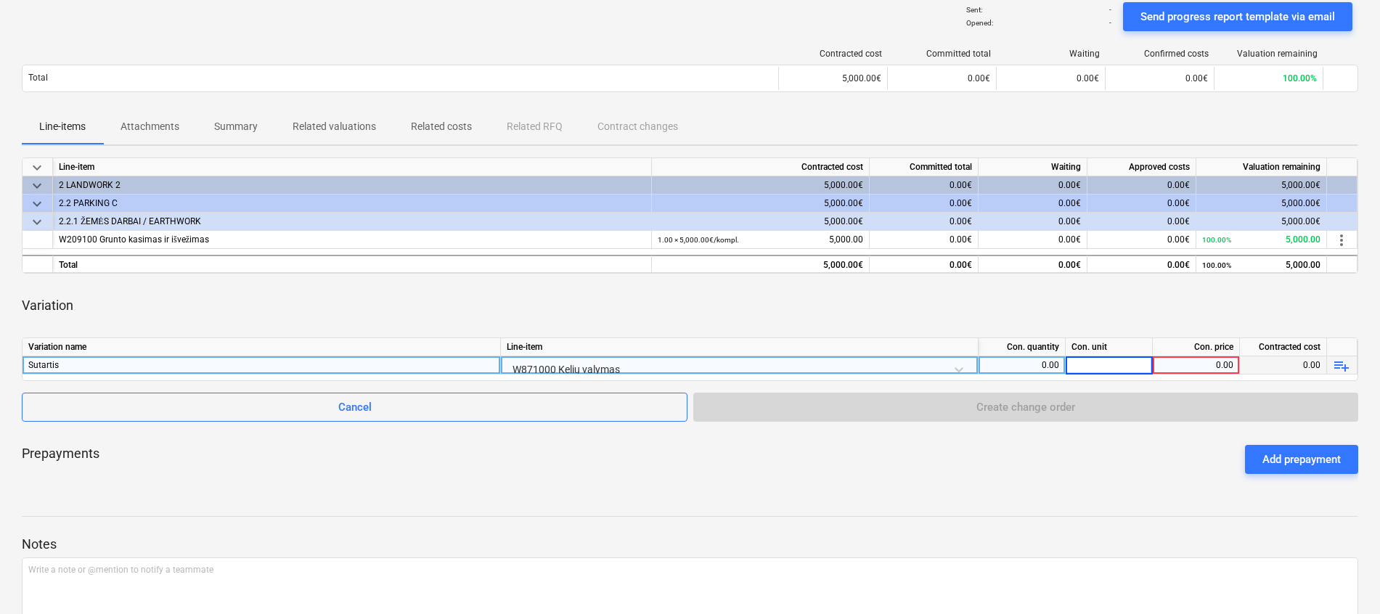
click at [1066, 360] on input at bounding box center [1109, 364] width 86 height 17
click at [1050, 359] on div "0.00" at bounding box center [1021, 365] width 75 height 18
type input "1"
click at [1089, 365] on div at bounding box center [1109, 365] width 87 height 18
type input "kompl."
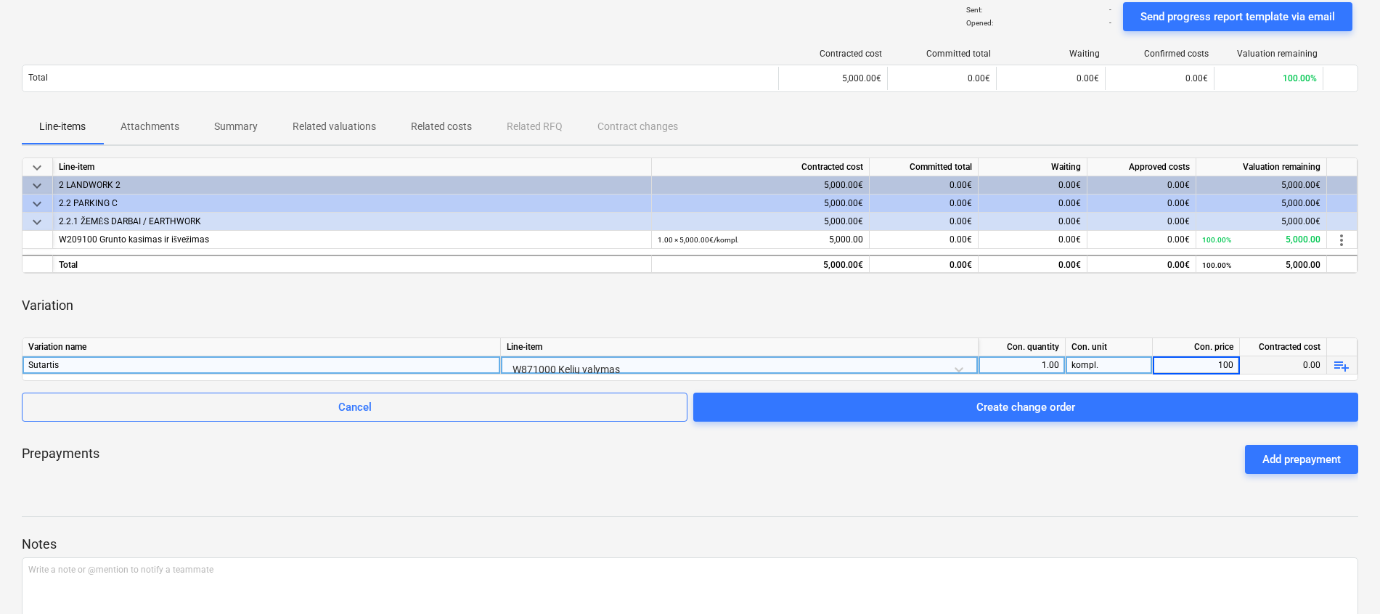
type input "1000"
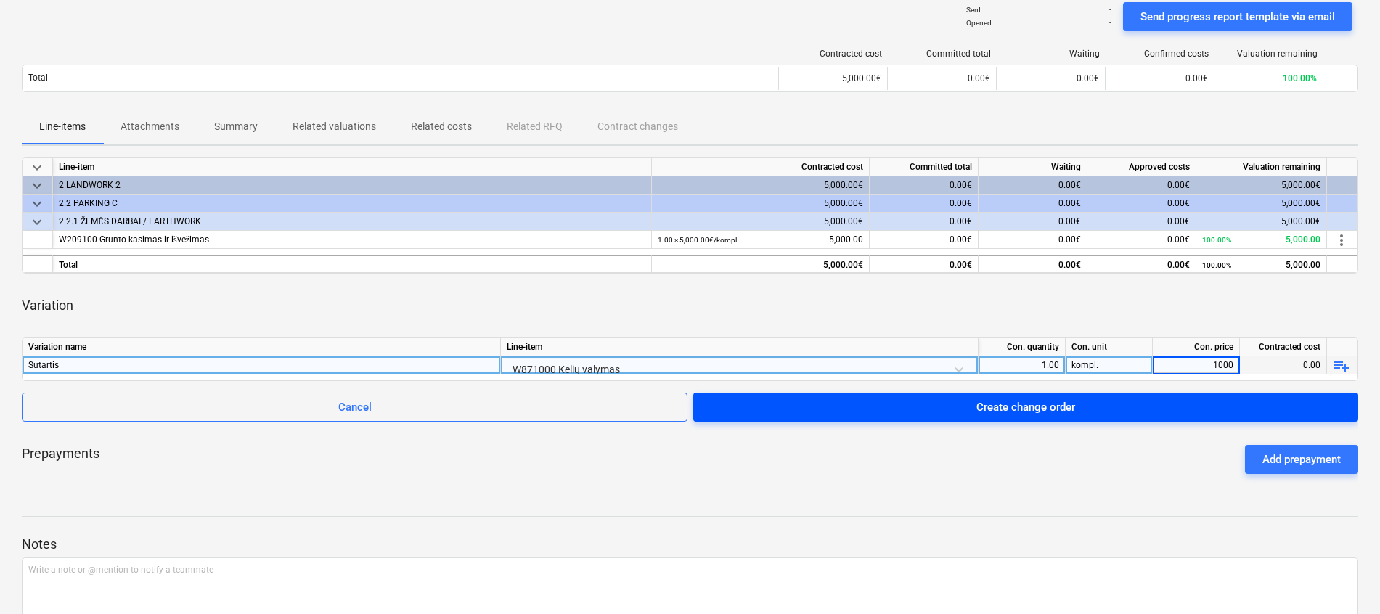
click at [1047, 408] on div "Create change order" at bounding box center [1025, 407] width 99 height 19
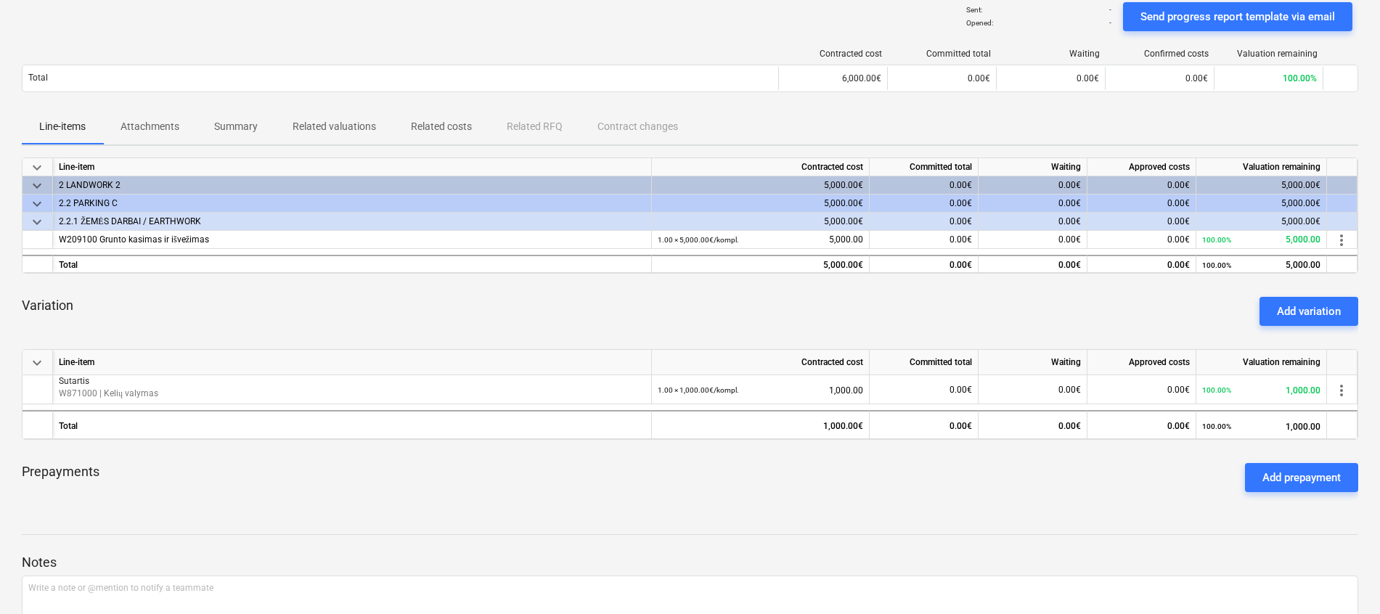
click at [658, 33] on div "Sent : - Opened : - Send progress report template via email" at bounding box center [690, 16] width 1336 height 41
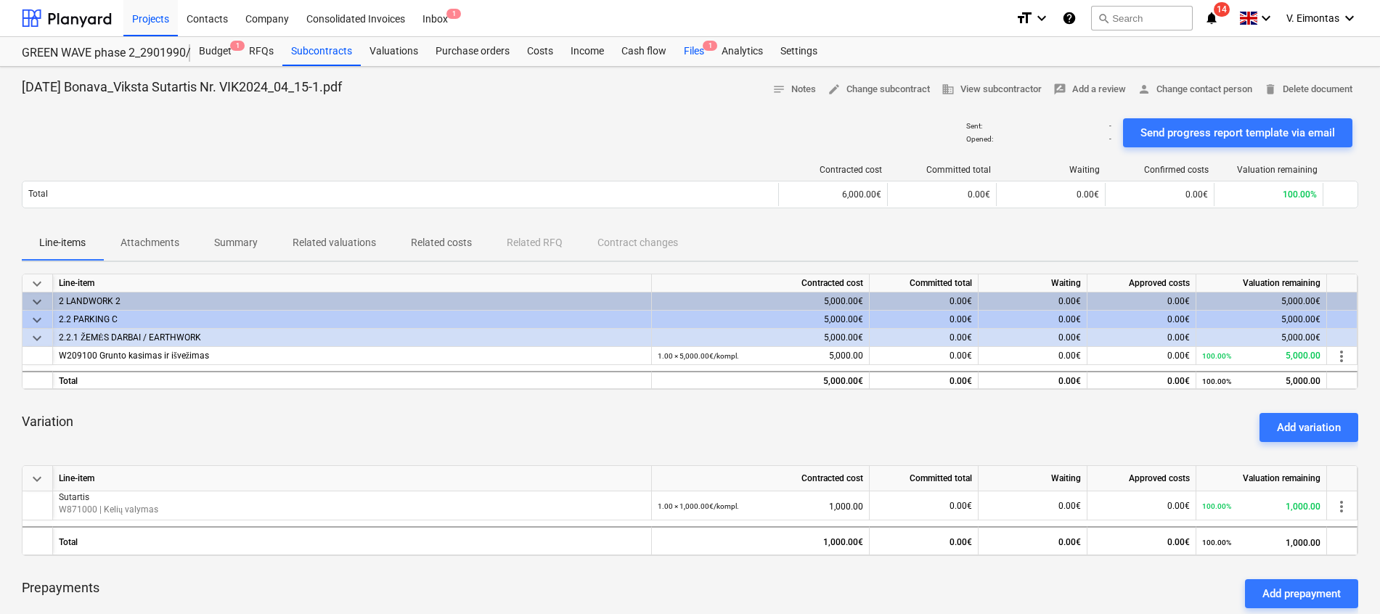
click at [696, 38] on div "Files 1" at bounding box center [694, 51] width 38 height 29
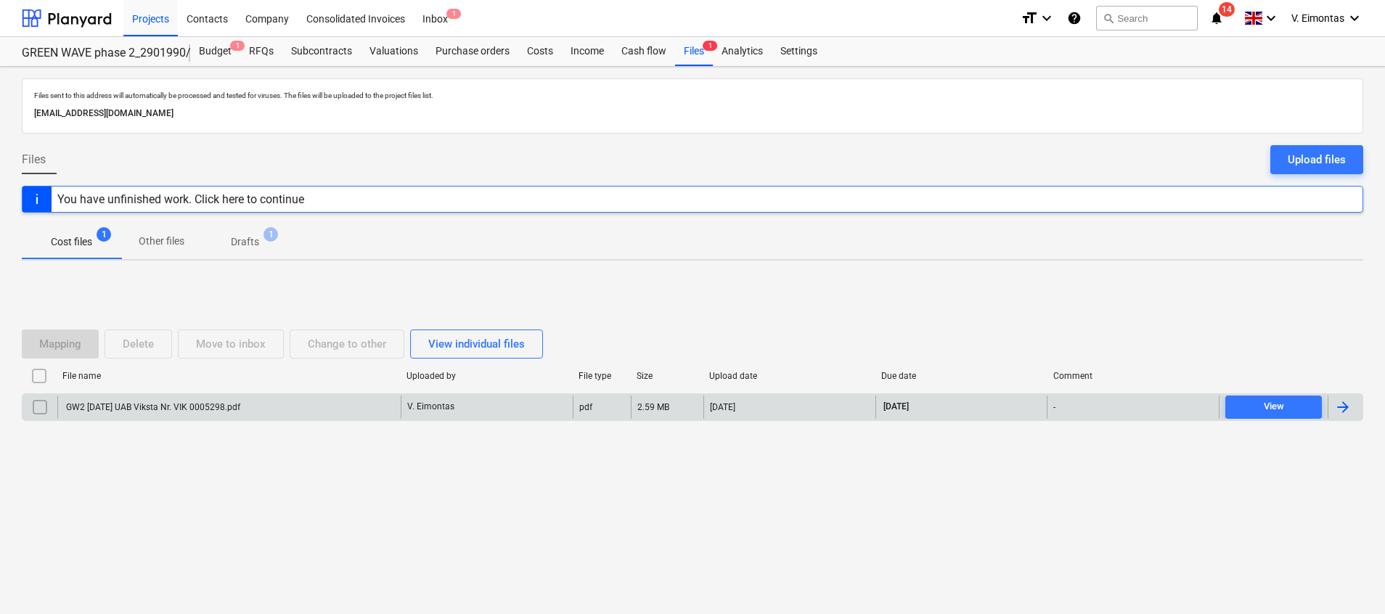
click at [223, 401] on div "GW2 [DATE] UAB Viksta Nr. VIK 0005298.pdf" at bounding box center [228, 407] width 343 height 23
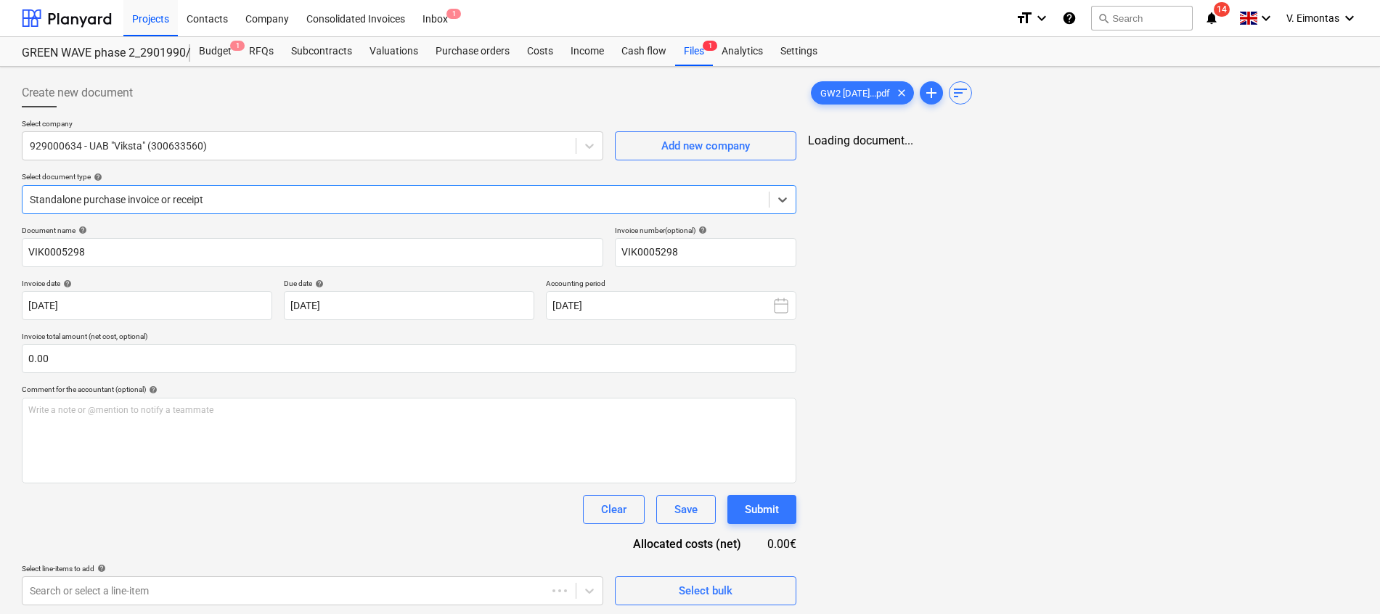
type input "VIK0005298"
type input "[DATE]"
click at [678, 46] on div "Files 1" at bounding box center [694, 51] width 38 height 29
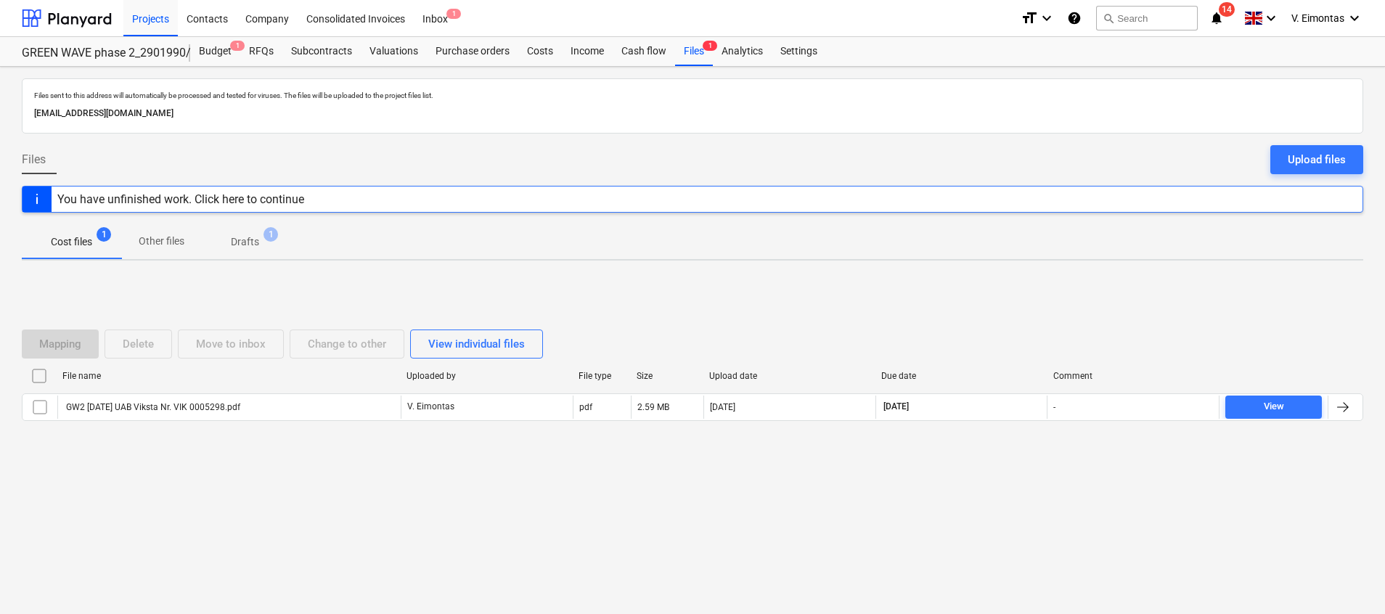
click at [242, 242] on p "Drafts" at bounding box center [245, 241] width 28 height 15
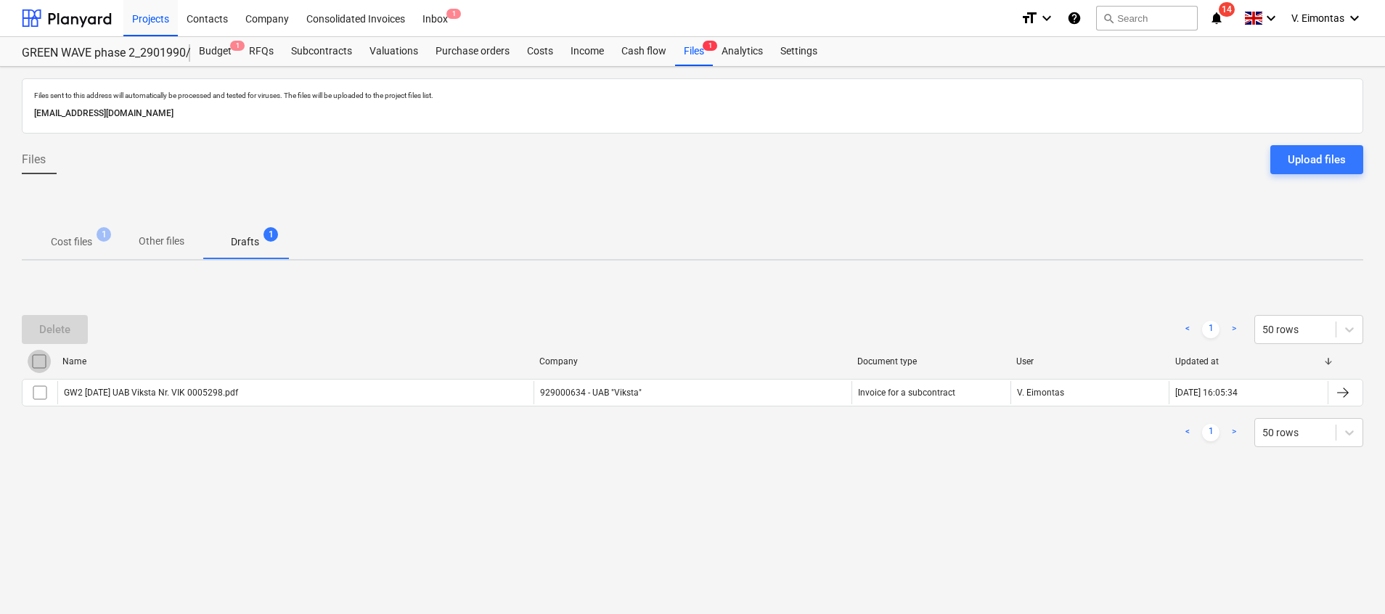
click at [41, 367] on input "checkbox" at bounding box center [39, 361] width 23 height 23
click at [61, 340] on button "Delete" at bounding box center [55, 329] width 66 height 29
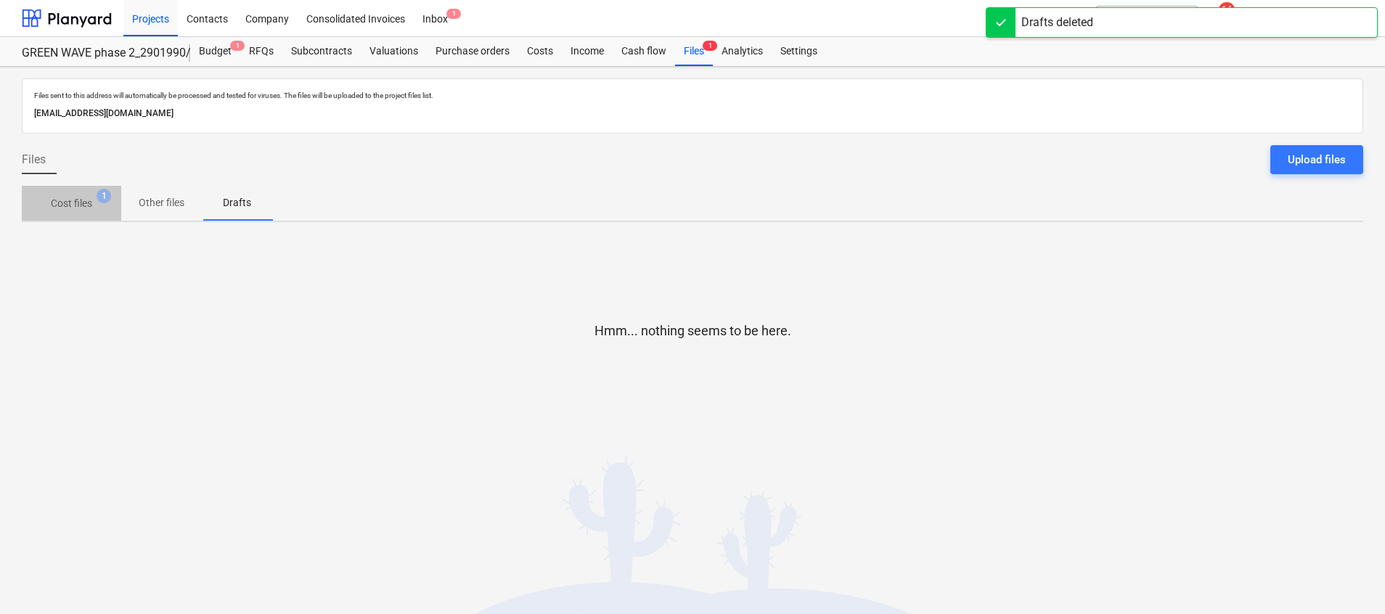
click at [84, 209] on p "Cost files" at bounding box center [71, 203] width 41 height 15
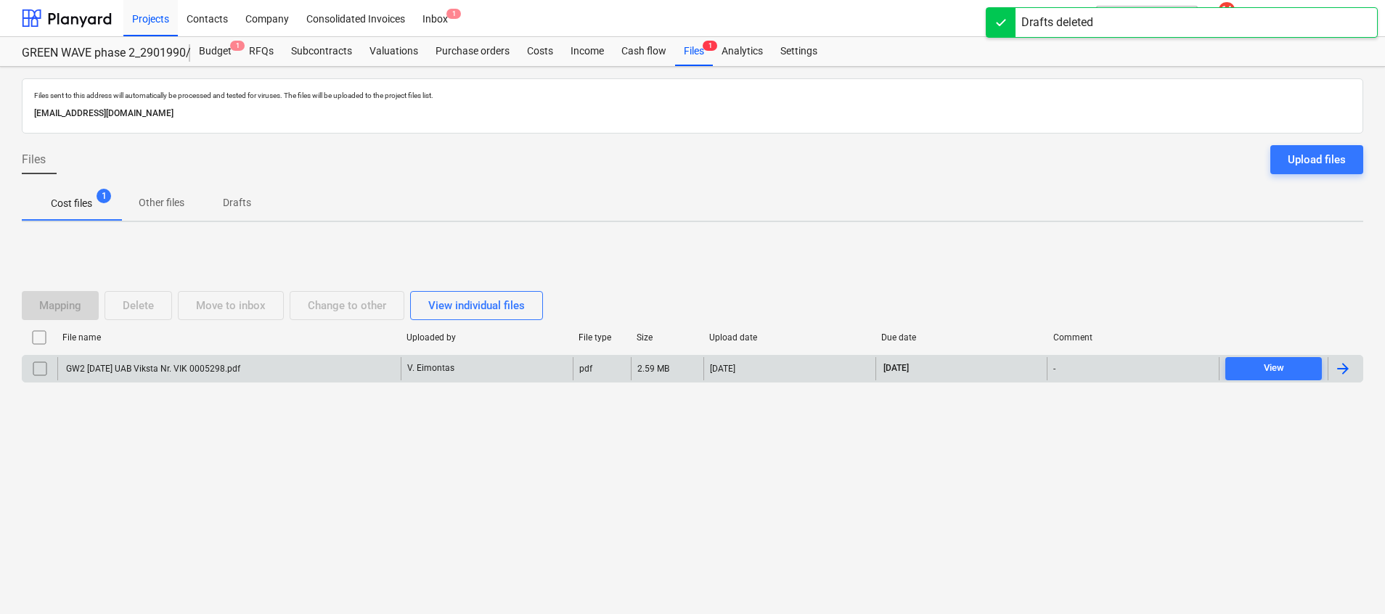
click at [248, 361] on div "GW2 [DATE] UAB Viksta Nr. VIK 0005298.pdf" at bounding box center [228, 368] width 343 height 23
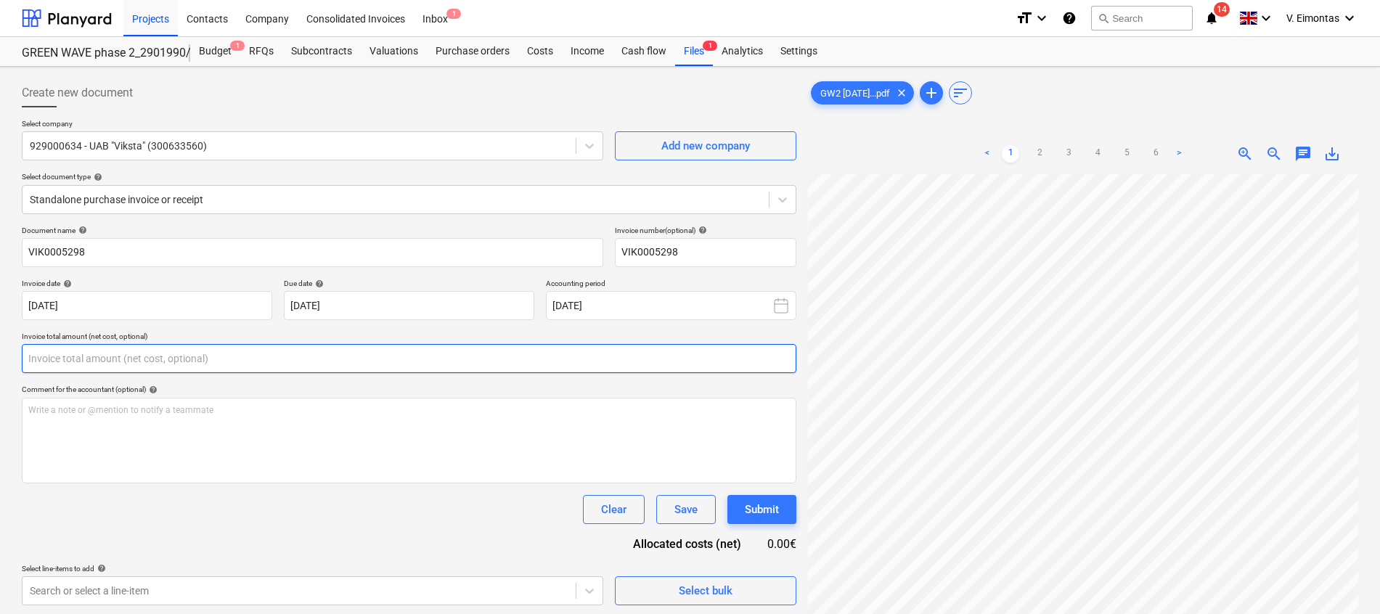
click at [148, 360] on input "text" at bounding box center [409, 358] width 774 height 29
click at [153, 359] on input "text" at bounding box center [409, 358] width 774 height 29
type input "0.00"
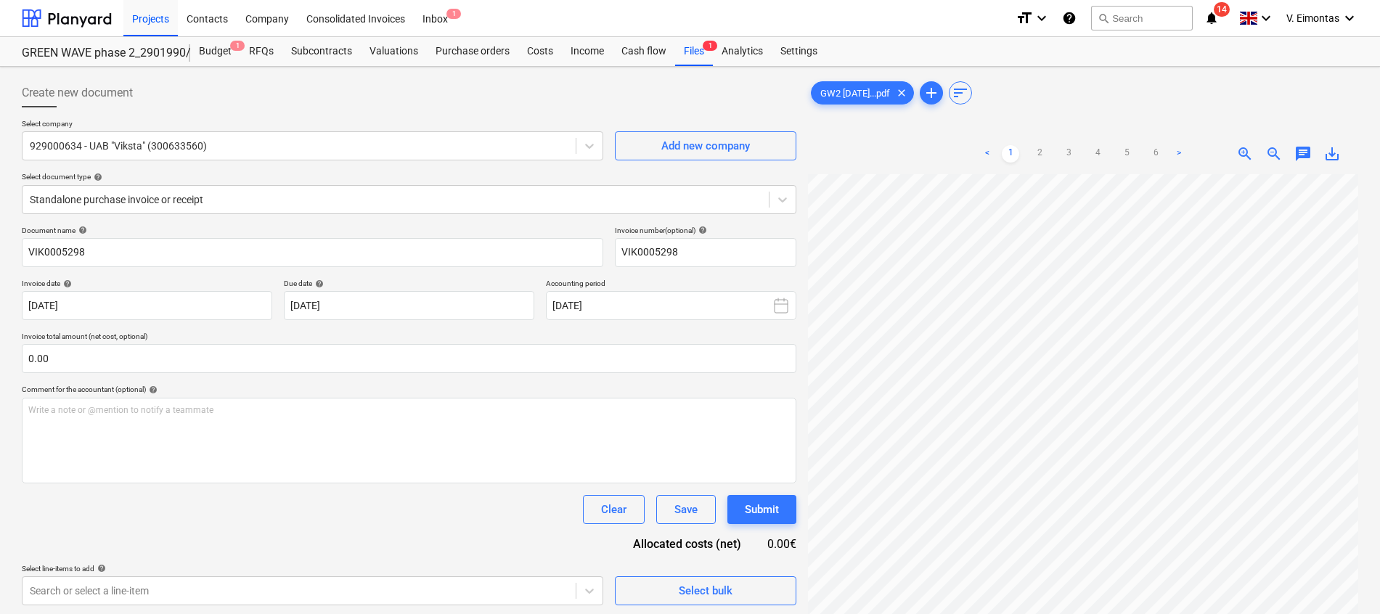
scroll to position [138, 106]
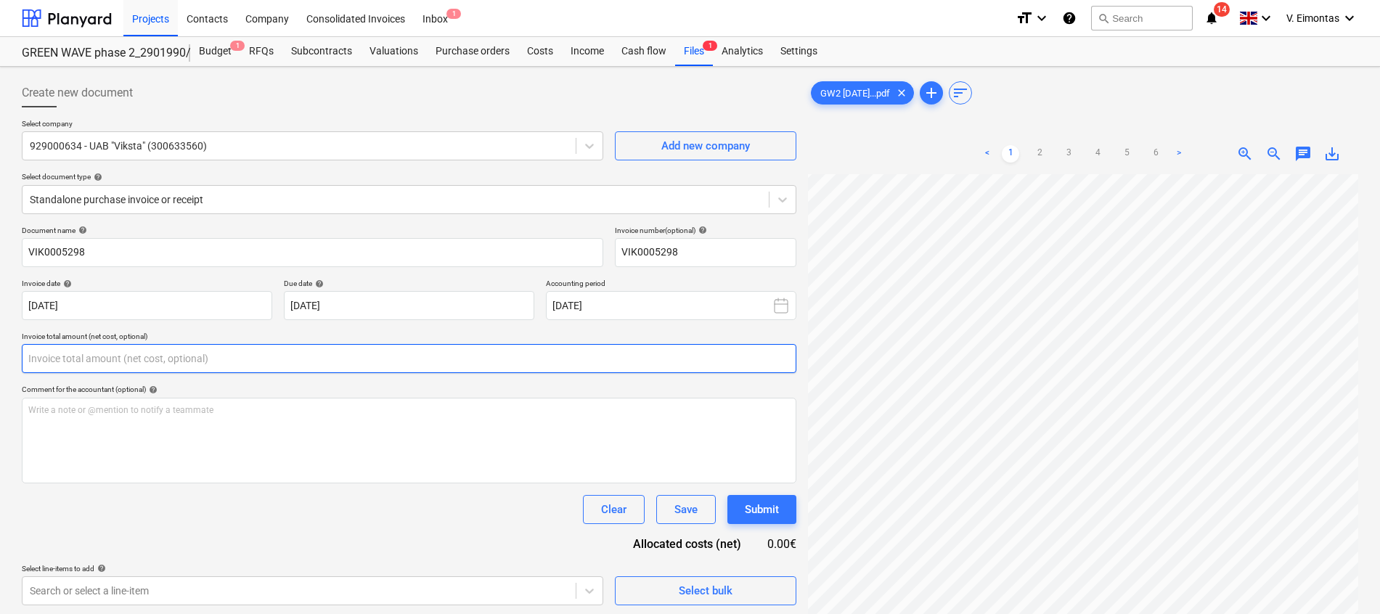
click at [621, 364] on input "text" at bounding box center [409, 358] width 774 height 29
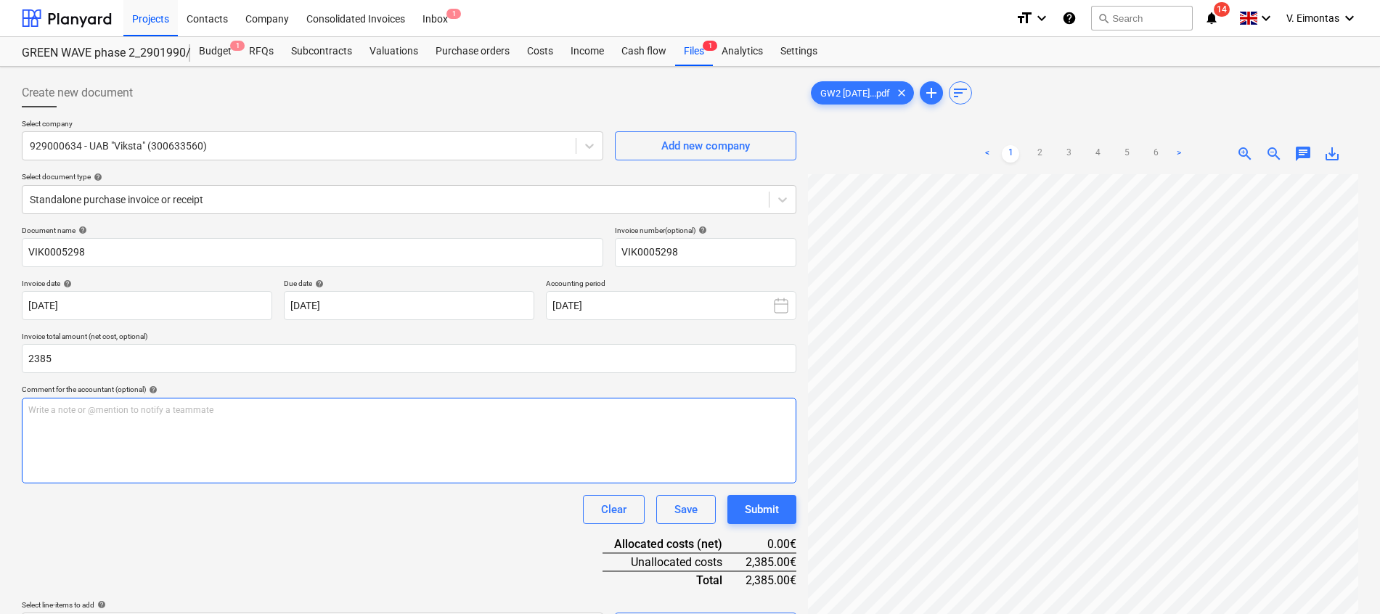
type input "2,385.00"
click at [585, 457] on div "Write a note or @mention to notify a teammate [PERSON_NAME]" at bounding box center [409, 441] width 774 height 86
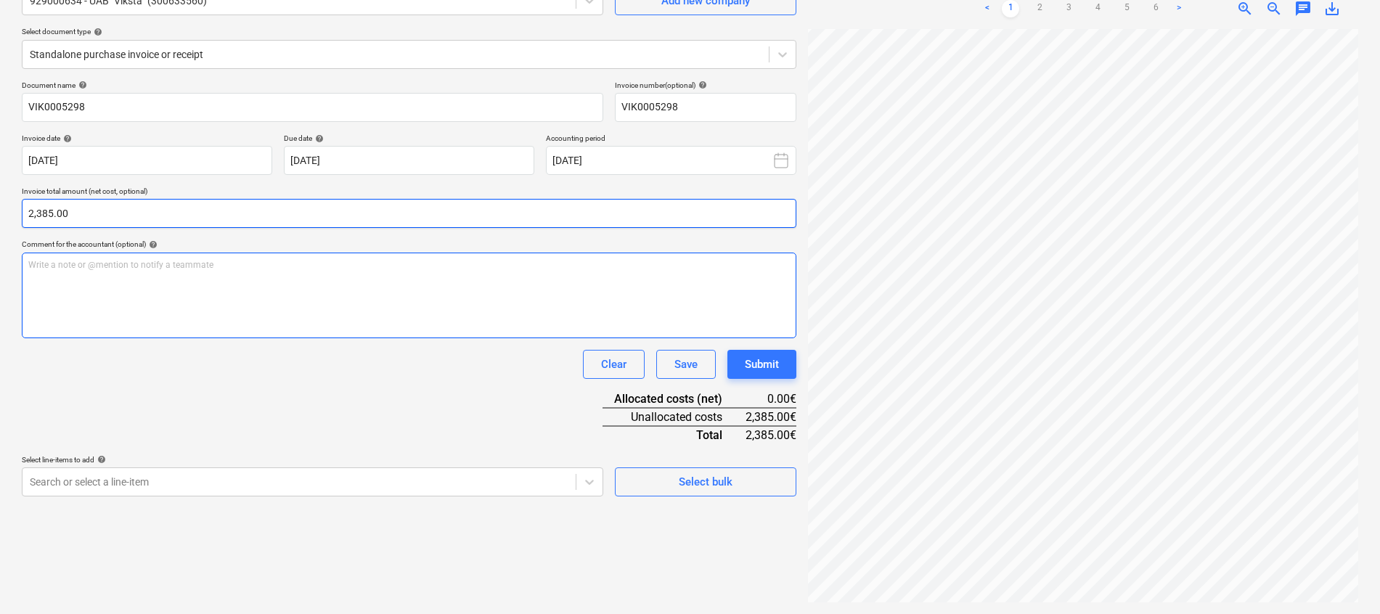
scroll to position [36, 0]
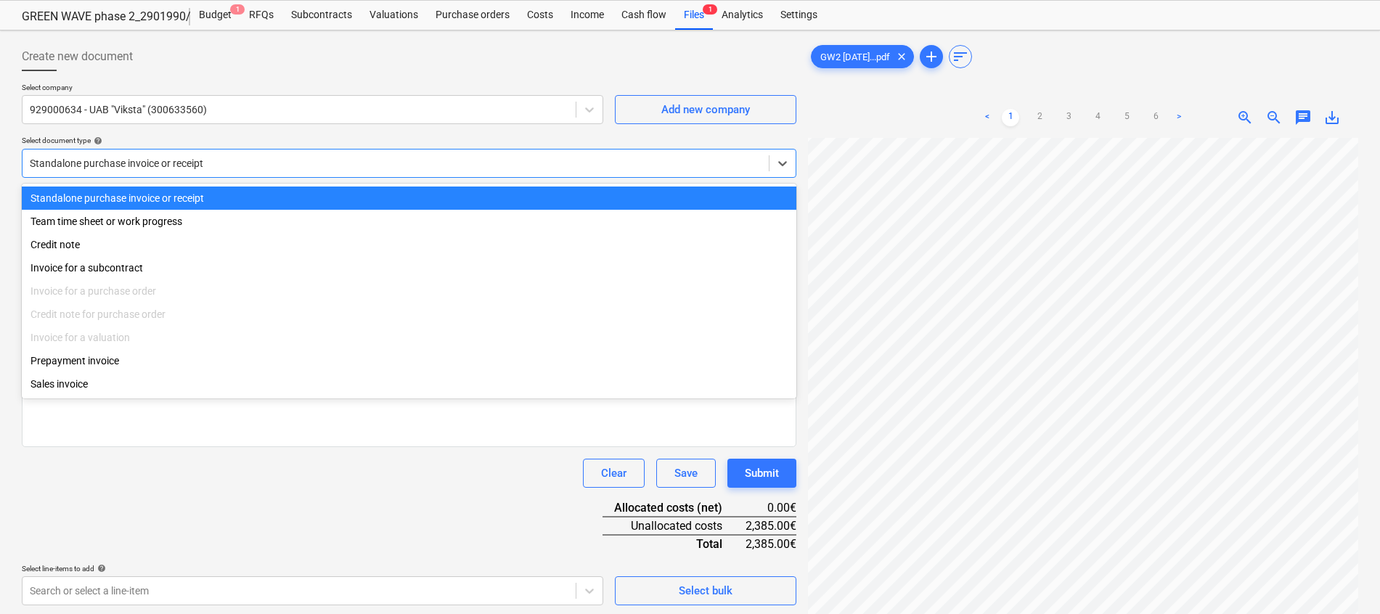
click at [194, 158] on div at bounding box center [396, 163] width 732 height 15
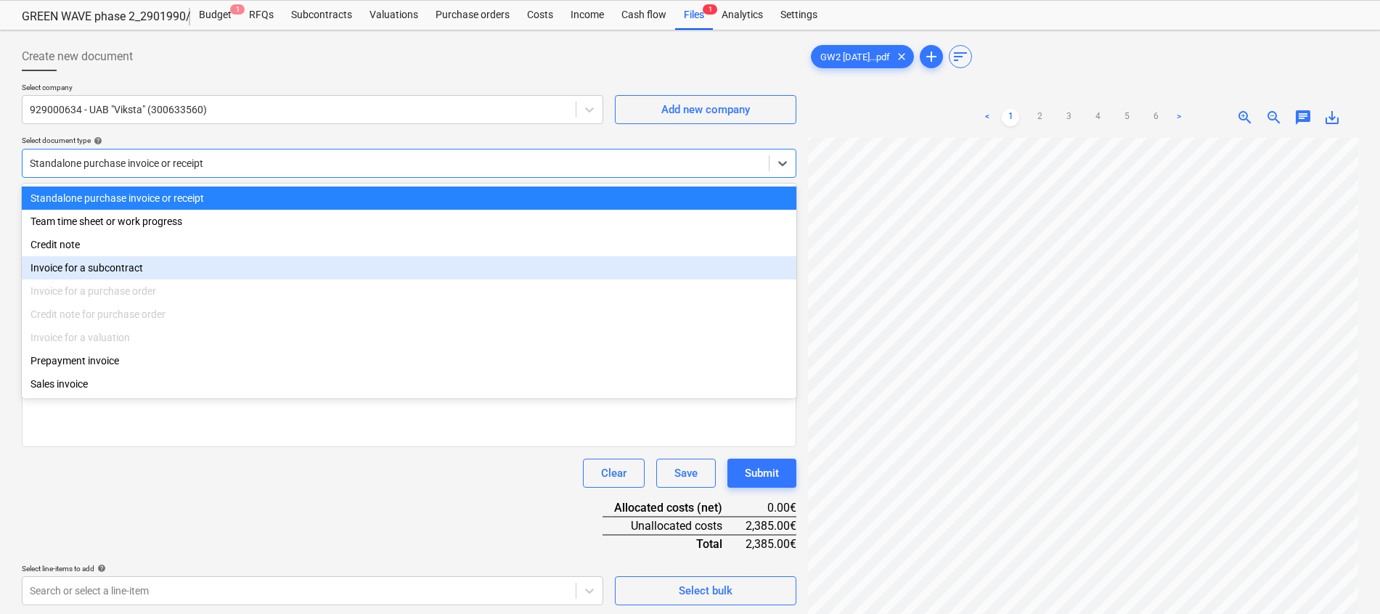
click at [143, 277] on div "Invoice for a subcontract" at bounding box center [409, 267] width 774 height 23
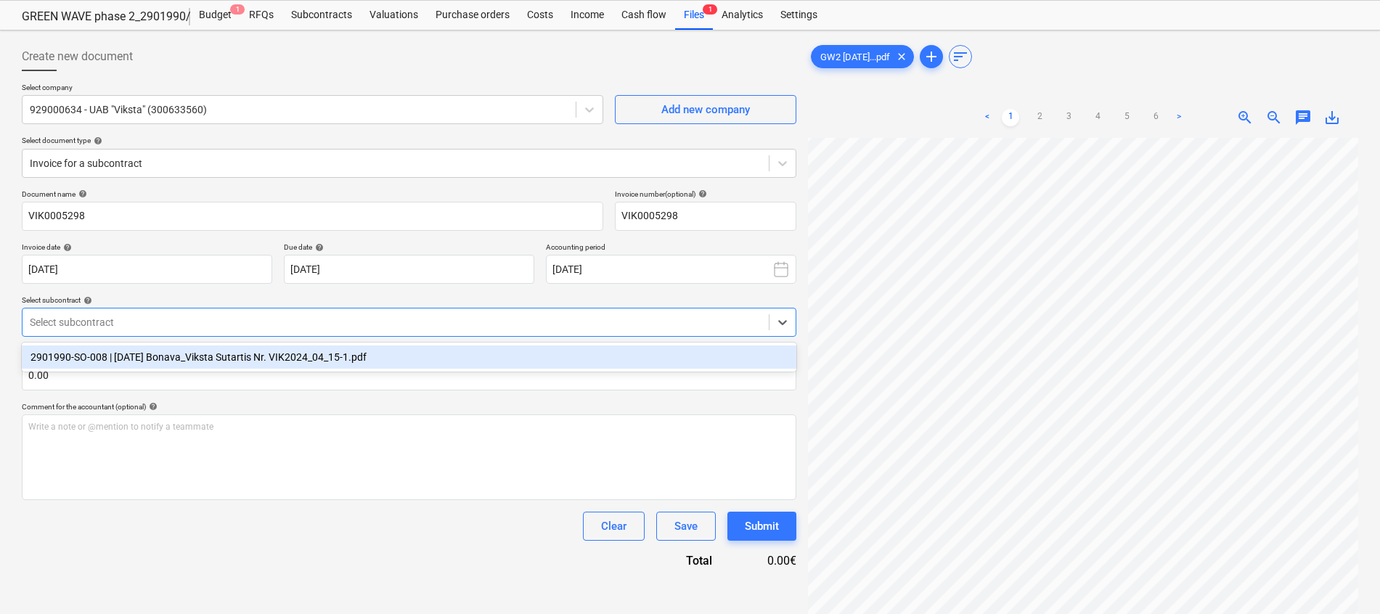
click at [183, 325] on div at bounding box center [396, 322] width 732 height 15
click at [186, 355] on div "2901990-SO-008 | [DATE] Bonava_Viksta Sutartis Nr. VIK2024_04_15-1.pdf" at bounding box center [409, 356] width 774 height 23
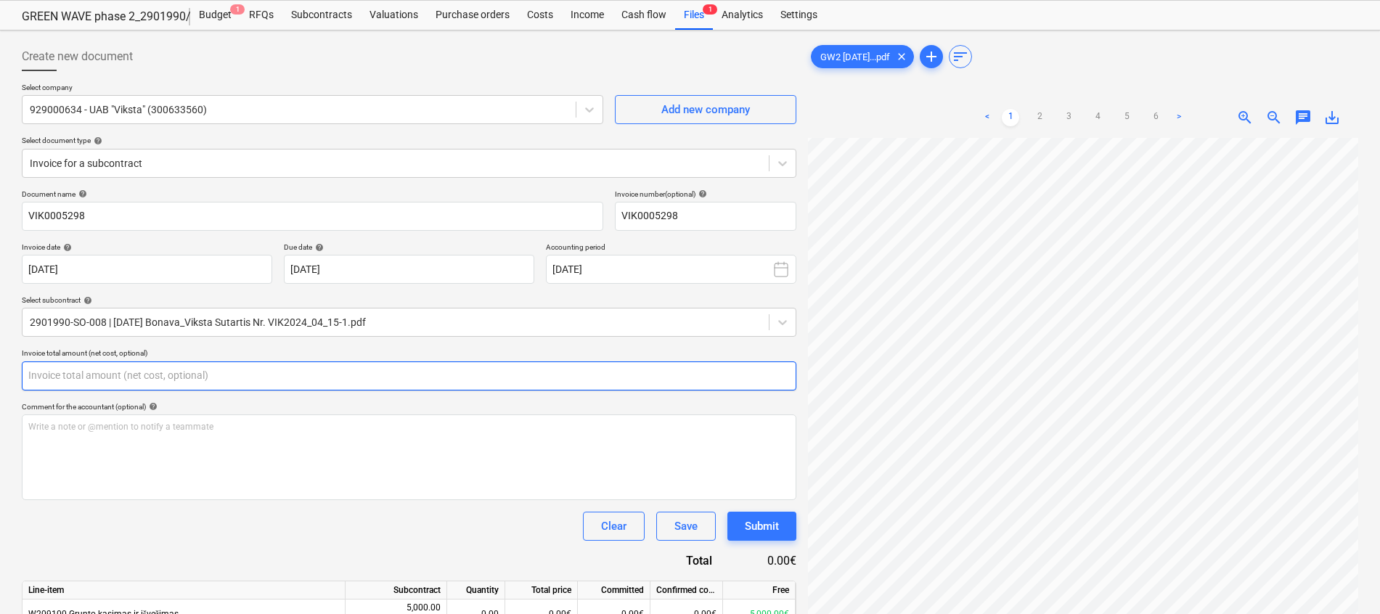
click at [356, 382] on input "text" at bounding box center [409, 375] width 774 height 29
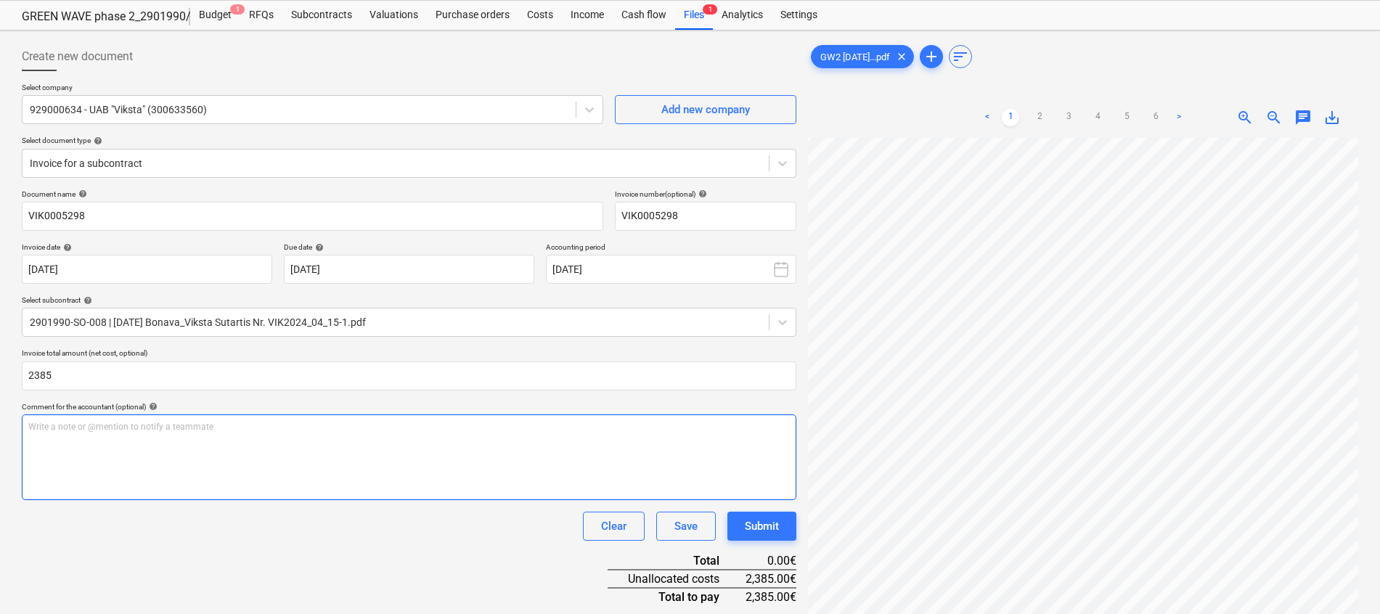
type input "2,385.00"
click at [338, 454] on div "Write a note or @mention to notify a teammate [PERSON_NAME]" at bounding box center [409, 457] width 774 height 86
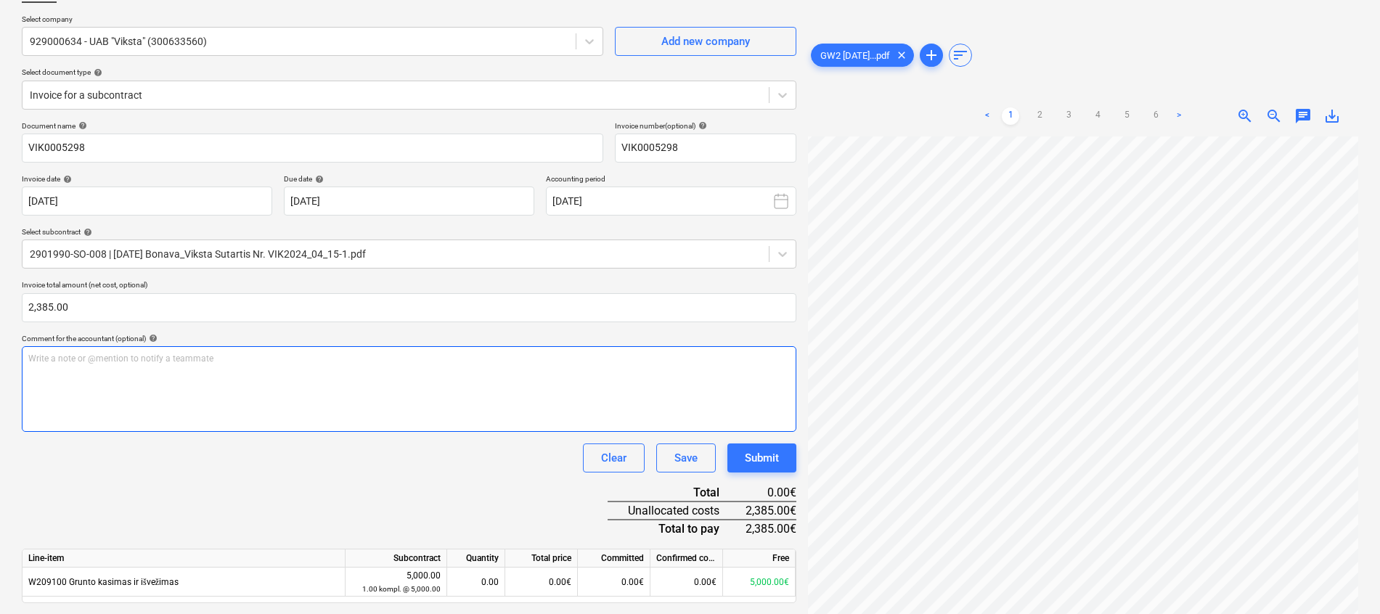
scroll to position [212, 0]
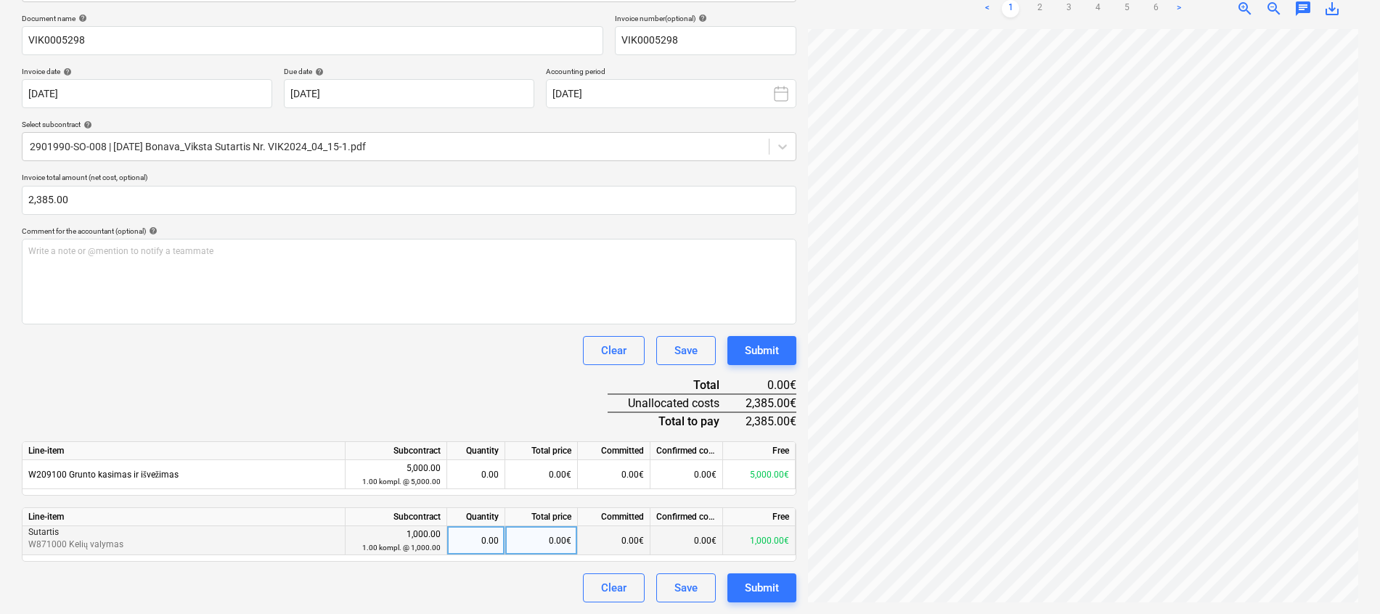
click at [542, 549] on div "0.00€" at bounding box center [541, 540] width 73 height 29
type input "225"
click at [480, 383] on div "Document name help VIK0005298 Invoice number (optional) help VIK0005298 Invoice…" at bounding box center [409, 308] width 774 height 589
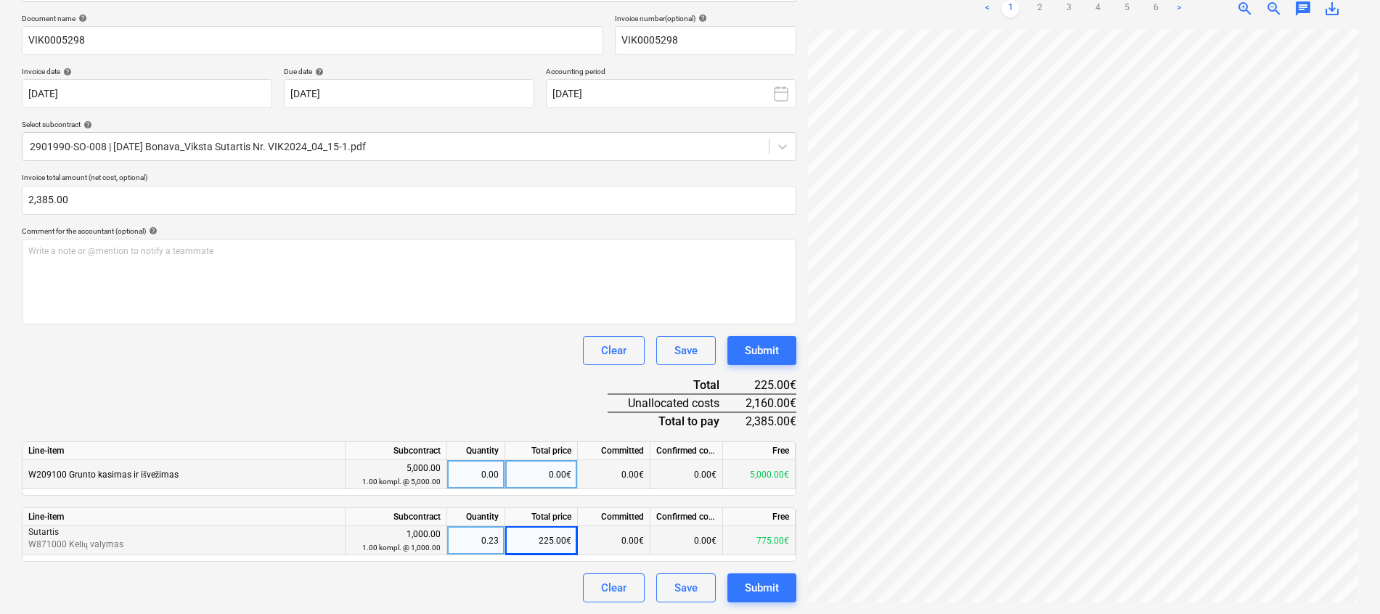
click at [559, 476] on div "0.00€" at bounding box center [541, 474] width 73 height 29
type input "2160"
click at [446, 372] on div "Document name help VIK0005298 Invoice number (optional) help VIK0005298 Invoice…" at bounding box center [409, 308] width 774 height 589
click at [760, 589] on div "Submit" at bounding box center [762, 587] width 34 height 19
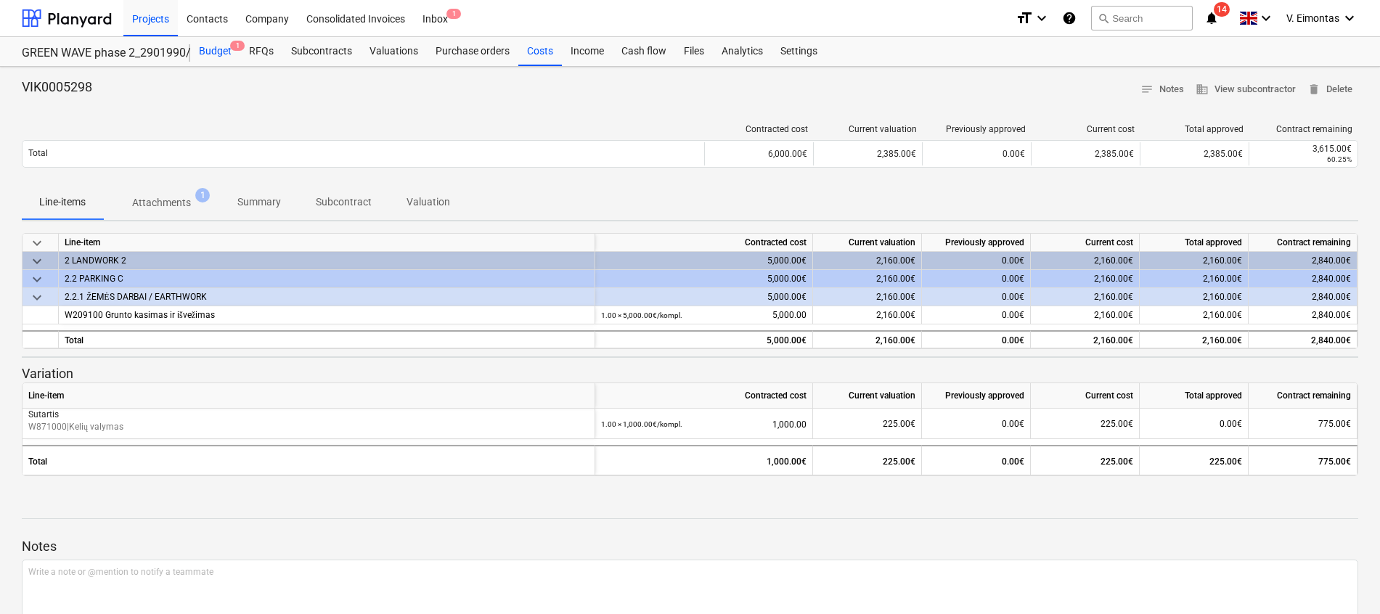
click at [212, 52] on div "Budget 1" at bounding box center [215, 51] width 50 height 29
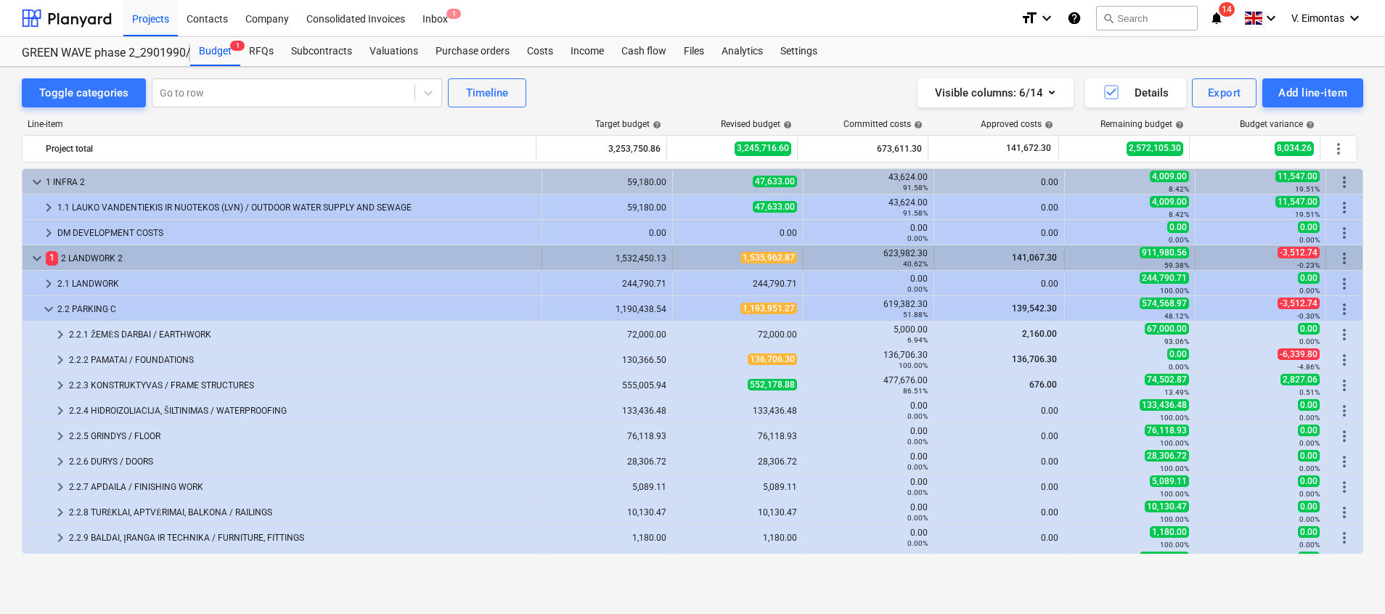
click at [91, 258] on div "1 2 LANDWORK 2" at bounding box center [291, 258] width 490 height 23
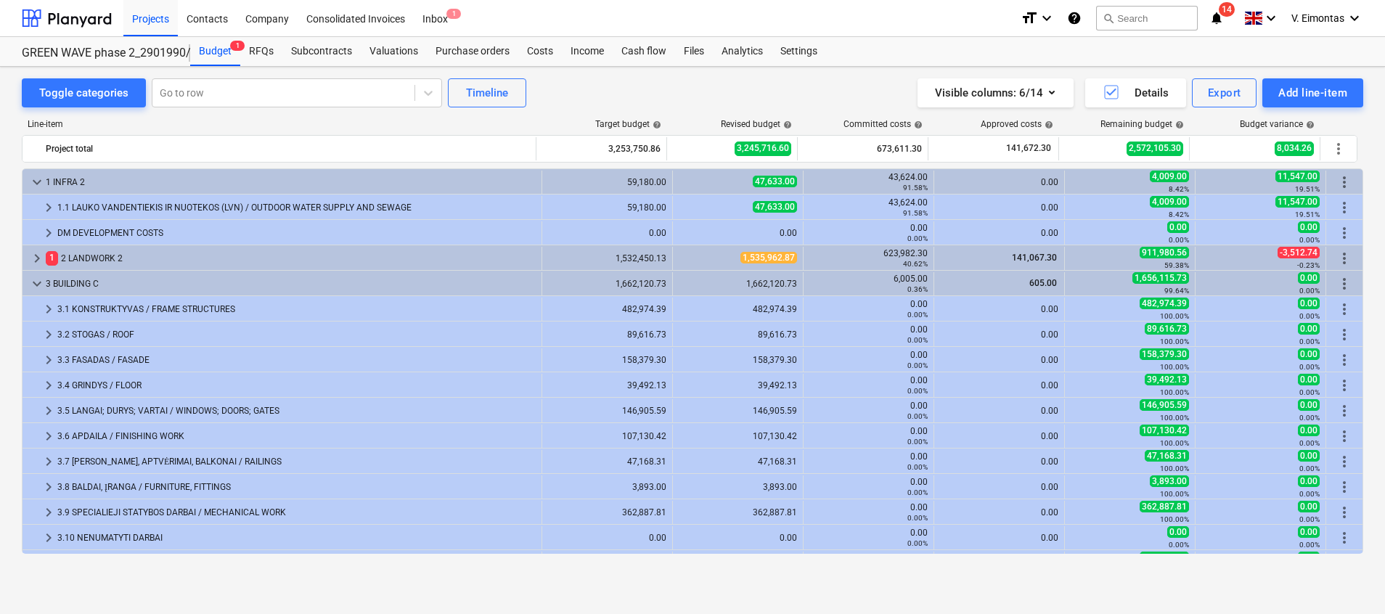
click at [91, 258] on div "1 2 LANDWORK 2" at bounding box center [291, 258] width 490 height 23
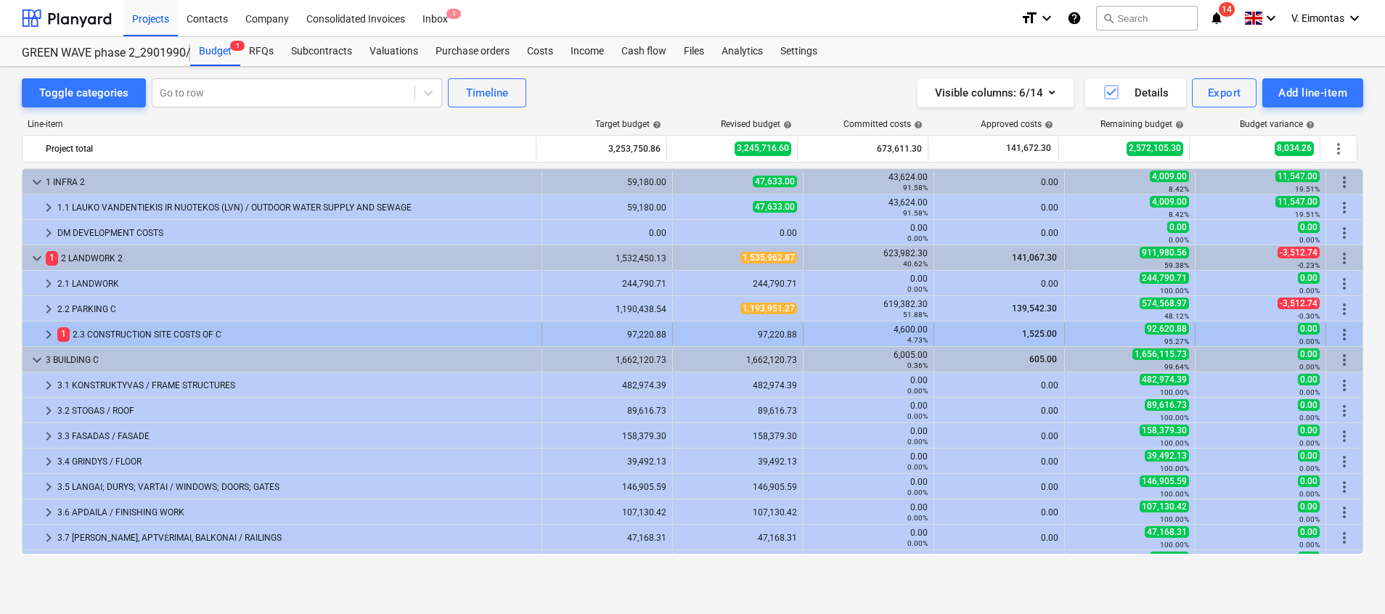
click at [62, 335] on span "1" at bounding box center [63, 334] width 12 height 14
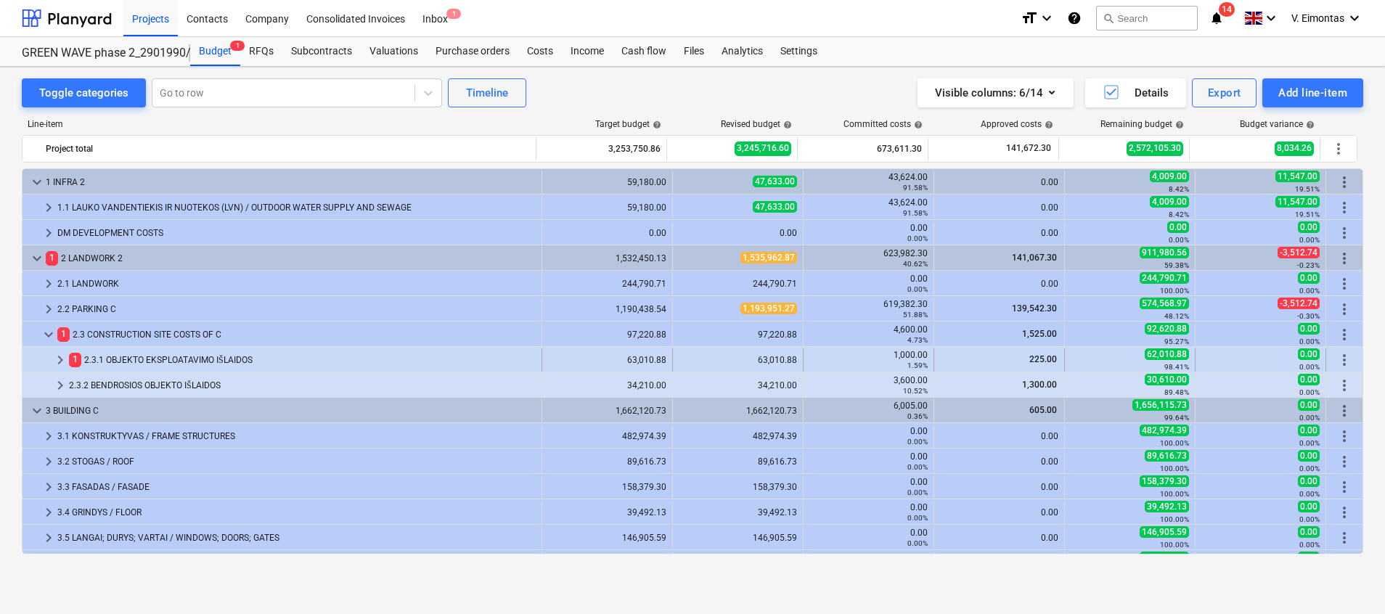
click at [200, 356] on div "1 2.3.1 OBJEKTO EKSPLOATAVIMO IŠLAIDOS" at bounding box center [302, 359] width 467 height 23
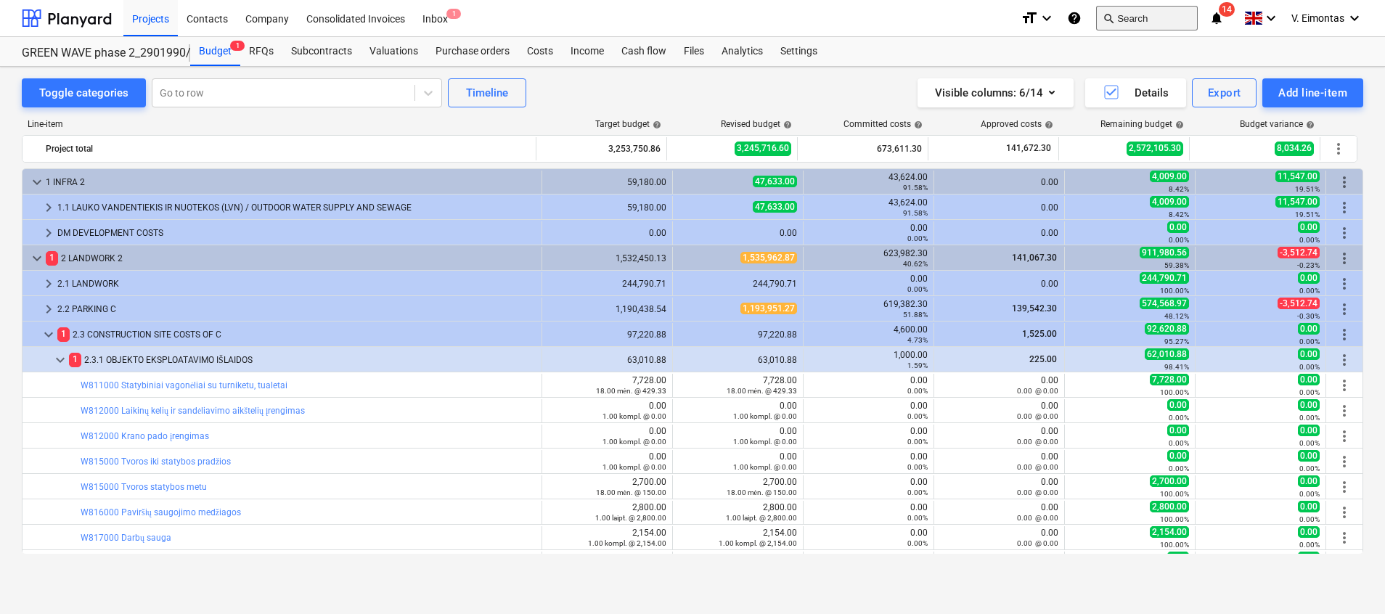
click at [1141, 25] on button "search Search" at bounding box center [1147, 18] width 102 height 25
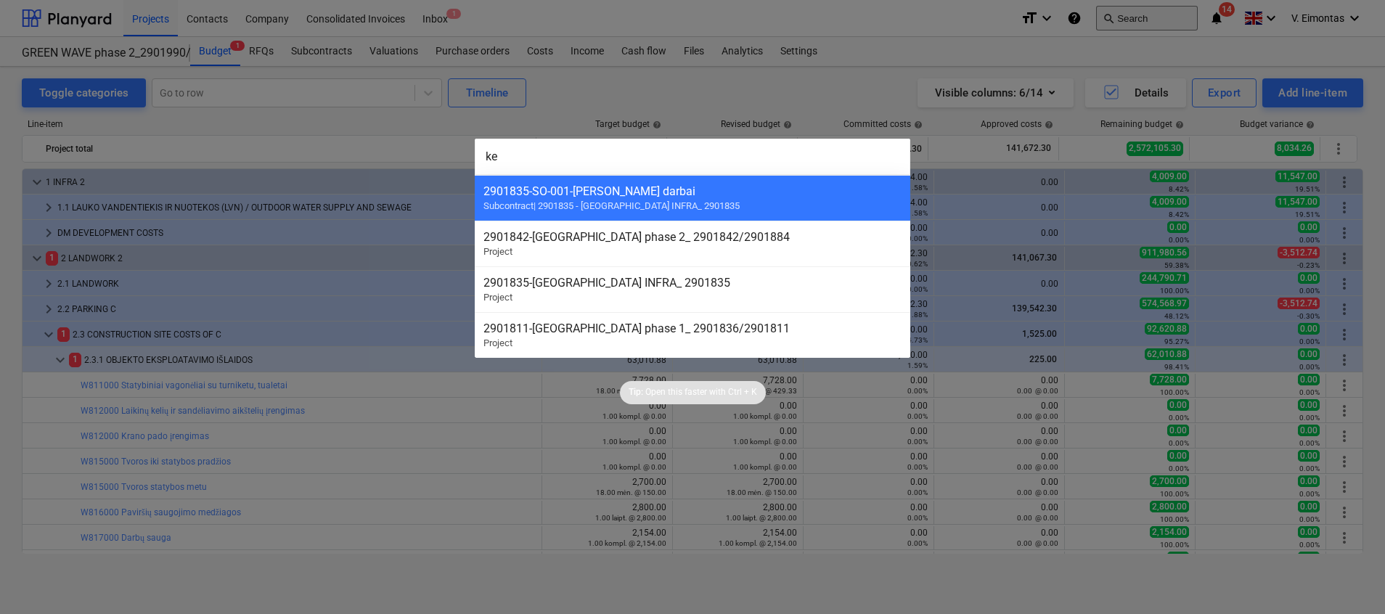
type input "k"
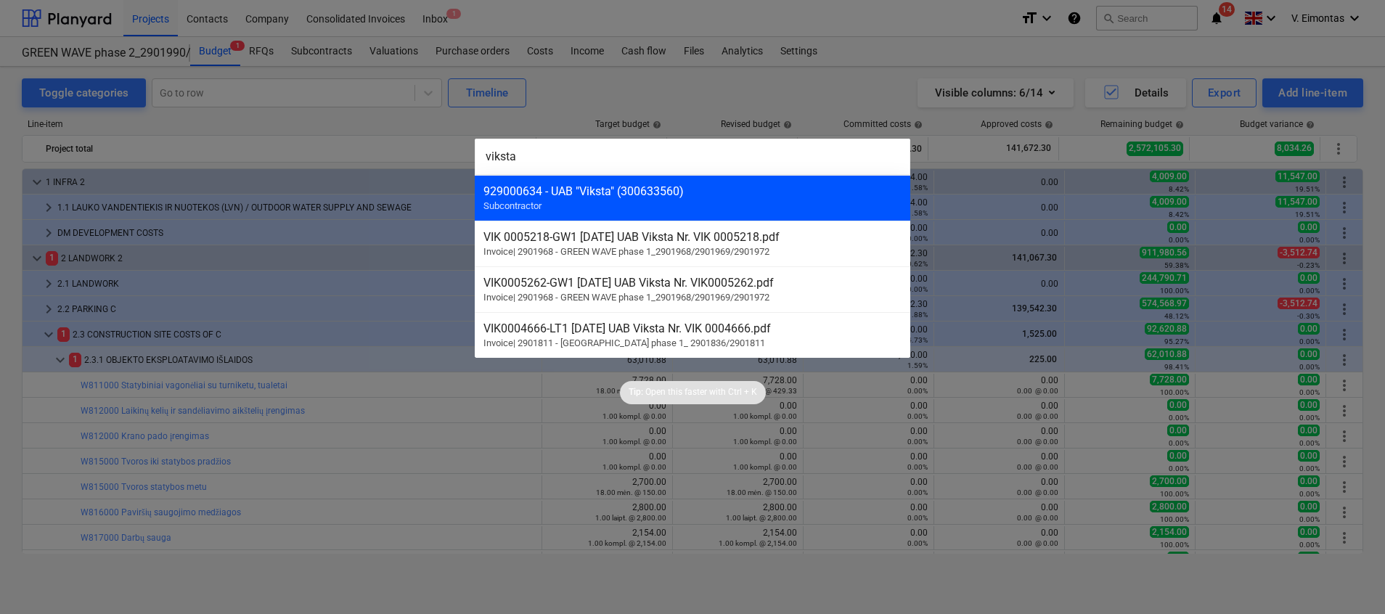
type input "viksta"
click at [561, 185] on div "929000634 - UAB "Viksta" (300633560)" at bounding box center [692, 191] width 418 height 14
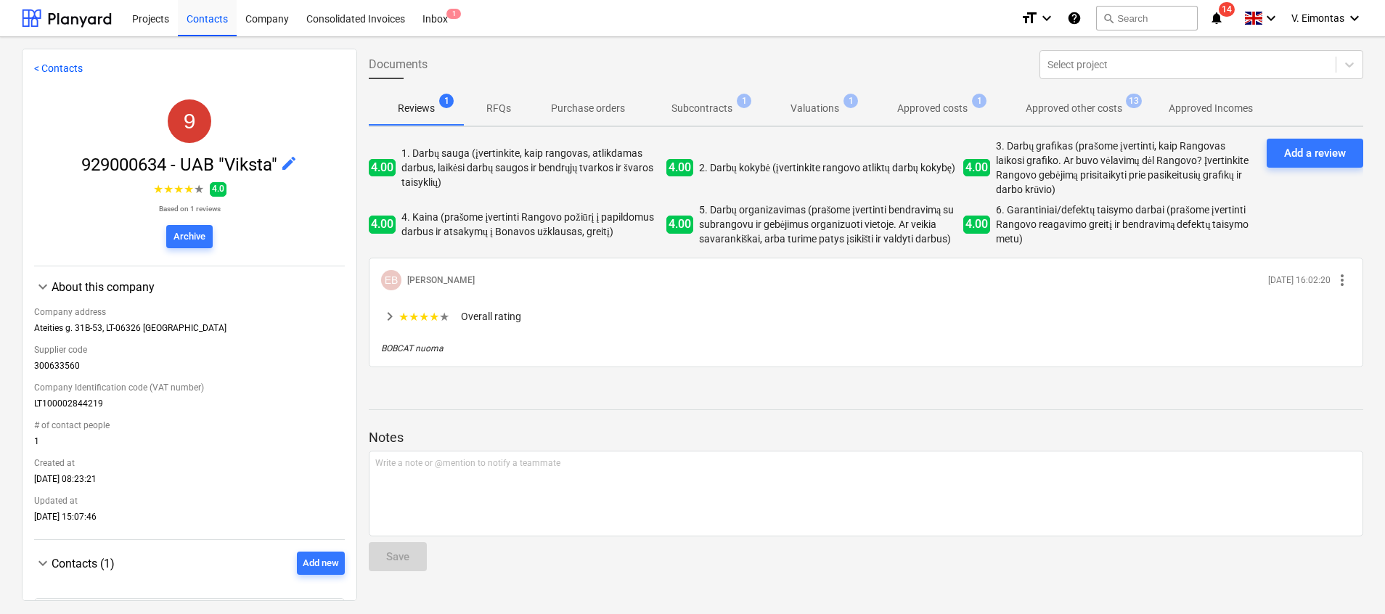
click at [708, 111] on p "Subcontracts" at bounding box center [701, 108] width 61 height 15
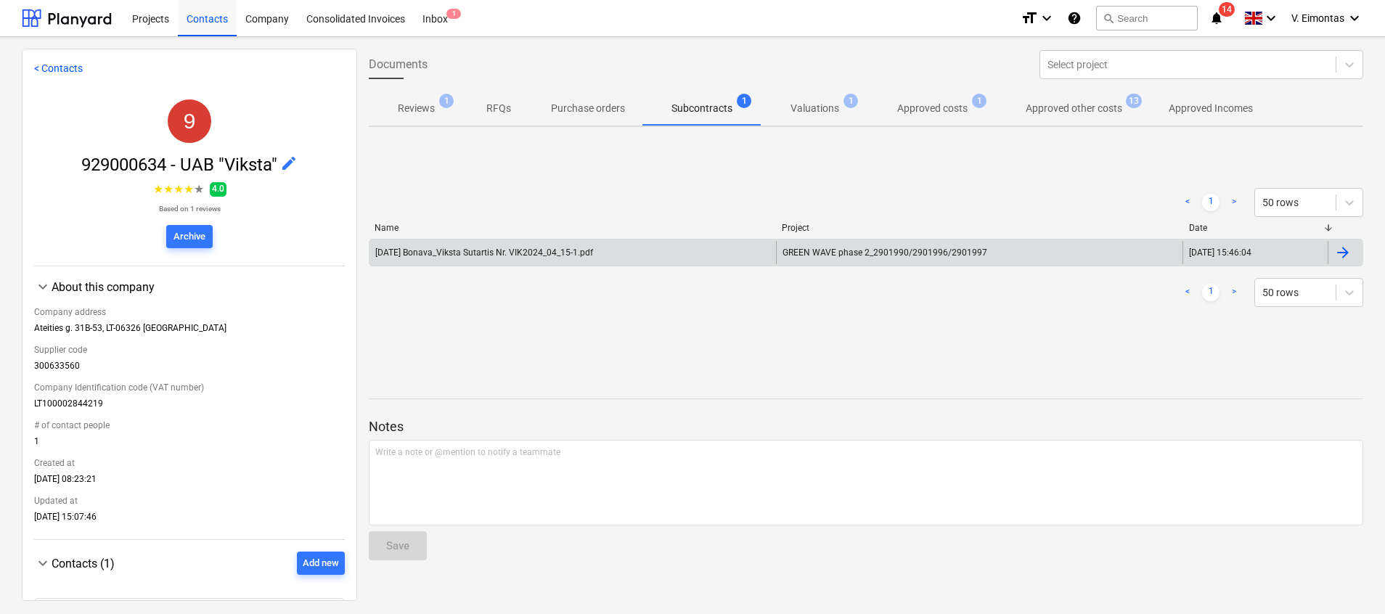
click at [768, 258] on div "[DATE] Bonava_Viksta Sutartis Nr. VIK2024_04_15-1.pdf" at bounding box center [572, 252] width 406 height 23
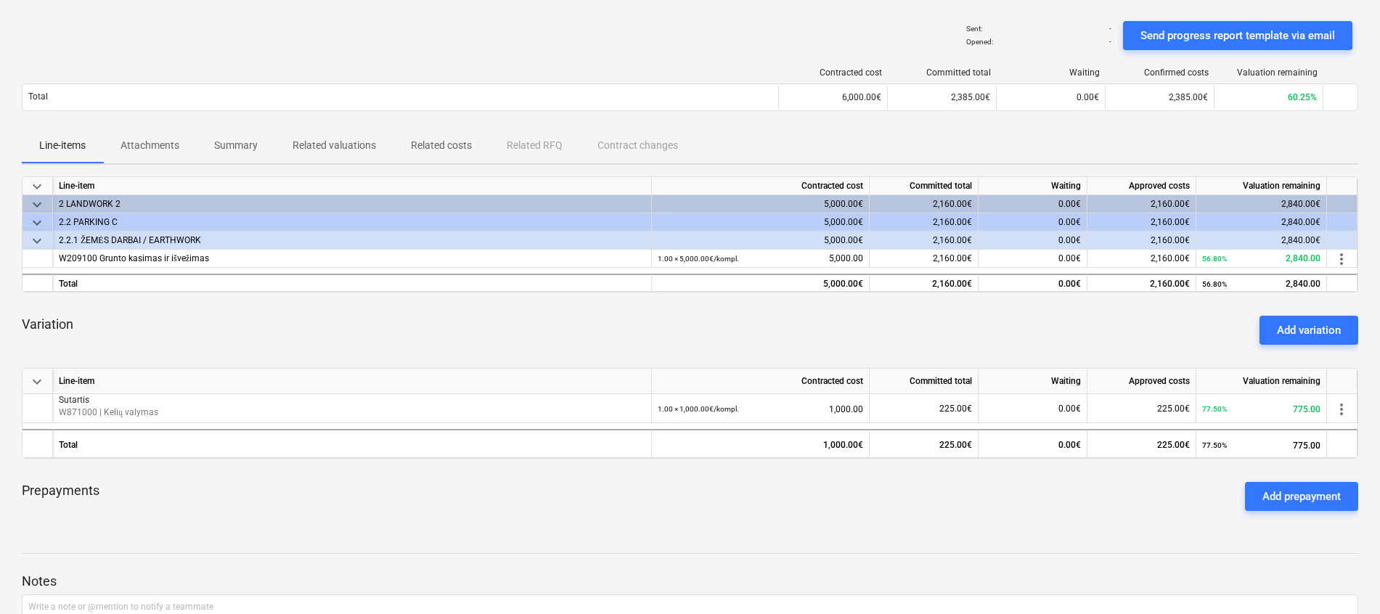
scroll to position [218, 0]
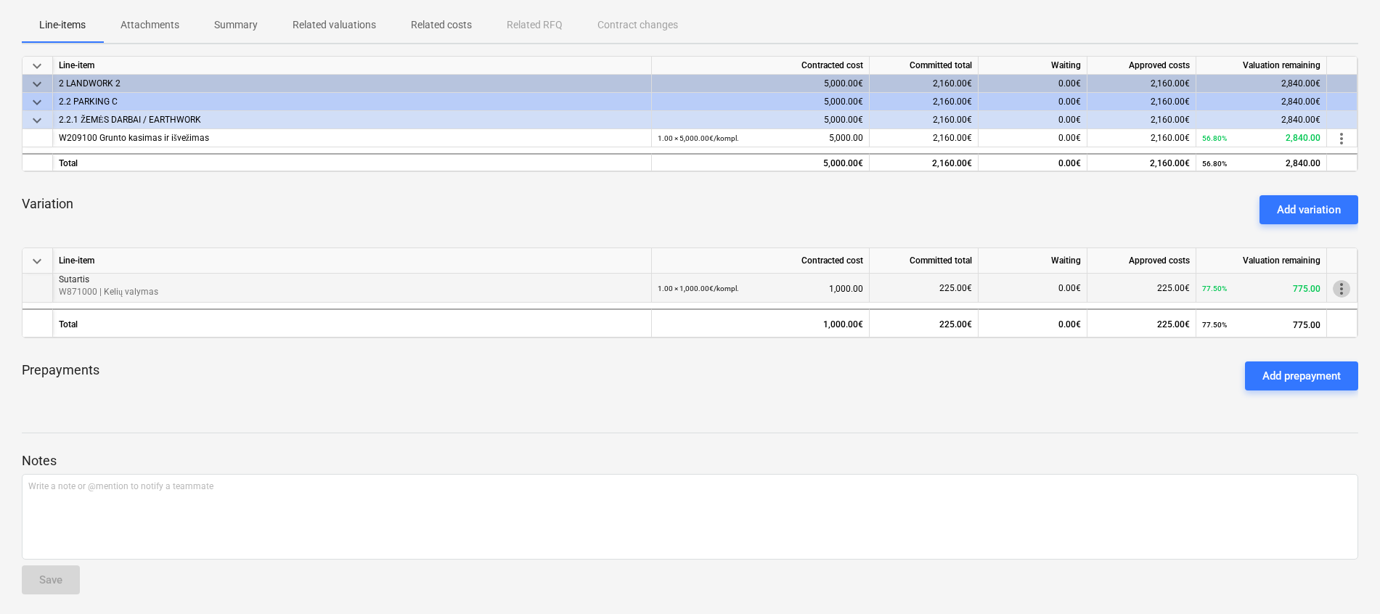
click at [1341, 288] on span "more_vert" at bounding box center [1341, 288] width 17 height 17
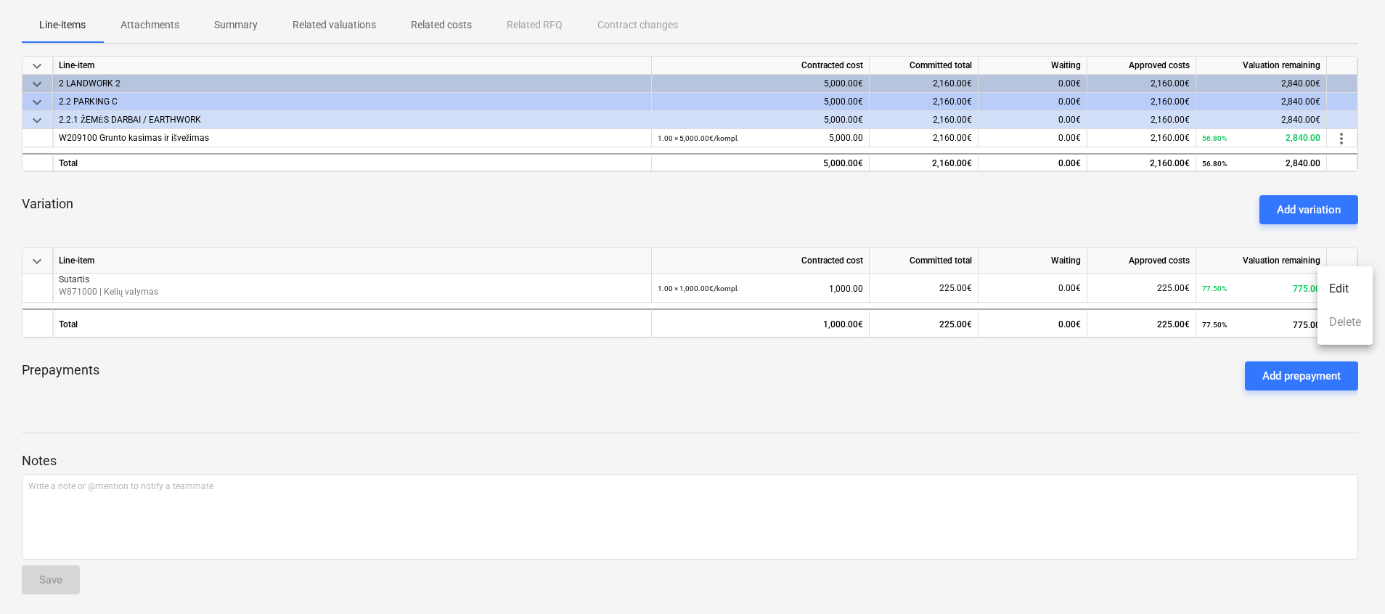
click at [1345, 292] on li "Edit" at bounding box center [1344, 288] width 55 height 33
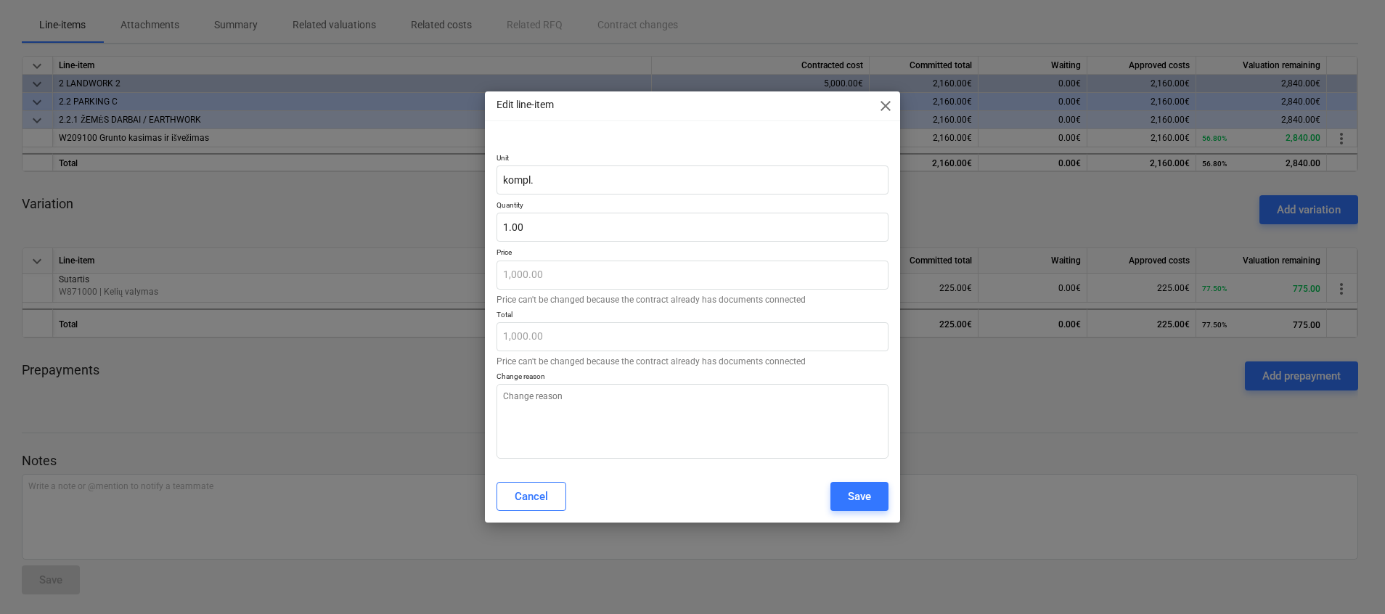
type textarea "x"
type input "1"
click at [541, 223] on input "1" at bounding box center [692, 227] width 392 height 29
type textarea "x"
type input "1"
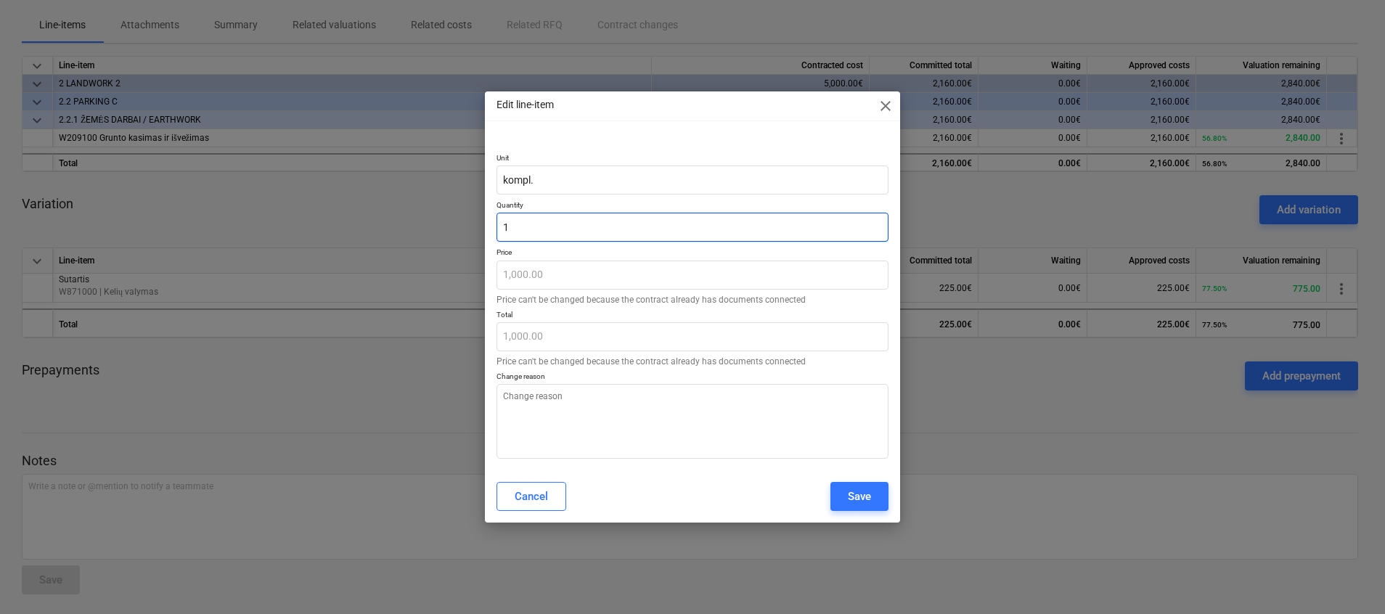
drag, startPoint x: 548, startPoint y: 232, endPoint x: 447, endPoint y: 218, distance: 101.8
click at [447, 218] on div "Edit line-item close Unit kompl. Quantity 1 Price 1,000.00 Price can't be chang…" at bounding box center [692, 307] width 1385 height 614
type textarea "x"
type input "0"
type input "0.00"
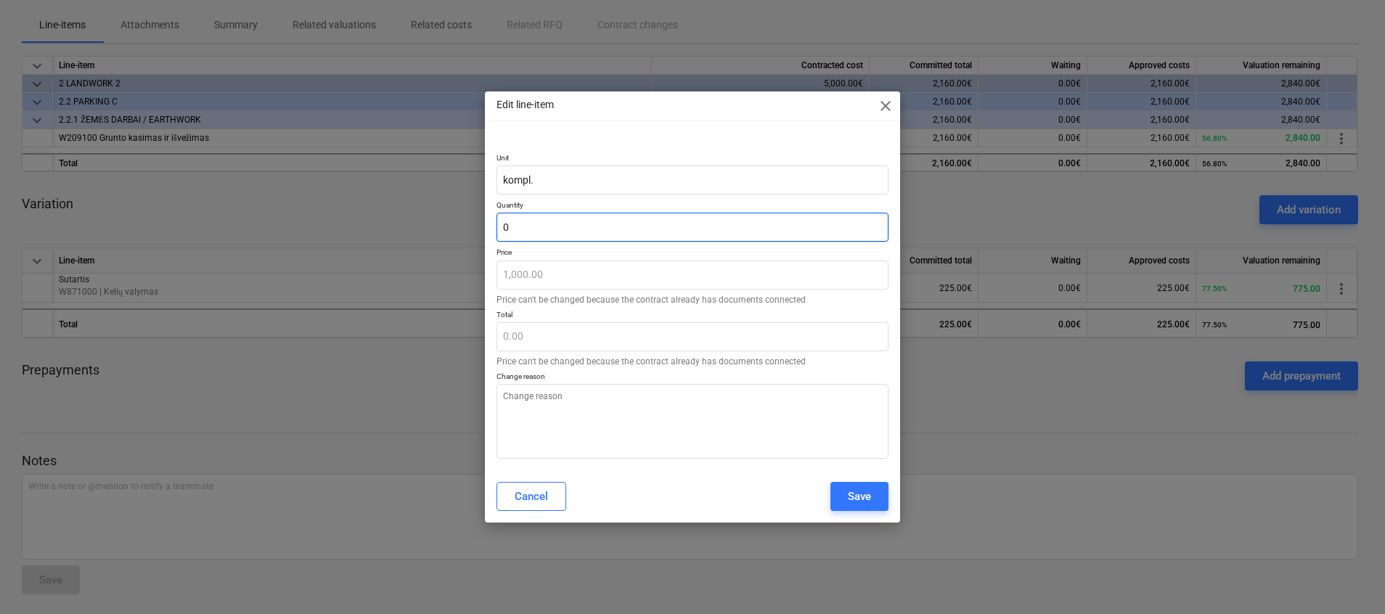
type textarea "x"
type input "0."
type textarea "x"
type input "0.7"
type input "700.00"
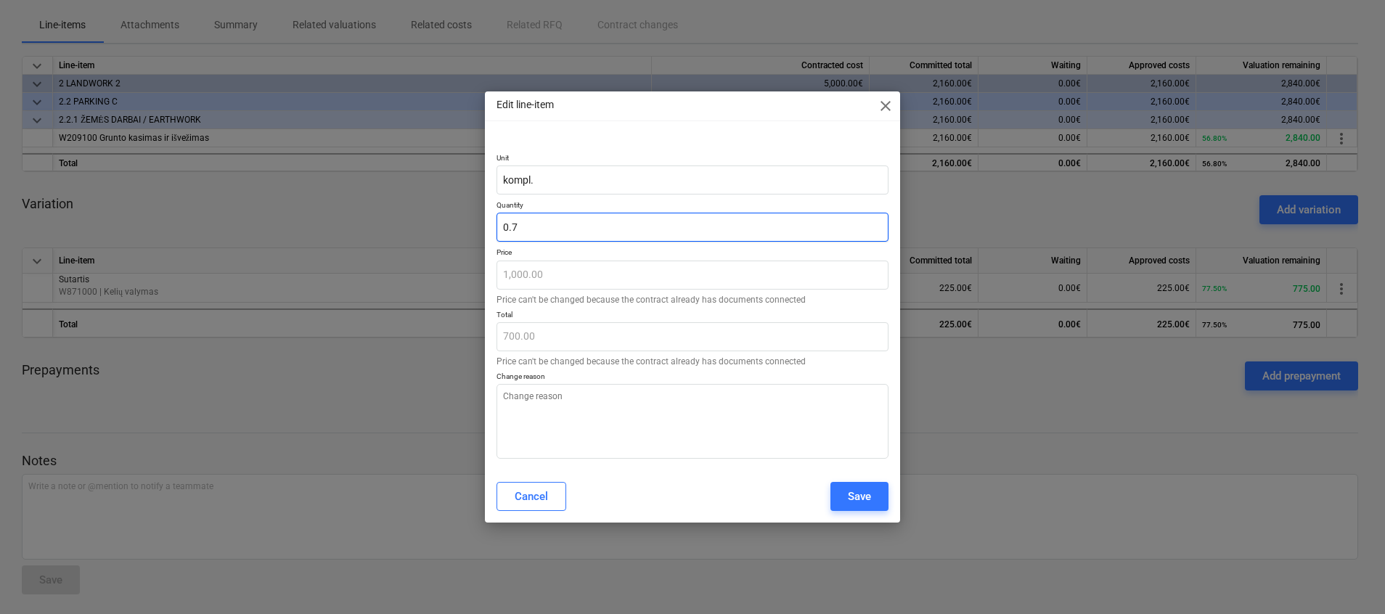
type textarea "x"
type input "0.75"
type input "750.00"
type input "0.75"
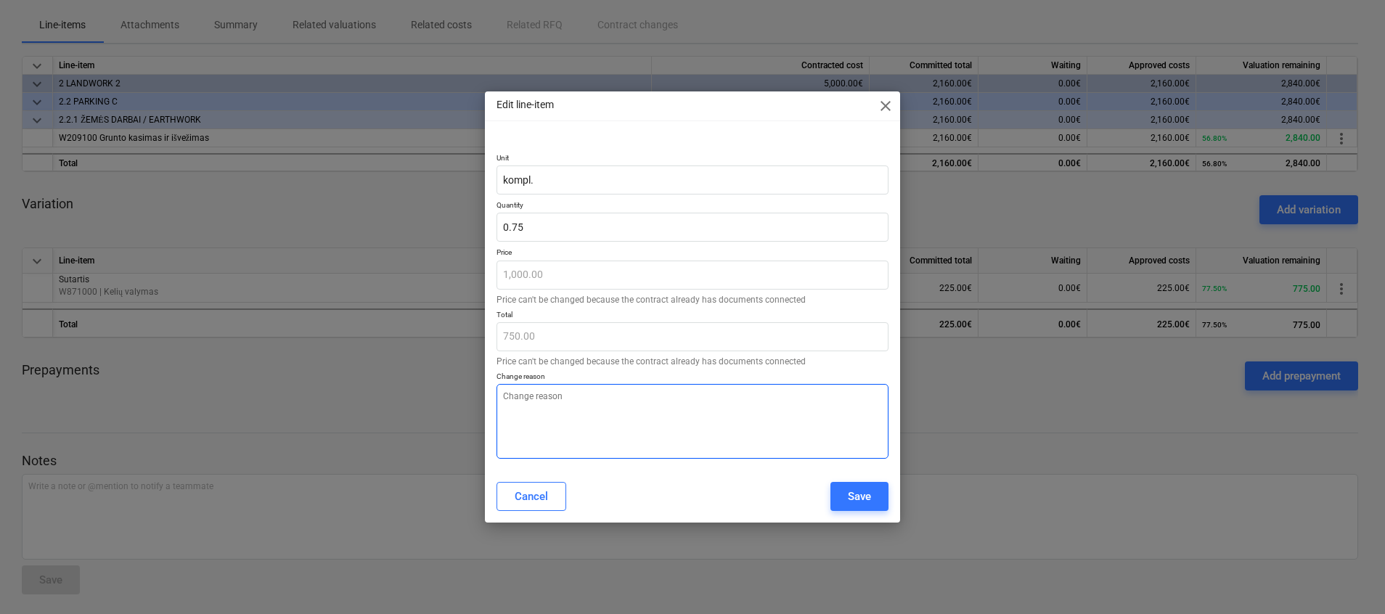
click at [643, 430] on textarea at bounding box center [692, 421] width 392 height 75
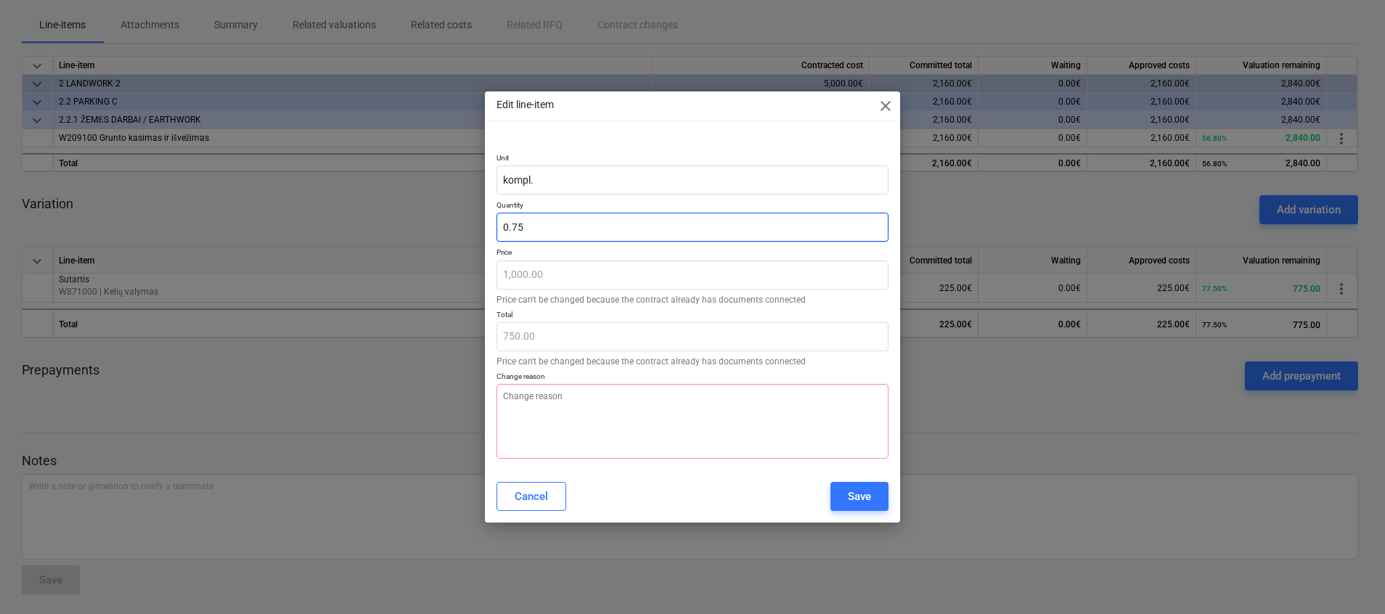
click at [531, 224] on input "0.75" at bounding box center [692, 227] width 392 height 29
click at [865, 493] on div "Save" at bounding box center [859, 496] width 23 height 19
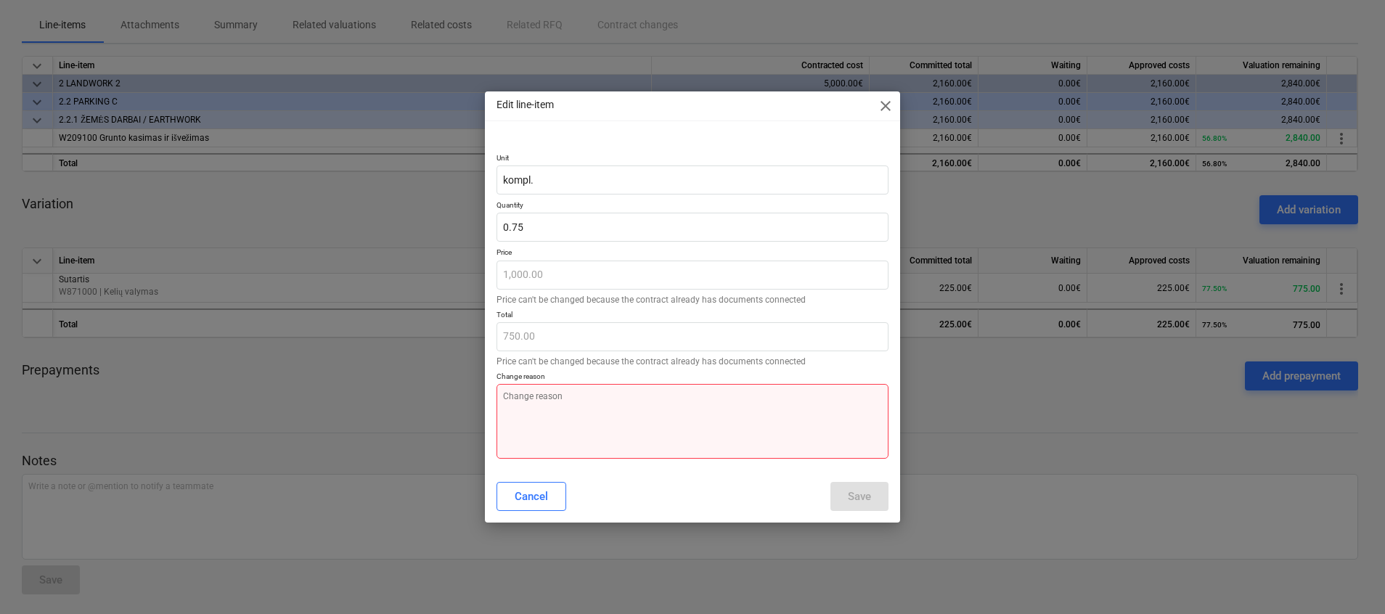
click at [672, 425] on textarea at bounding box center [692, 421] width 392 height 75
type textarea "x"
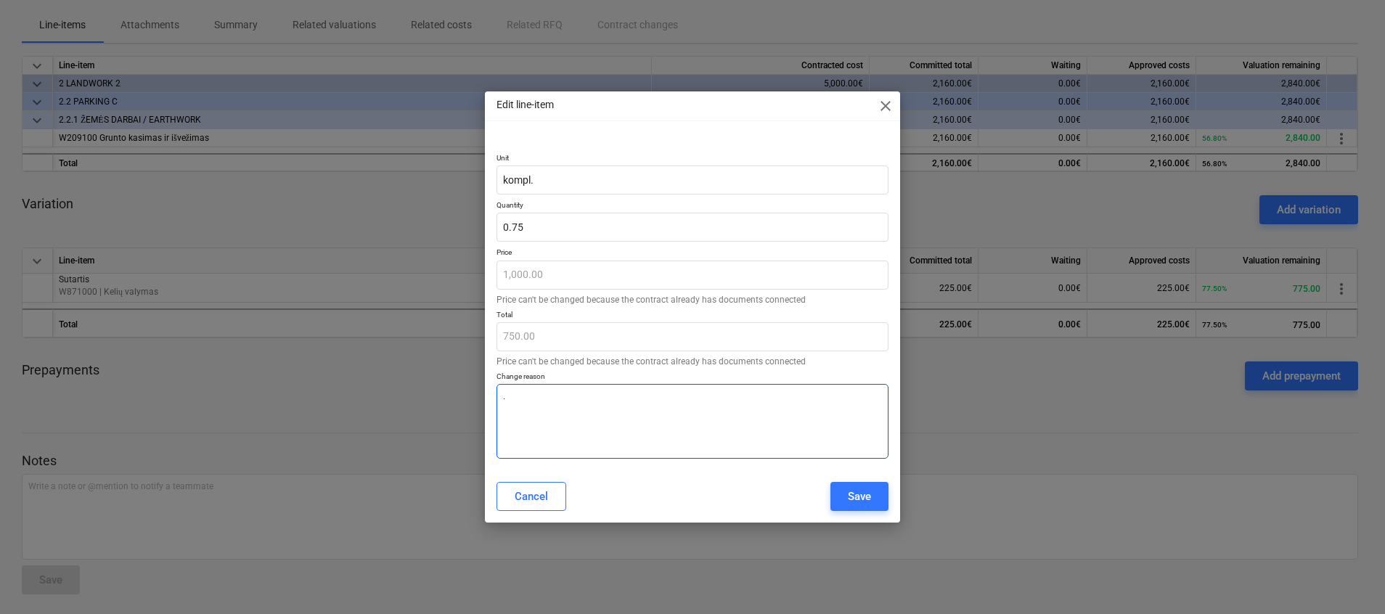
click at [672, 425] on textarea "." at bounding box center [692, 421] width 392 height 75
type textarea "."
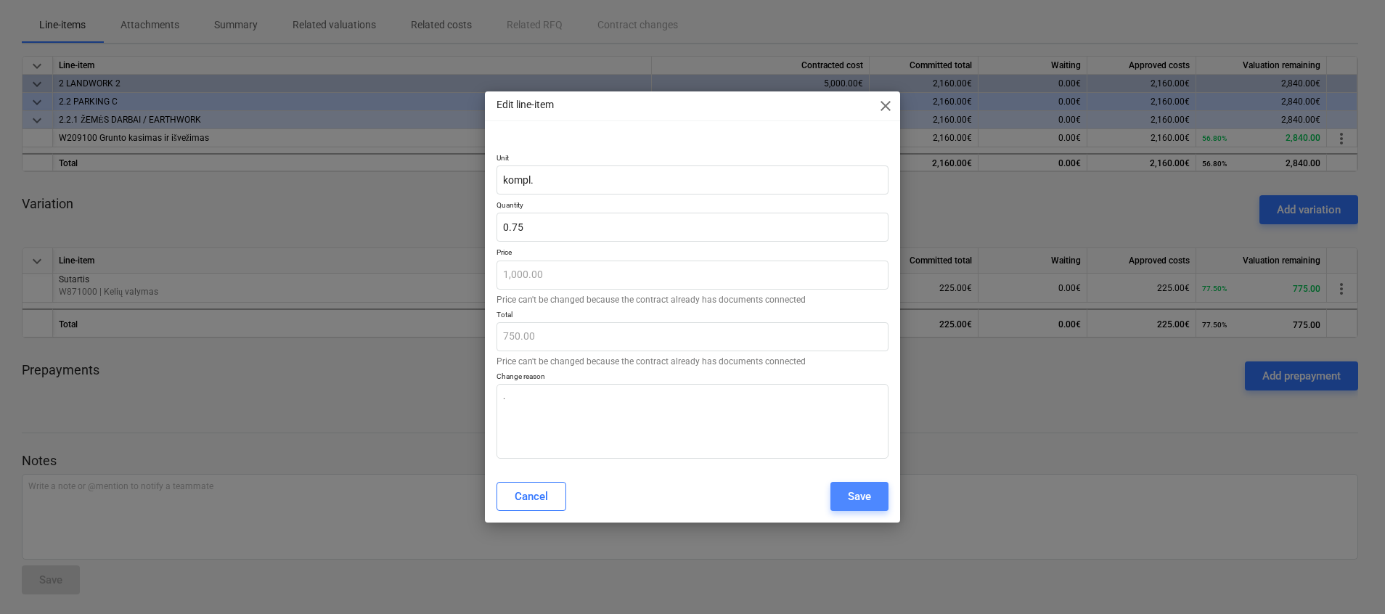
click at [873, 501] on button "Save" at bounding box center [859, 496] width 58 height 29
type textarea "x"
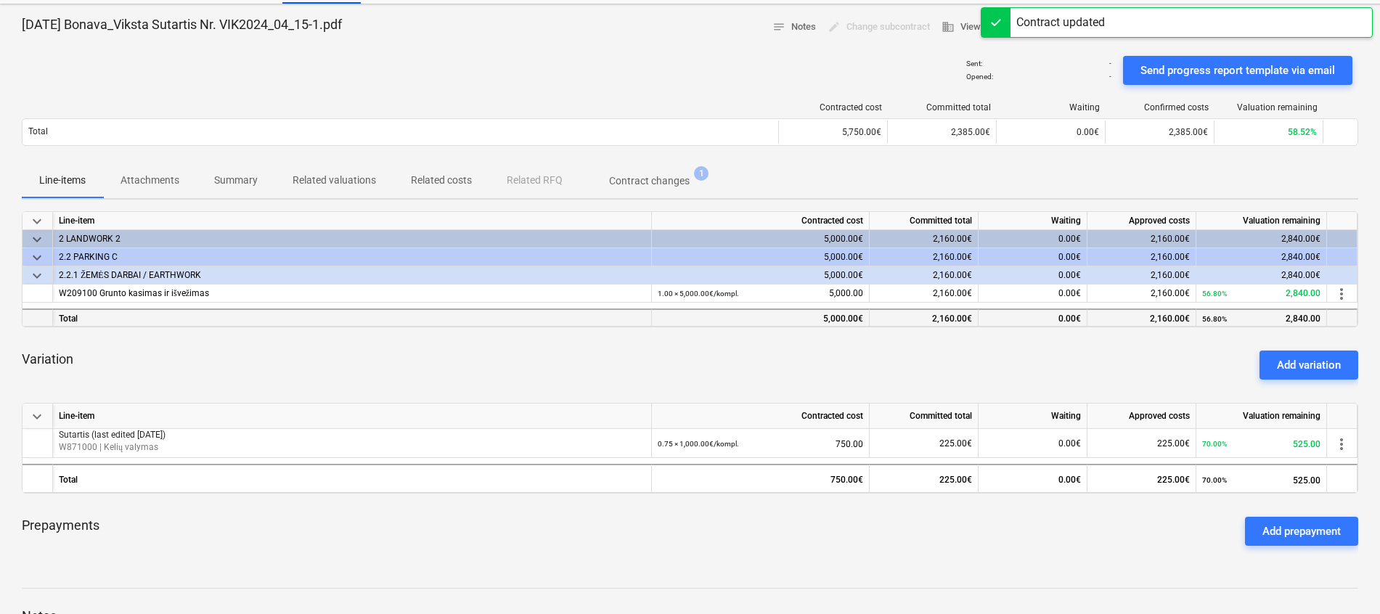
scroll to position [0, 0]
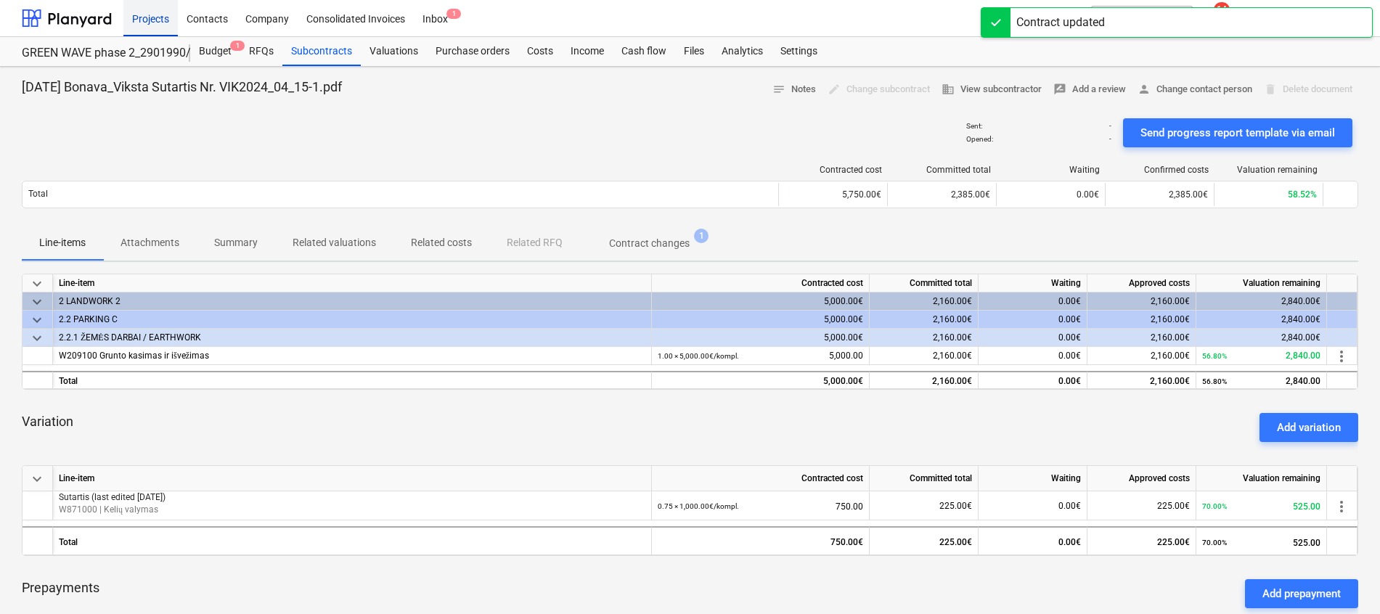
click at [152, 20] on div "Projects" at bounding box center [150, 17] width 54 height 37
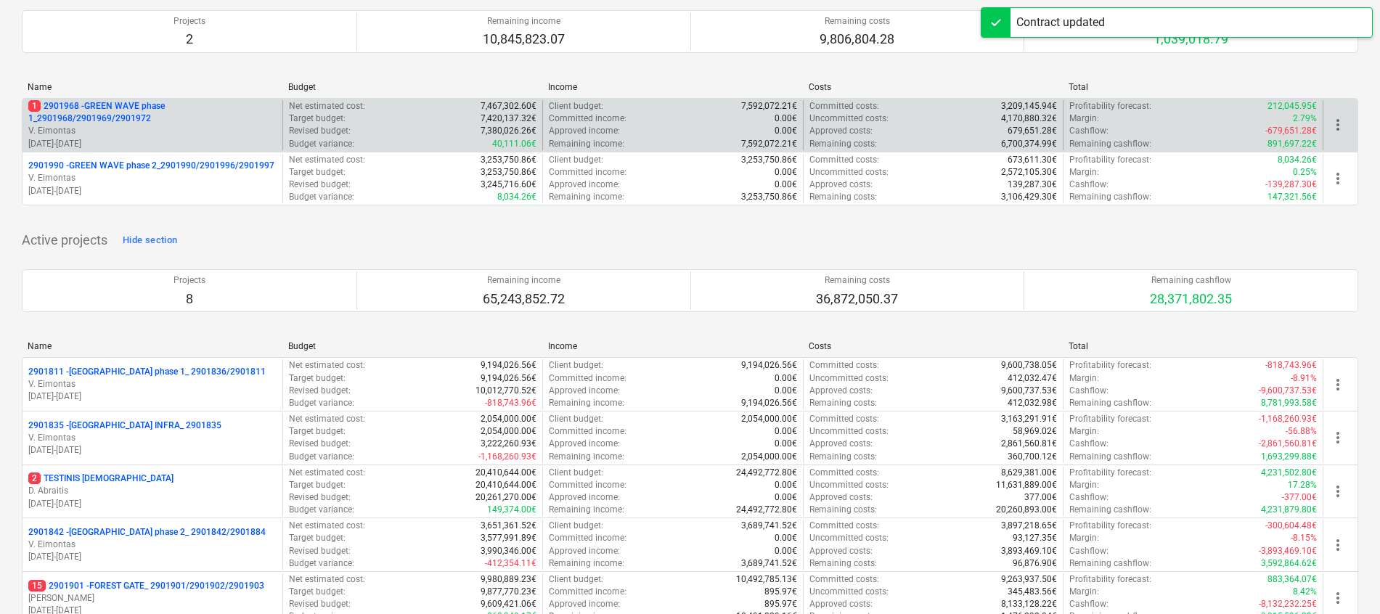
scroll to position [218, 0]
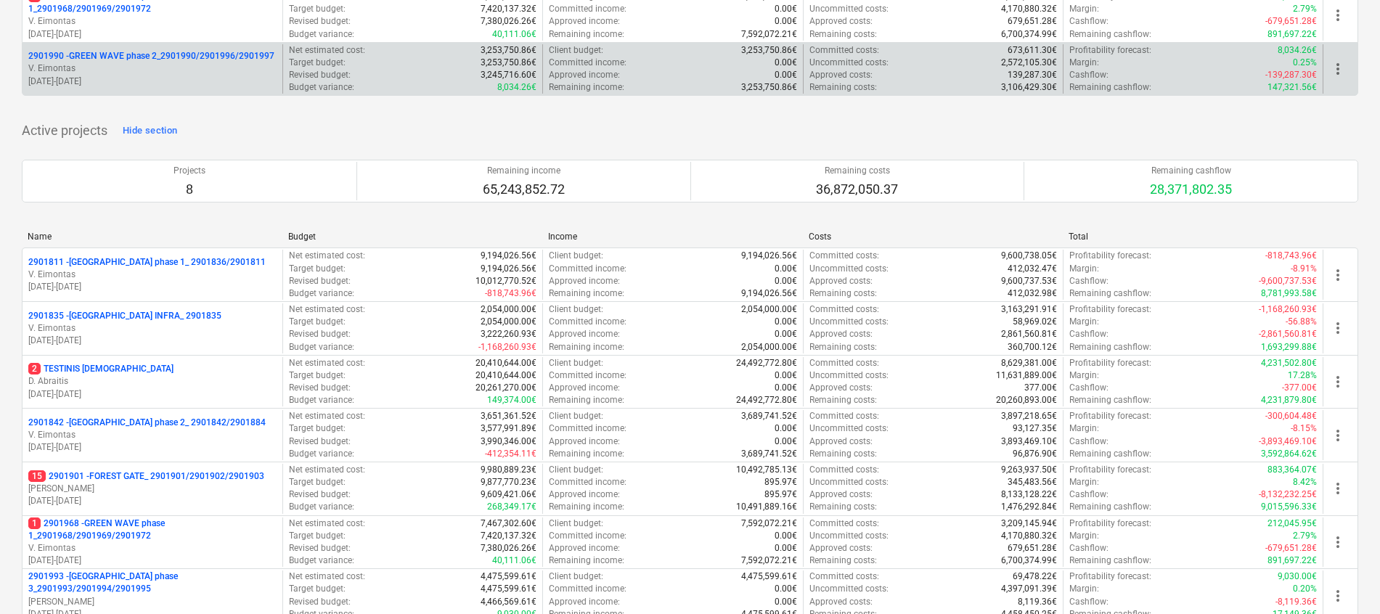
click at [196, 43] on div "2901990 - GREEN WAVE phase 2_2901990/2901996/2901997 V. Eimontas [DATE] - [DATE…" at bounding box center [690, 69] width 1336 height 54
click at [196, 49] on div "2901990 - GREEN WAVE phase 2_2901990/2901996/2901997 V. Eimontas [DATE] - [DATE]" at bounding box center [153, 69] width 260 height 50
click at [197, 52] on p "2901990 - GREEN WAVE phase 2_2901990/2901996/2901997" at bounding box center [151, 56] width 246 height 12
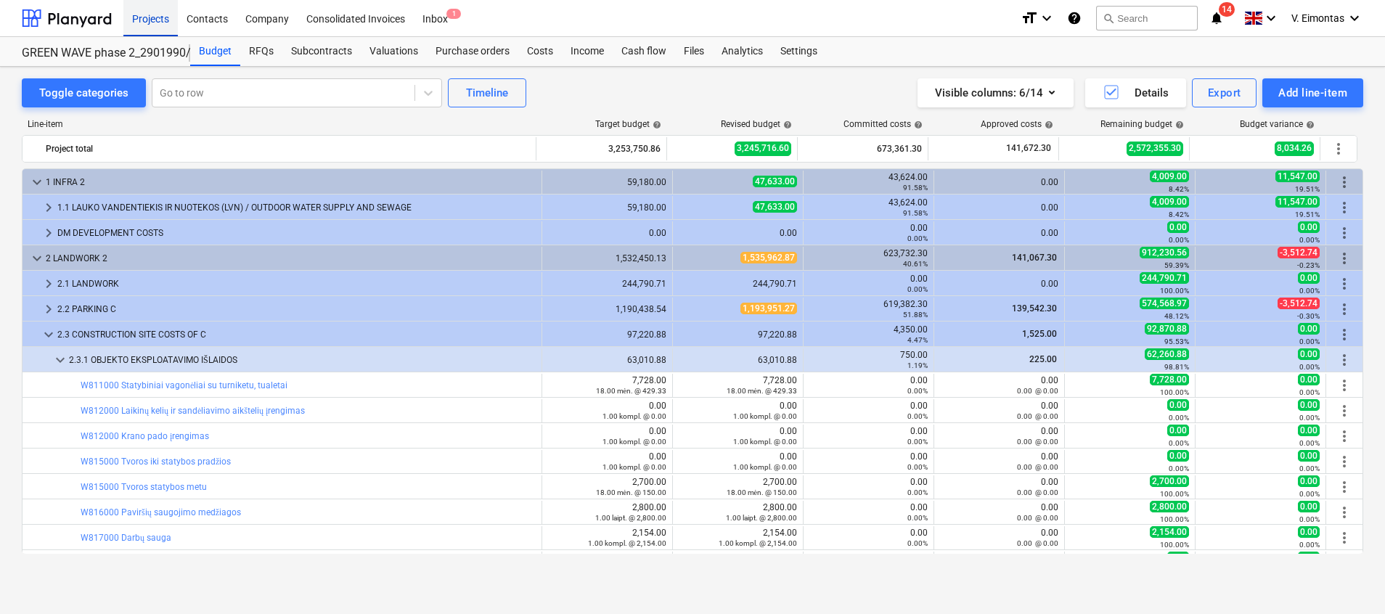
click at [144, 25] on div "Projects" at bounding box center [150, 17] width 54 height 37
